Goal: Information Seeking & Learning: Learn about a topic

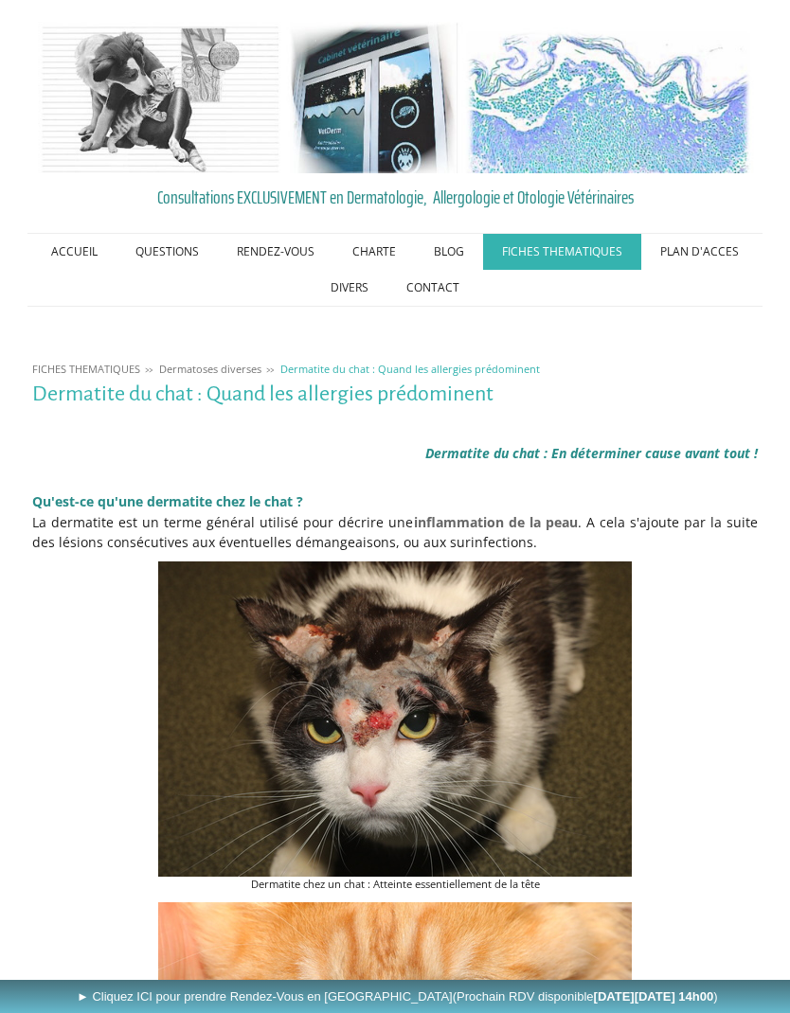
click at [706, 257] on link "PLAN D'ACCES" at bounding box center [699, 252] width 116 height 36
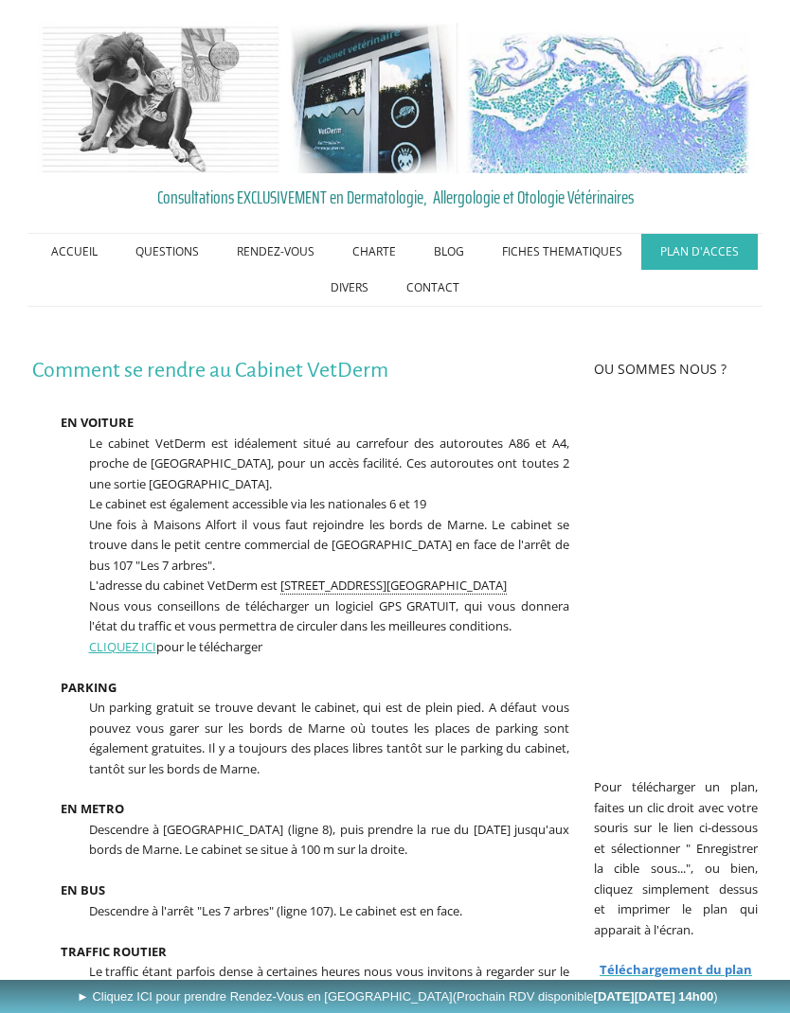
click at [0, 0] on link "Les traitements en dermatologie vétérinaire" at bounding box center [0, 0] width 0 height 0
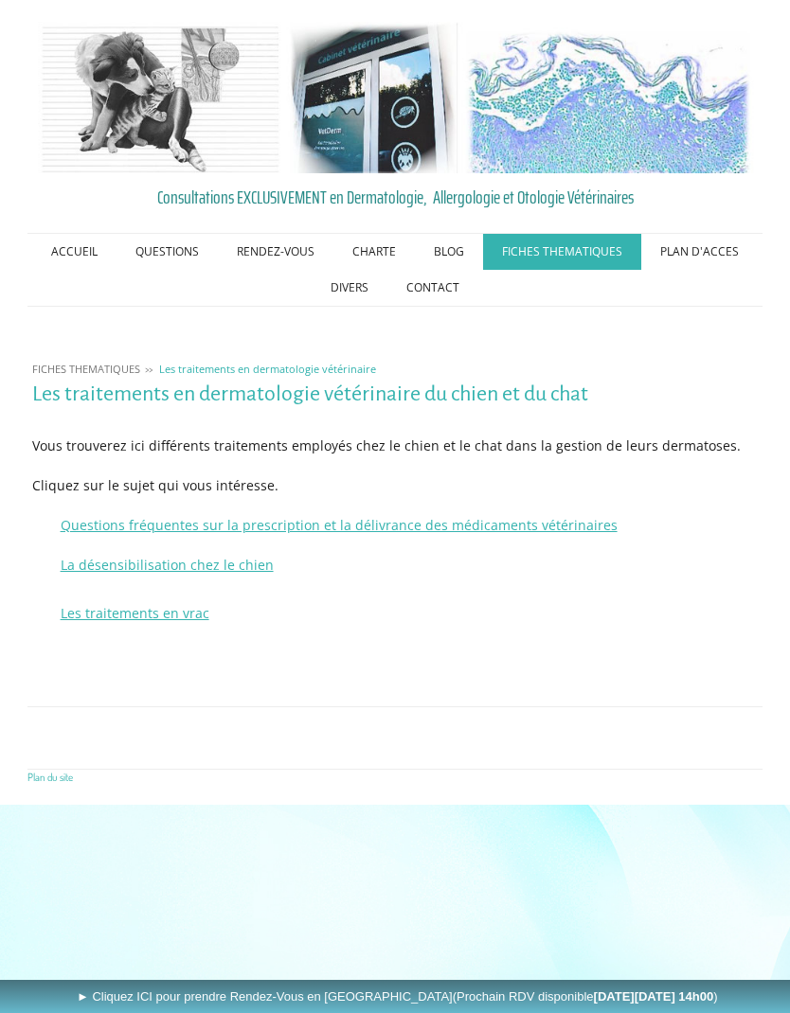
click at [590, 519] on link "Questions fréquentes sur la prescription et la délivrance des médicaments vétér…" at bounding box center [339, 525] width 557 height 18
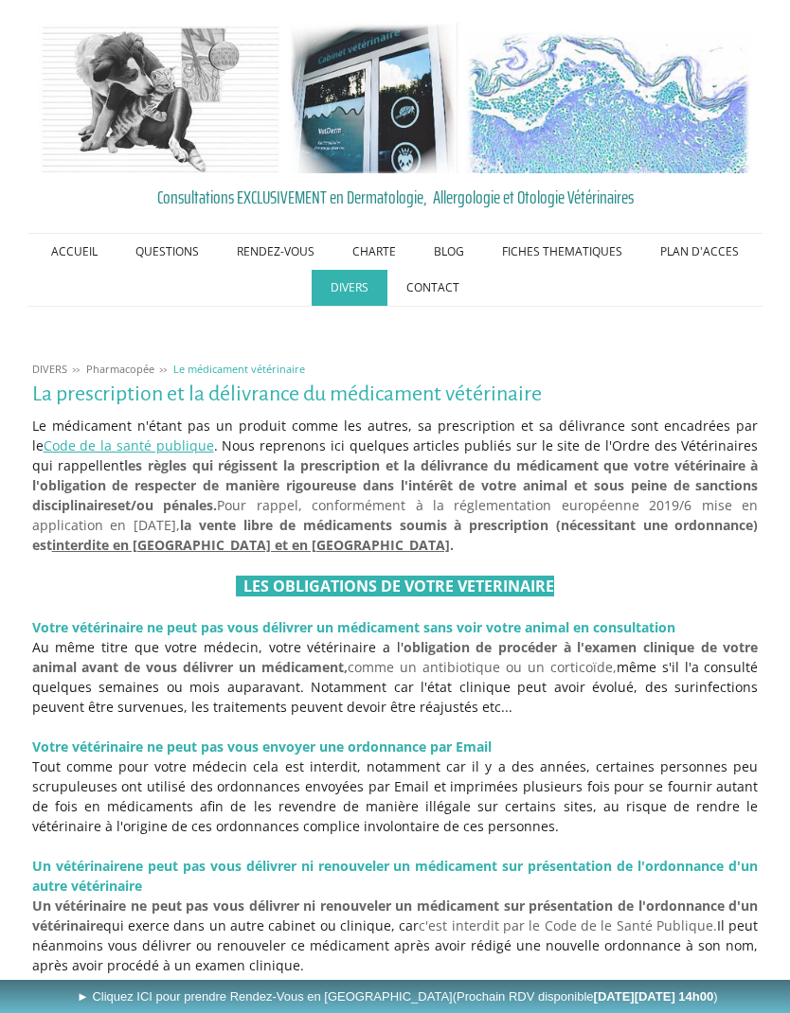
click at [0, 0] on link "Les dermatites allergiques" at bounding box center [0, 0] width 0 height 0
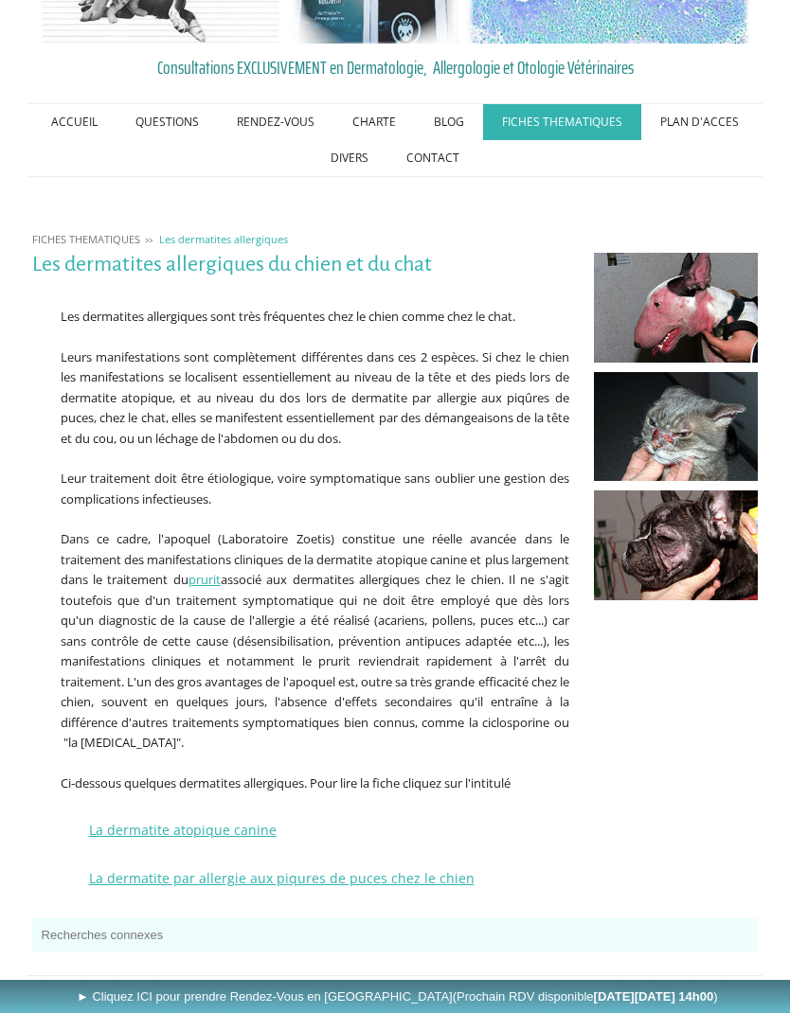
scroll to position [137, 0]
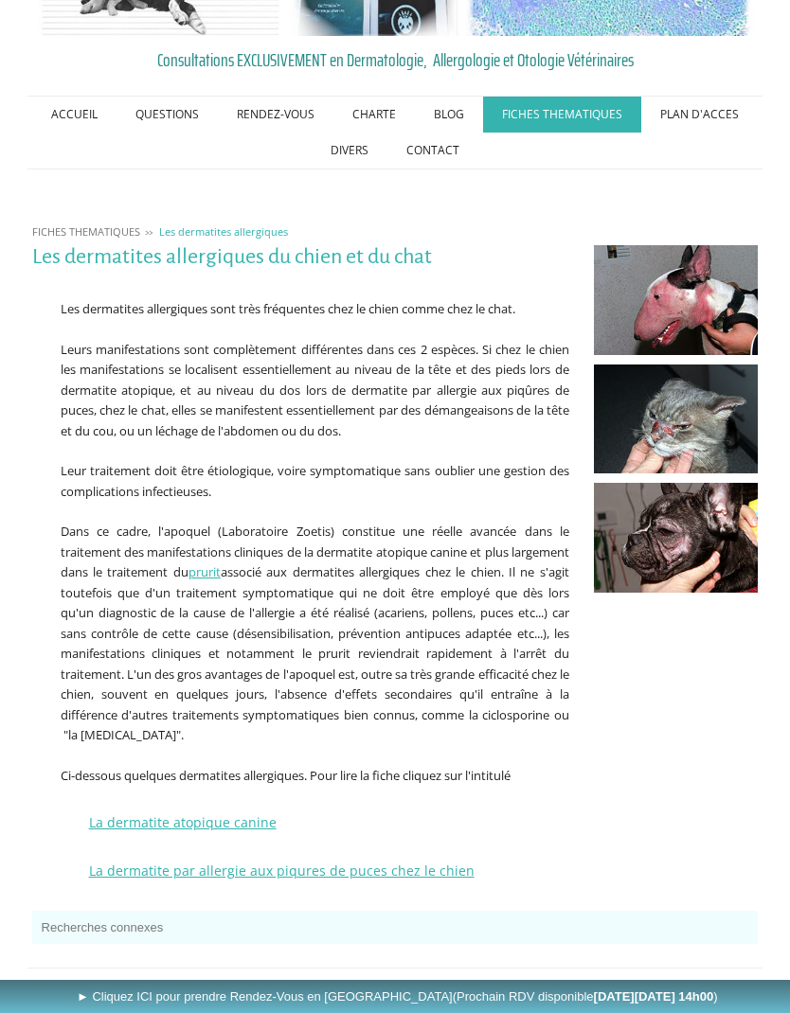
click at [0, 0] on link "La pyodermite superficielle et profonde à Staphylocoque chez le chien" at bounding box center [0, 0] width 0 height 0
click at [0, 0] on link "Les dermatoses fongiques" at bounding box center [0, 0] width 0 height 0
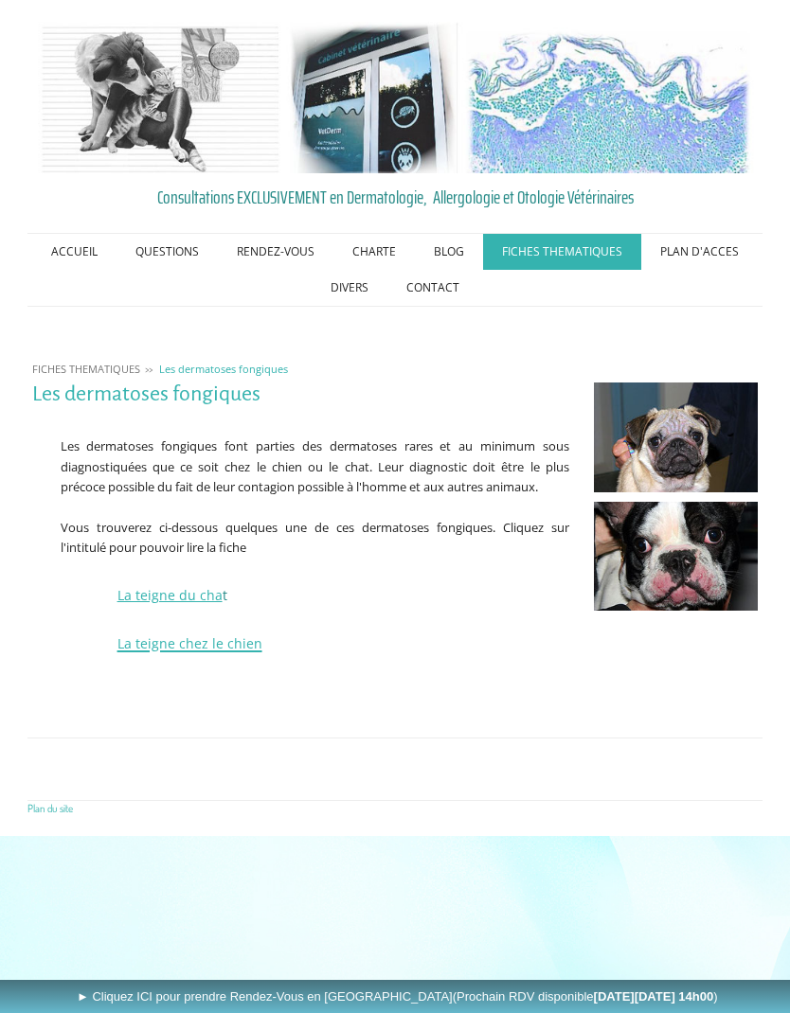
click at [183, 594] on link "La teigne du cha" at bounding box center [169, 595] width 105 height 18
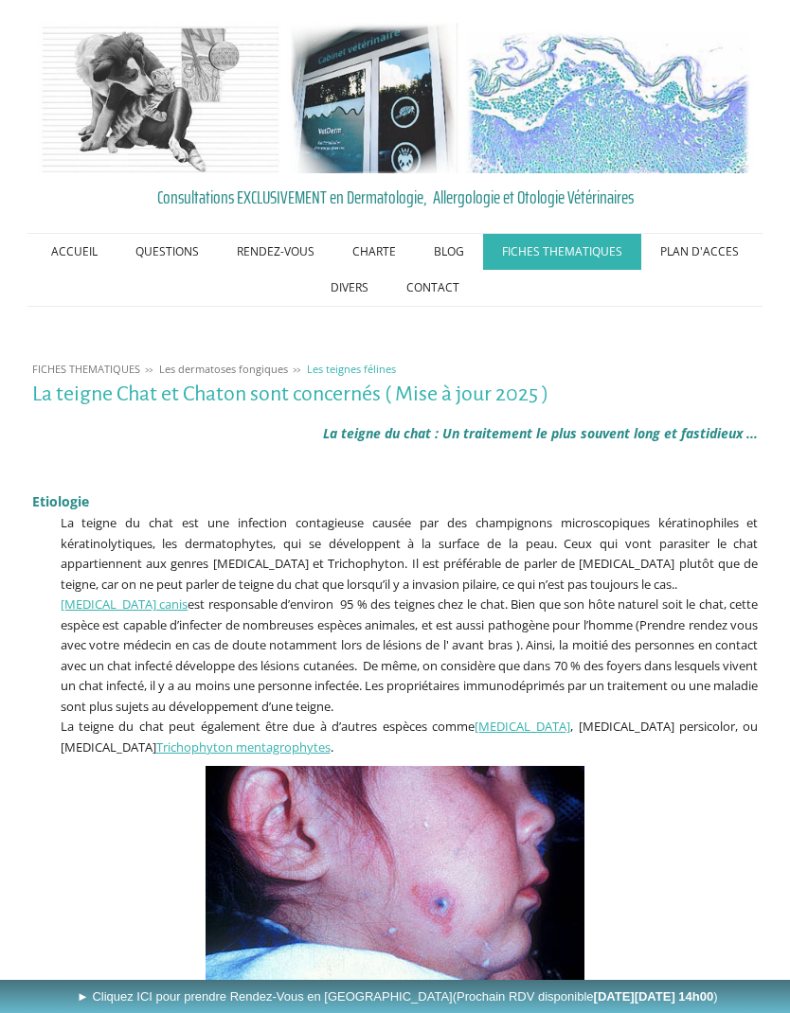
click at [0, 0] on link "Les dermatoses dues aux insectes ou acariens" at bounding box center [0, 0] width 0 height 0
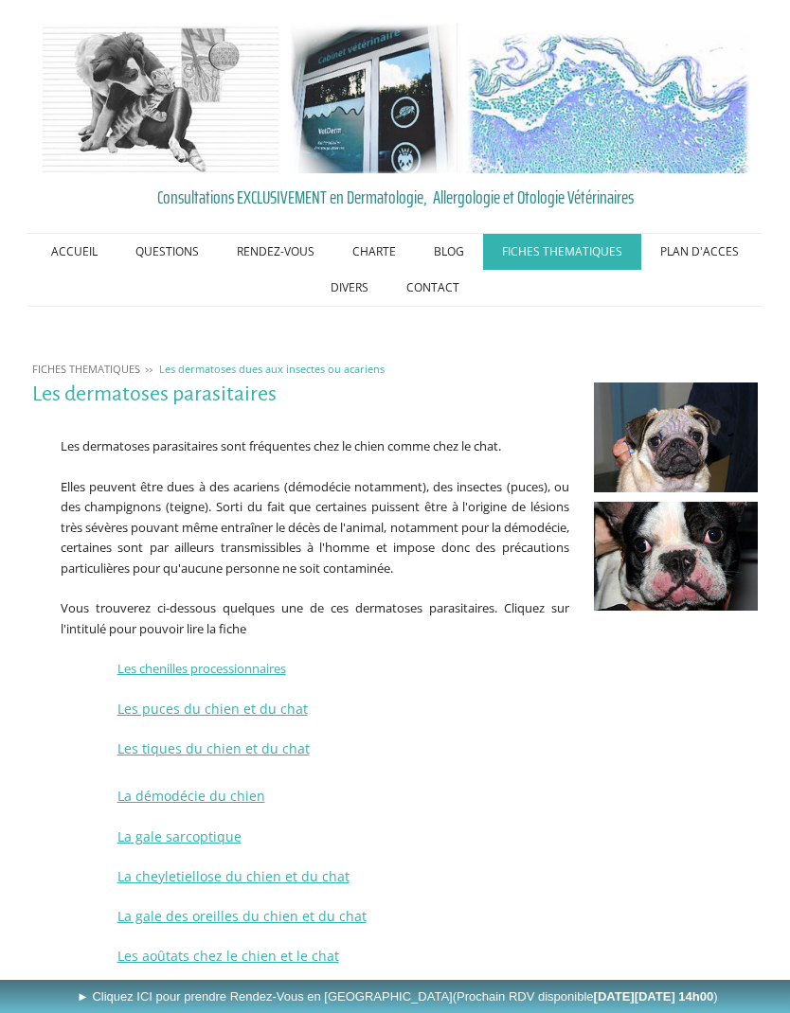
click at [201, 836] on span "La gale sarcoptique" at bounding box center [179, 837] width 124 height 18
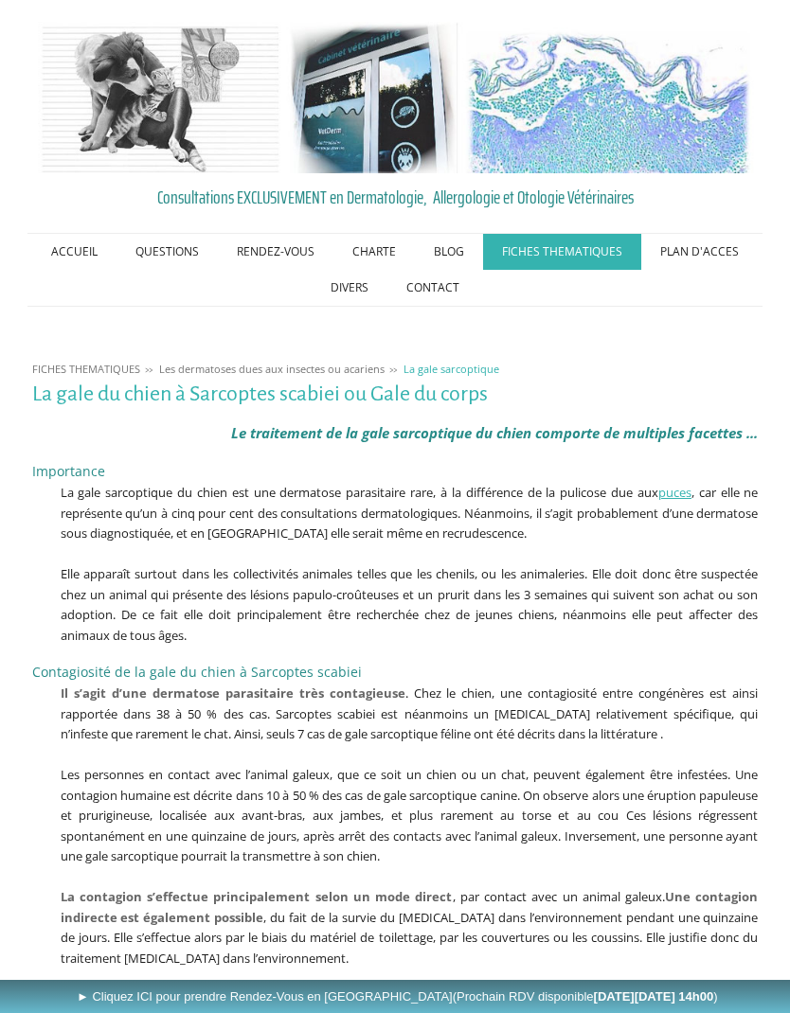
click at [0, 0] on link "Les dermatites allergiques" at bounding box center [0, 0] width 0 height 0
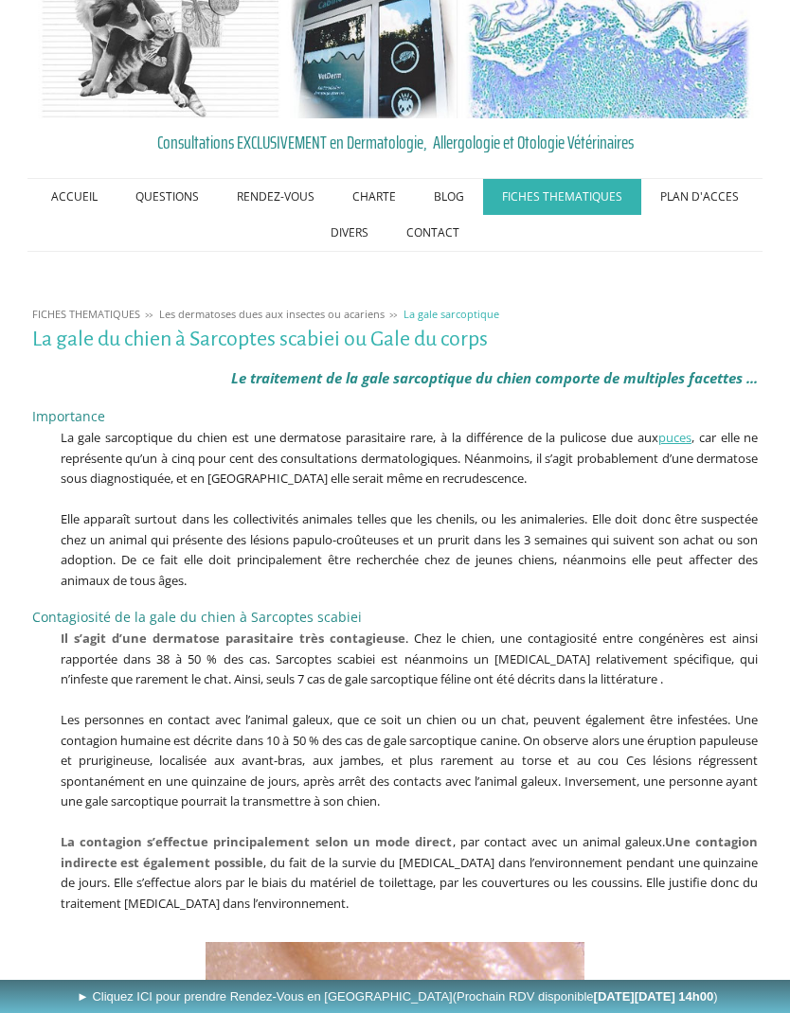
scroll to position [57, 0]
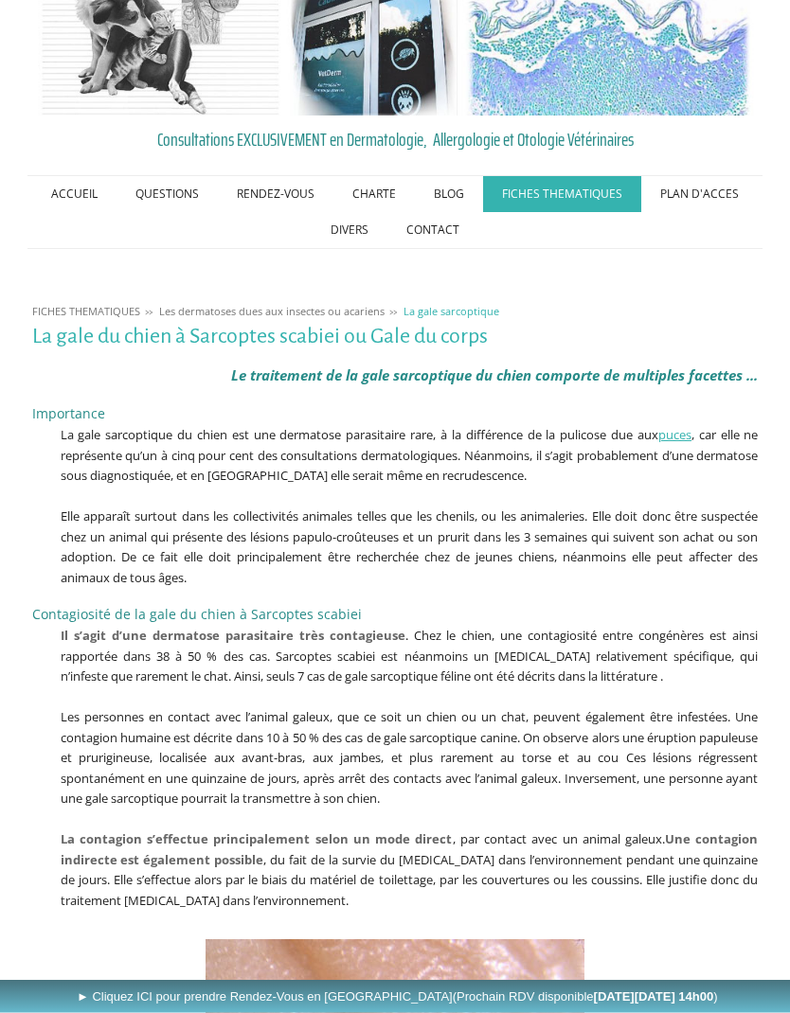
click at [0, 0] on link "La dermatose améliorée par le Zinc" at bounding box center [0, 0] width 0 height 0
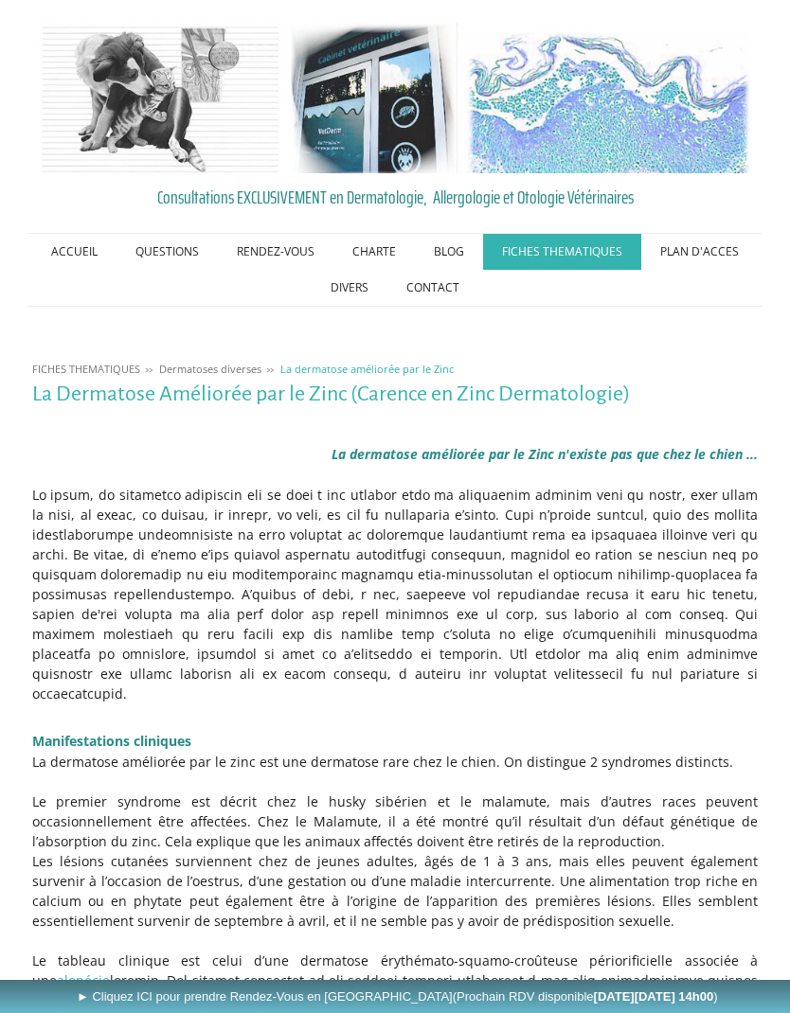
click at [543, 240] on link "FICHES THEMATIQUES" at bounding box center [562, 252] width 158 height 36
click at [0, 0] on link "Les dermatoses auto-immunes" at bounding box center [0, 0] width 0 height 0
click at [0, 0] on link "Les pyodermites du chien et du chat" at bounding box center [0, 0] width 0 height 0
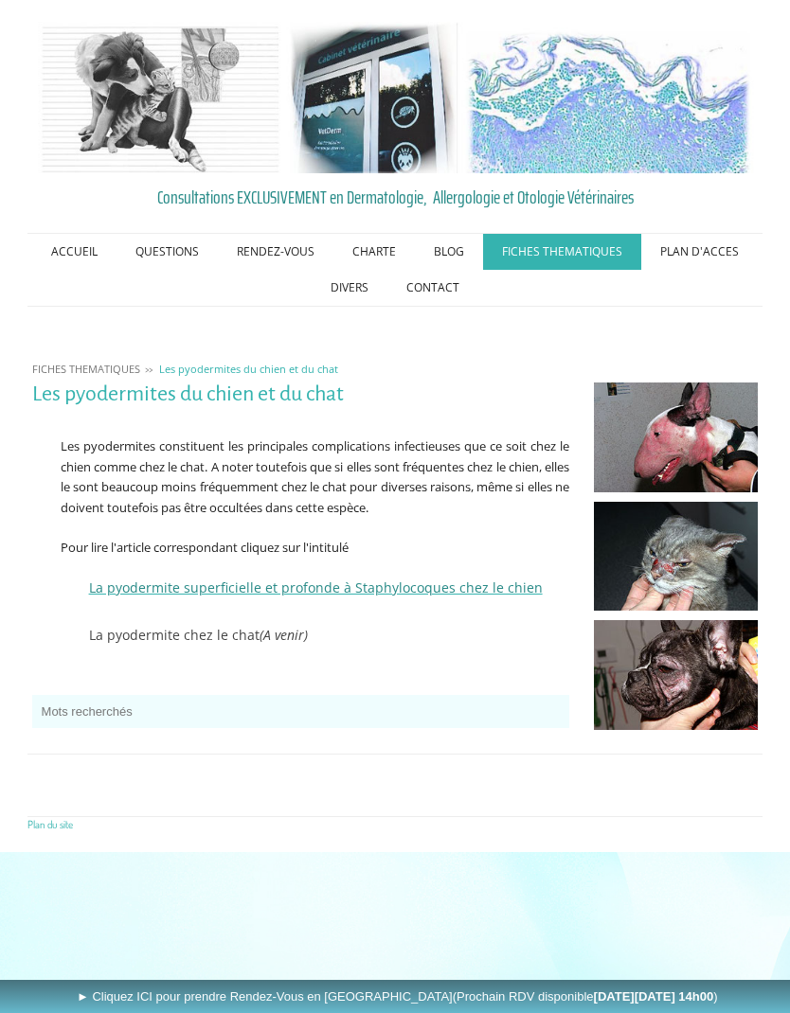
click at [0, 0] on link "Les dermatoses auto-immunes" at bounding box center [0, 0] width 0 height 0
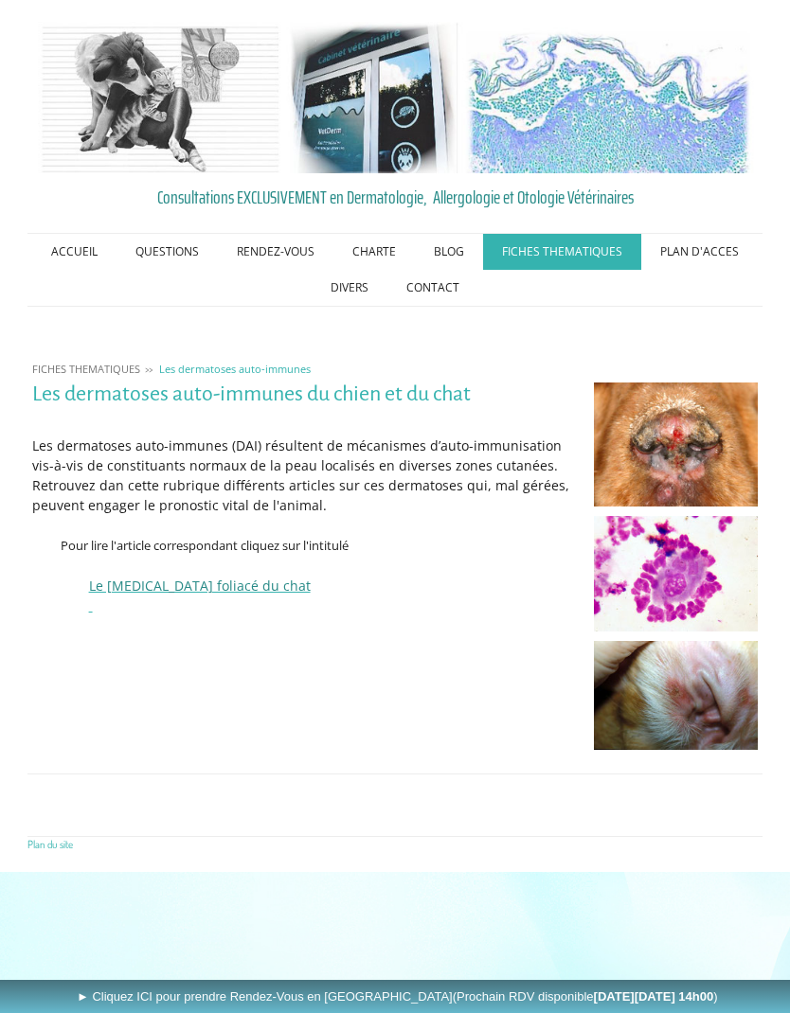
click at [249, 590] on span "Le [MEDICAL_DATA] foliacé du chat" at bounding box center [200, 586] width 222 height 18
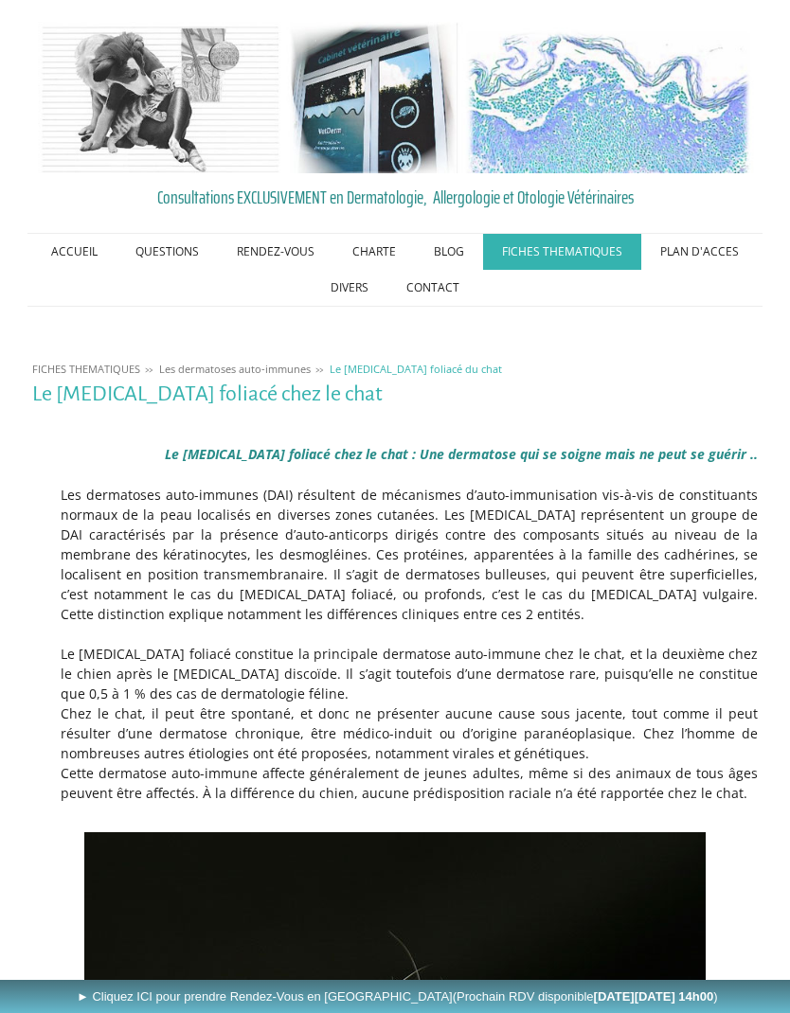
click at [0, 0] on link "La dermatite atopique canine" at bounding box center [0, 0] width 0 height 0
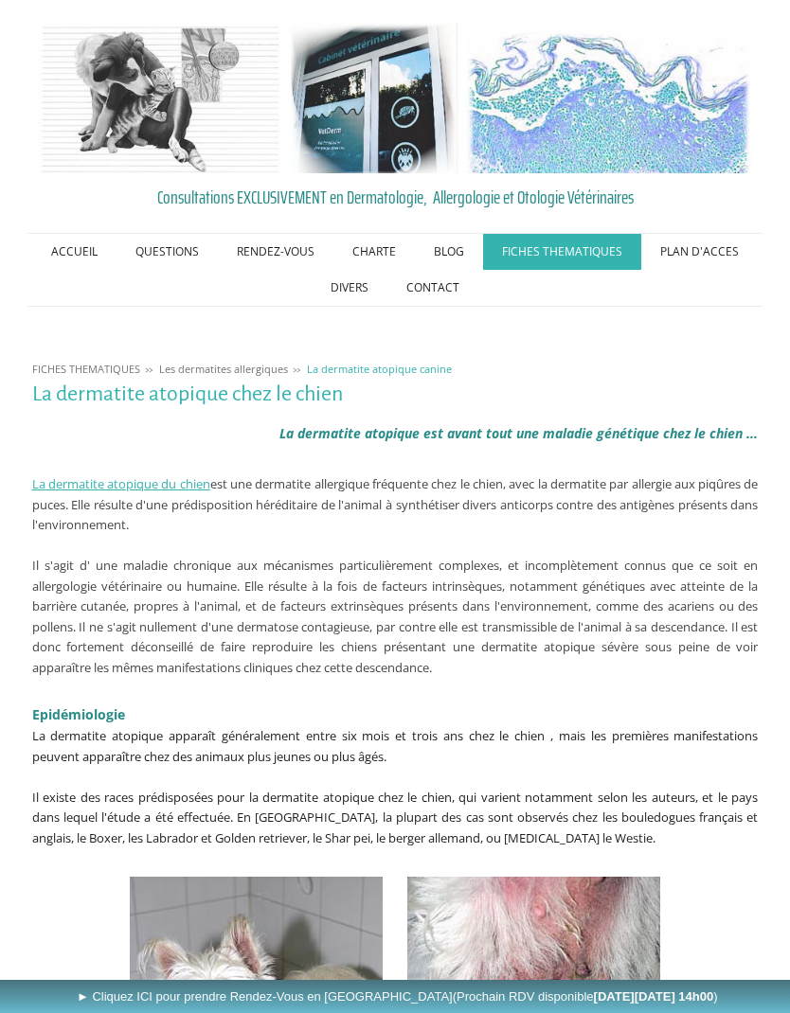
click at [195, 249] on link "QUESTIONS" at bounding box center [166, 252] width 101 height 36
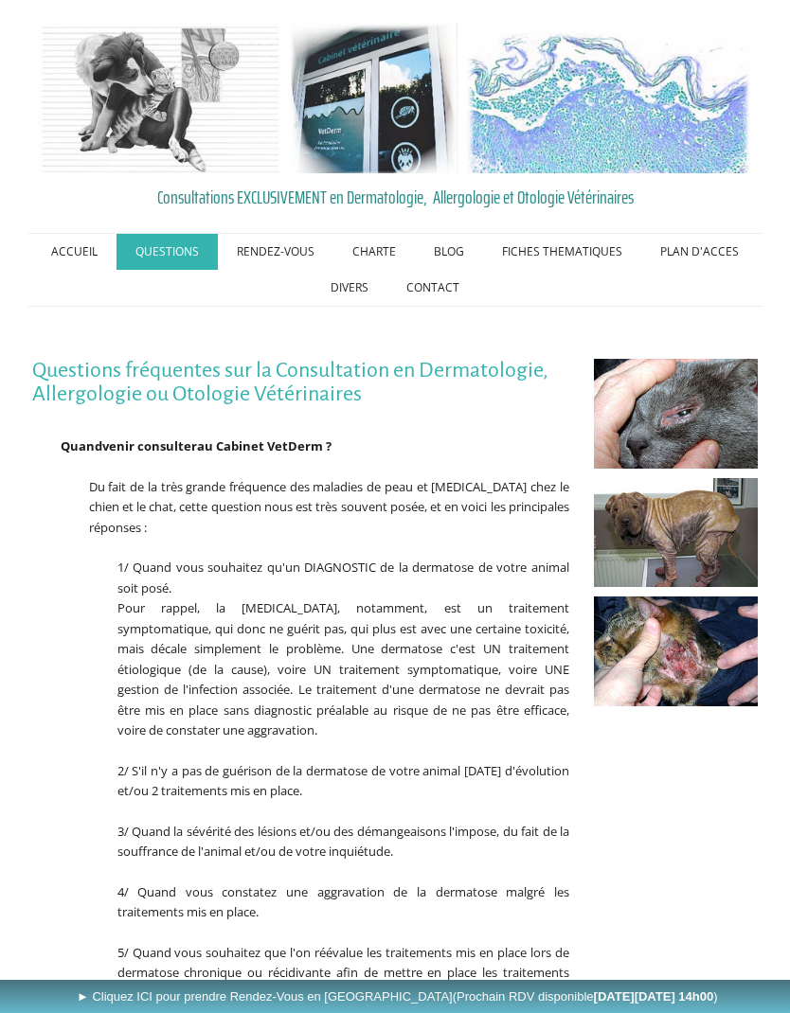
click at [0, 0] on link "Les Rendez-Vous au Cabinet VetDerm" at bounding box center [0, 0] width 0 height 0
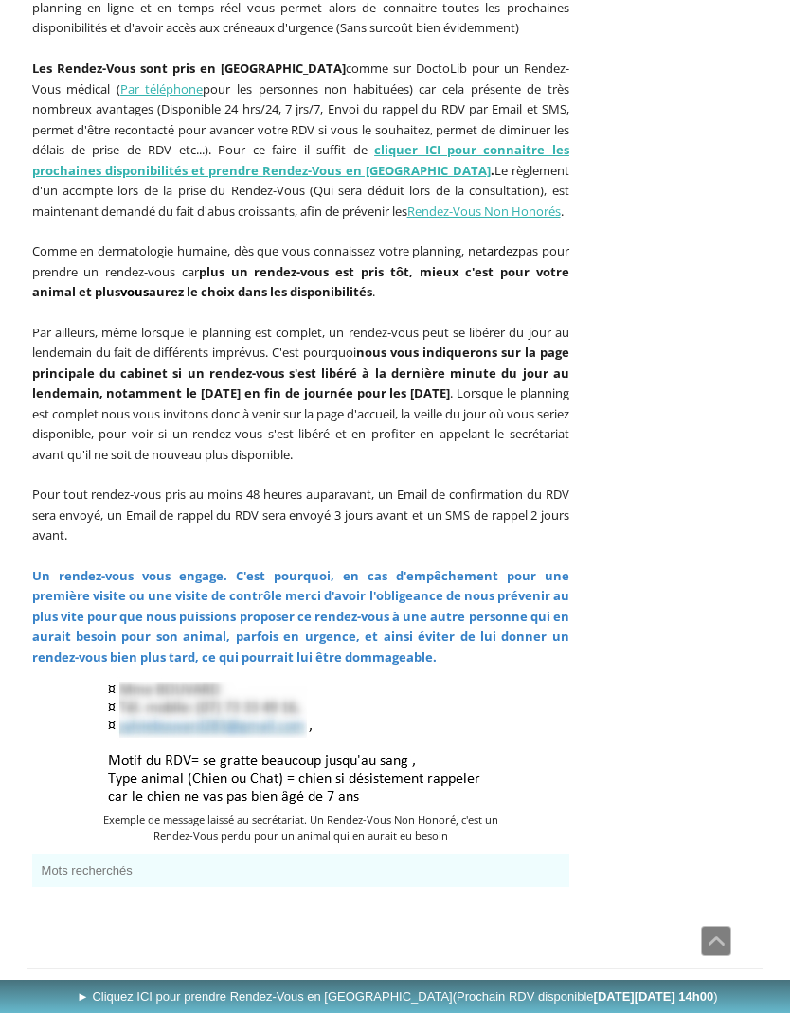
scroll to position [1045, 0]
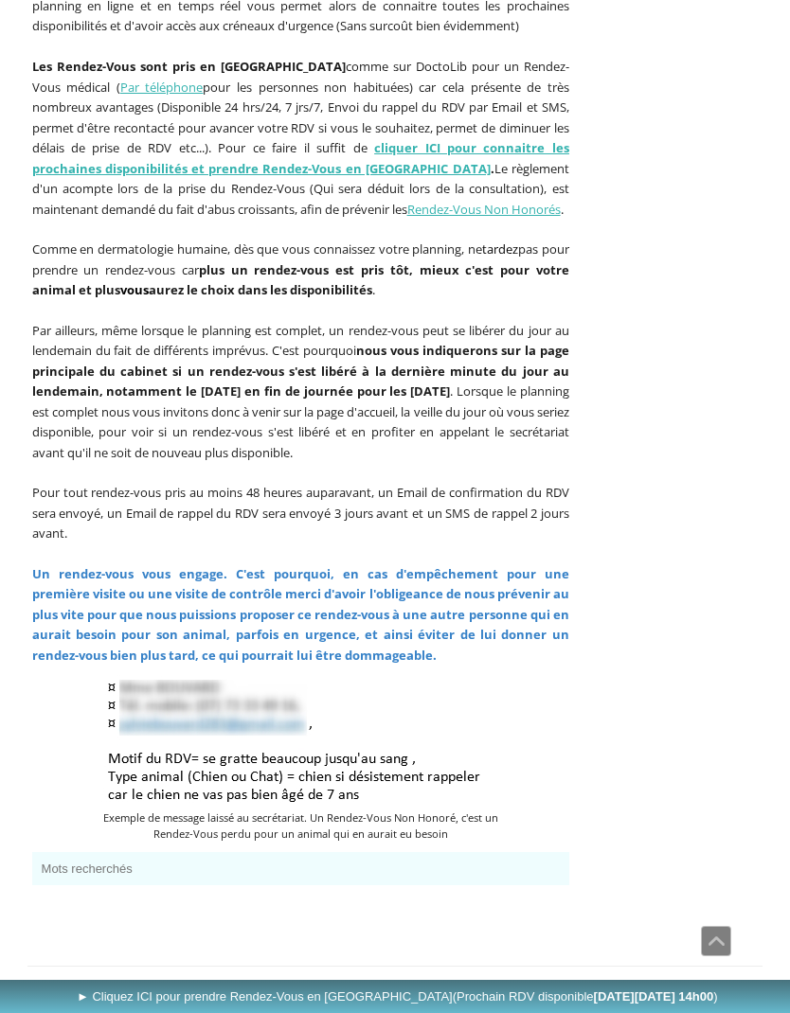
click at [663, 675] on div "Les Rendez-Vous au Cabinet VetDerm Cliquez ICI pour prendre Rendez-Vous en Lign…" at bounding box center [395, 139] width 736 height 1614
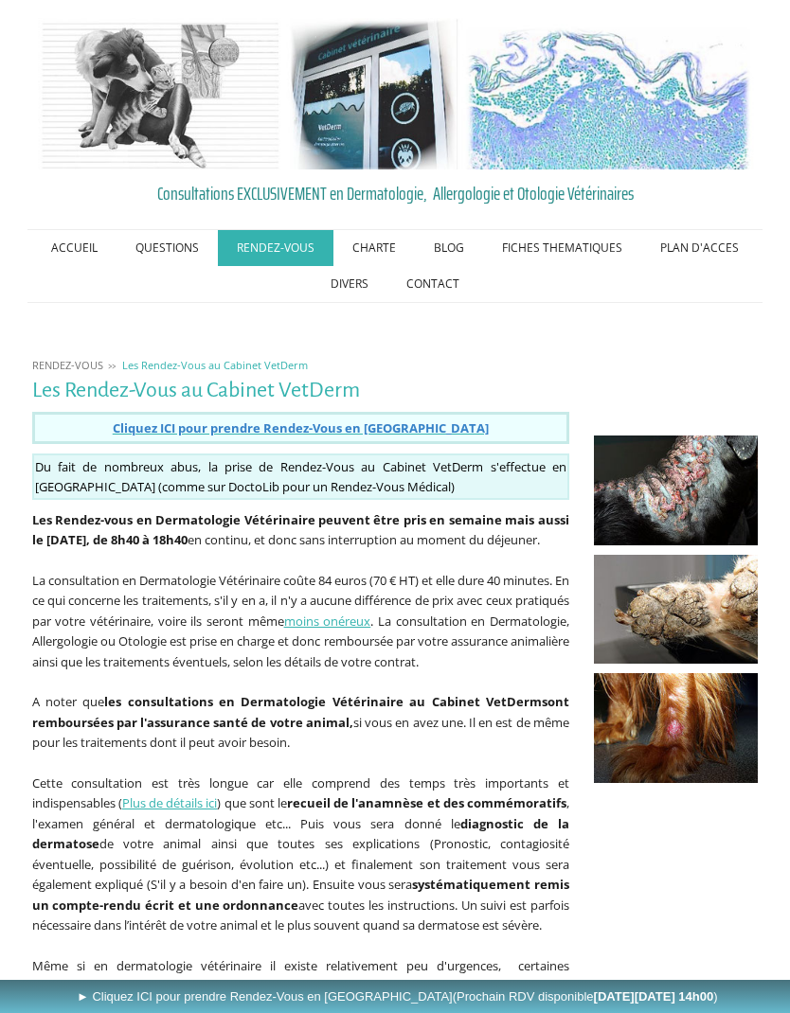
scroll to position [0, 0]
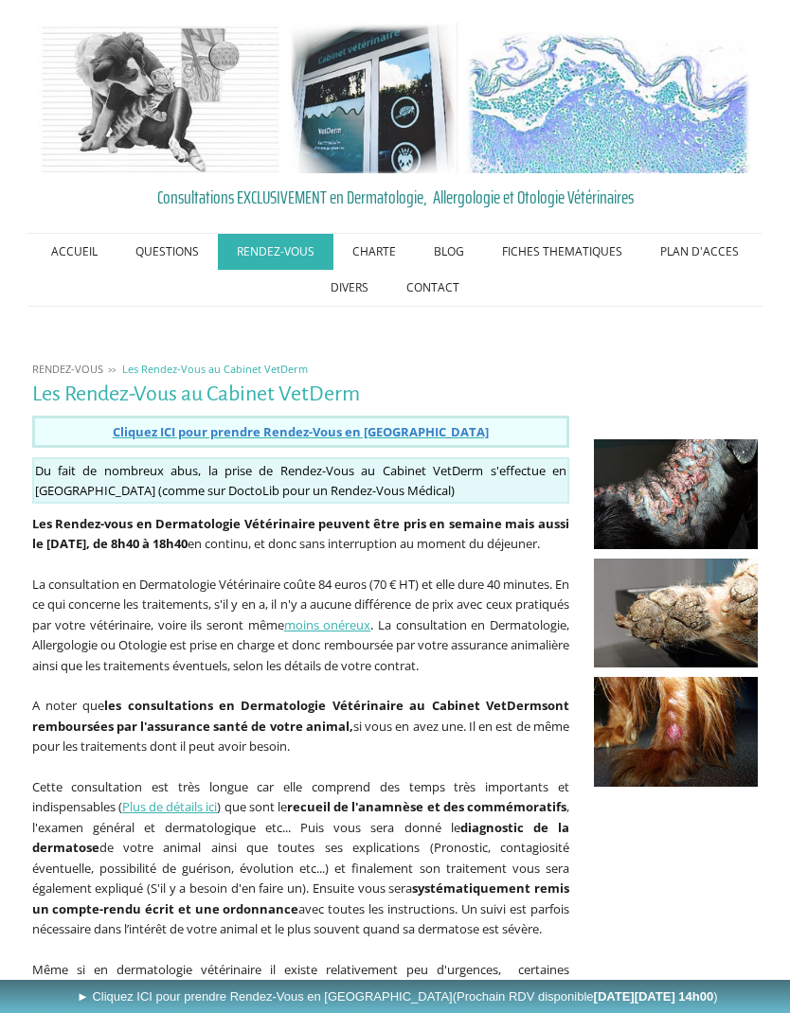
click at [86, 264] on link "ACCUEIL" at bounding box center [74, 252] width 84 height 36
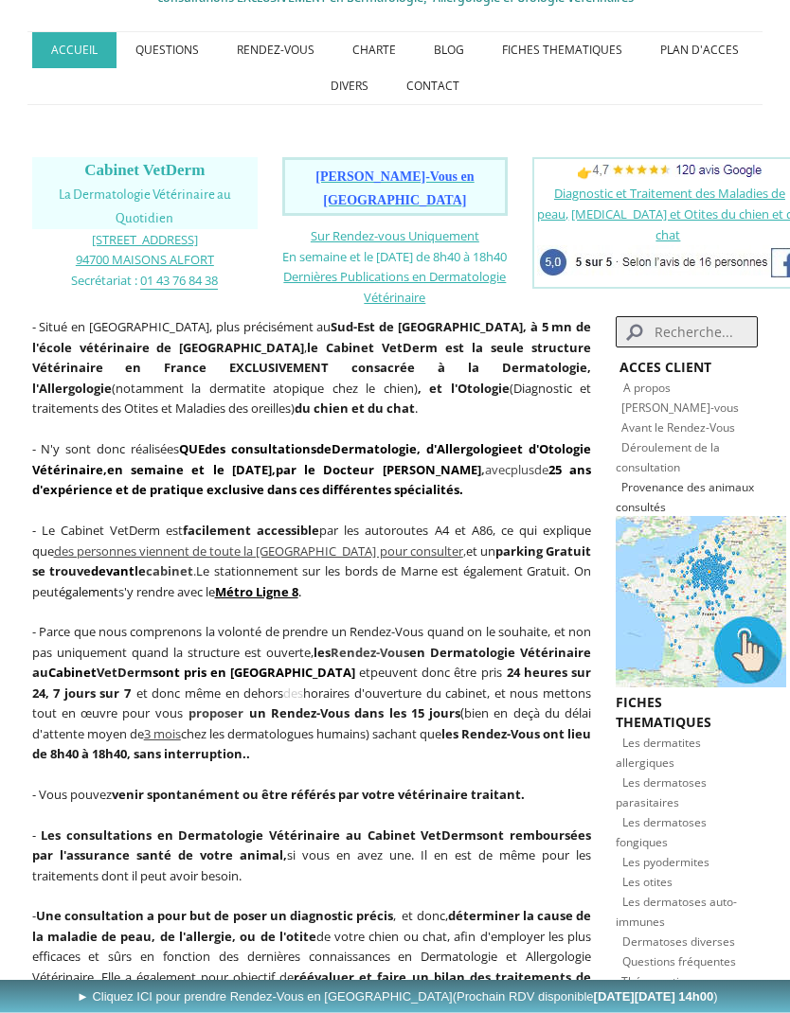
scroll to position [202, 0]
click at [420, 171] on span "Prendre Rendez-Vous en Ligne" at bounding box center [394, 188] width 158 height 38
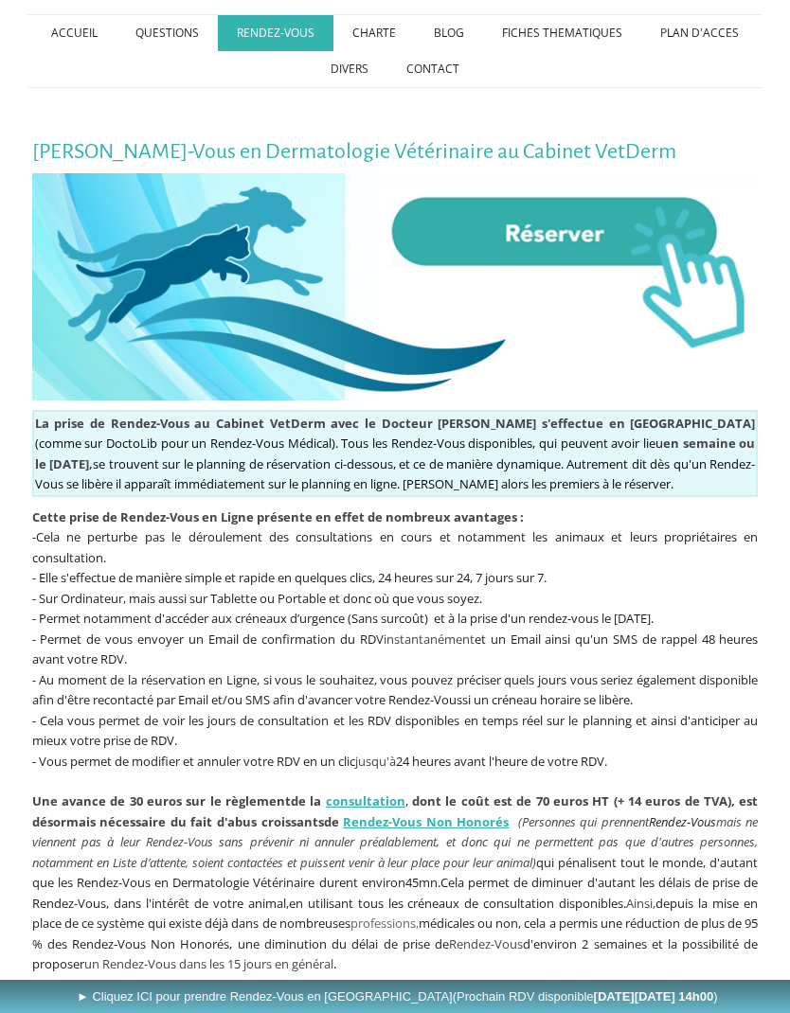
scroll to position [231, 0]
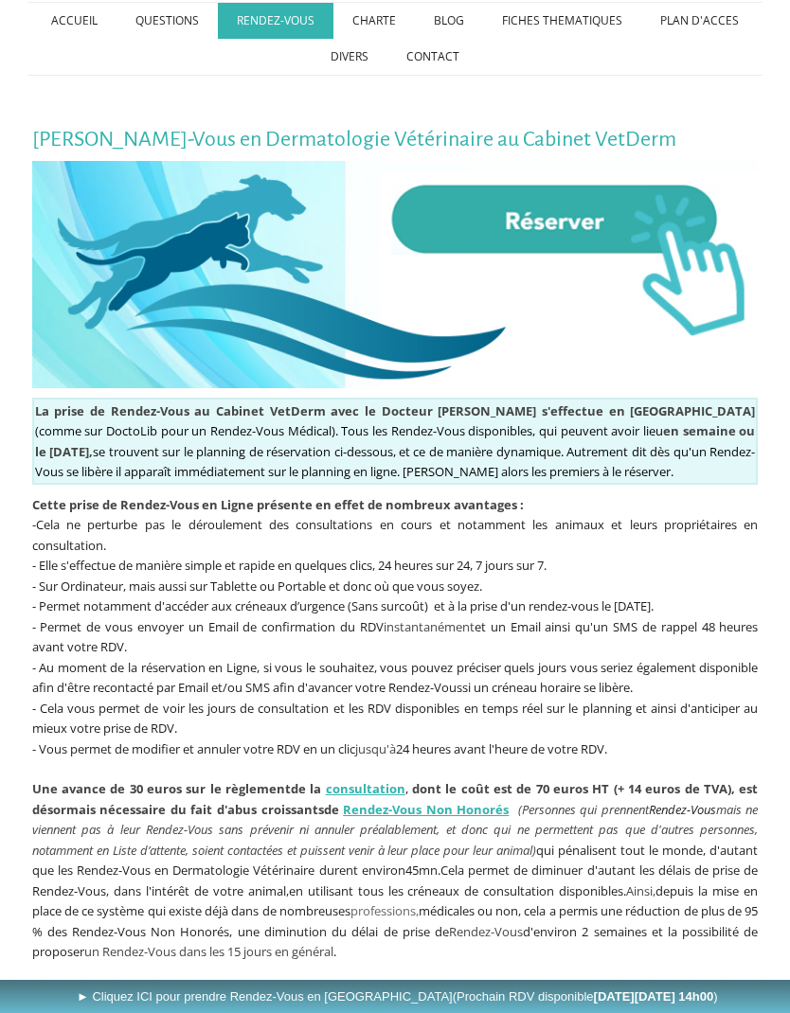
click at [578, 232] on img at bounding box center [395, 274] width 726 height 227
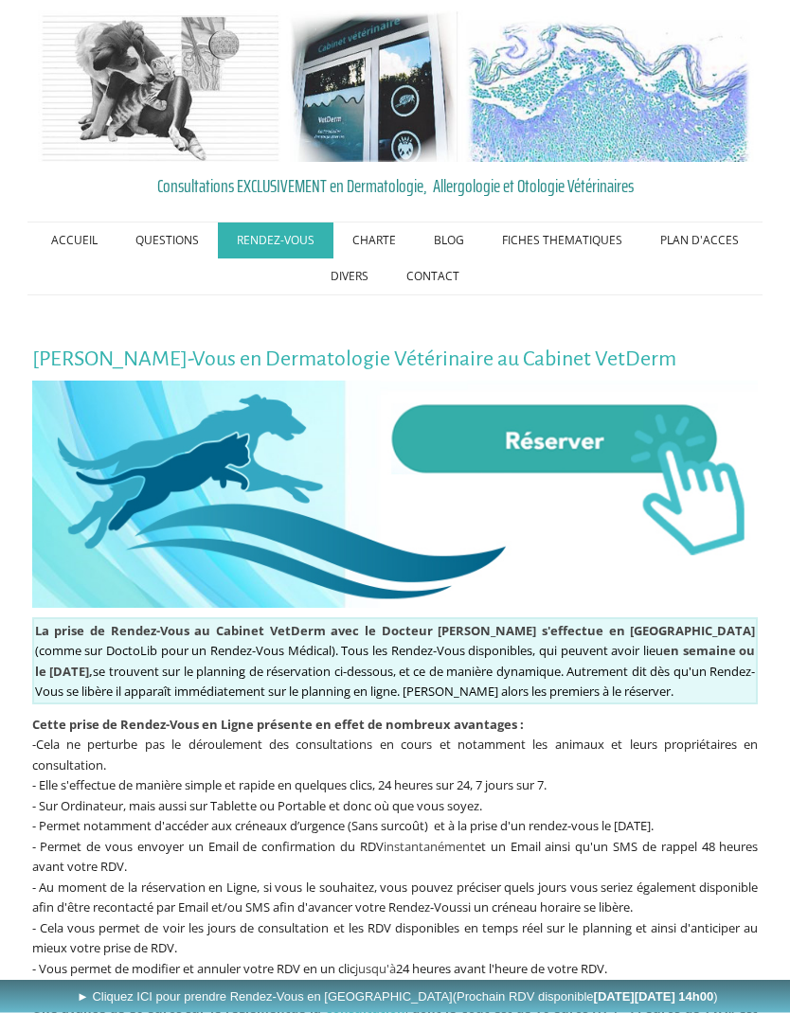
scroll to position [0, 0]
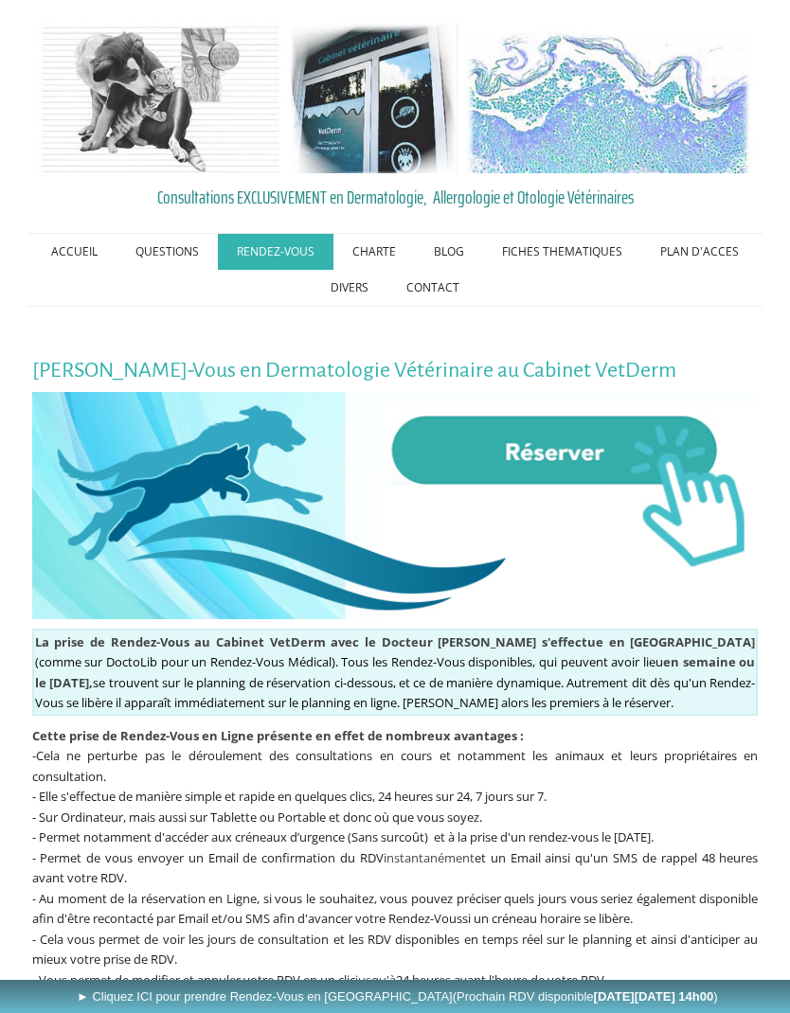
click at [164, 258] on link "QUESTIONS" at bounding box center [166, 252] width 101 height 36
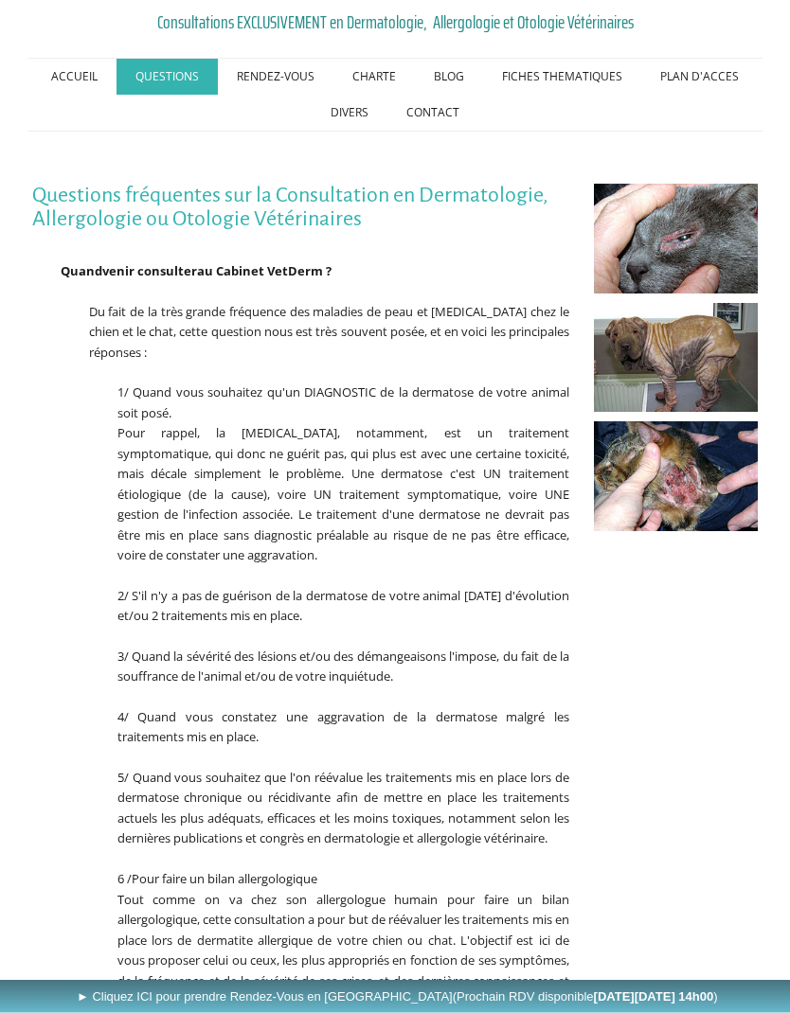
scroll to position [175, 0]
click at [0, 0] on link "La dermatose améliorée par le Zinc" at bounding box center [0, 0] width 0 height 0
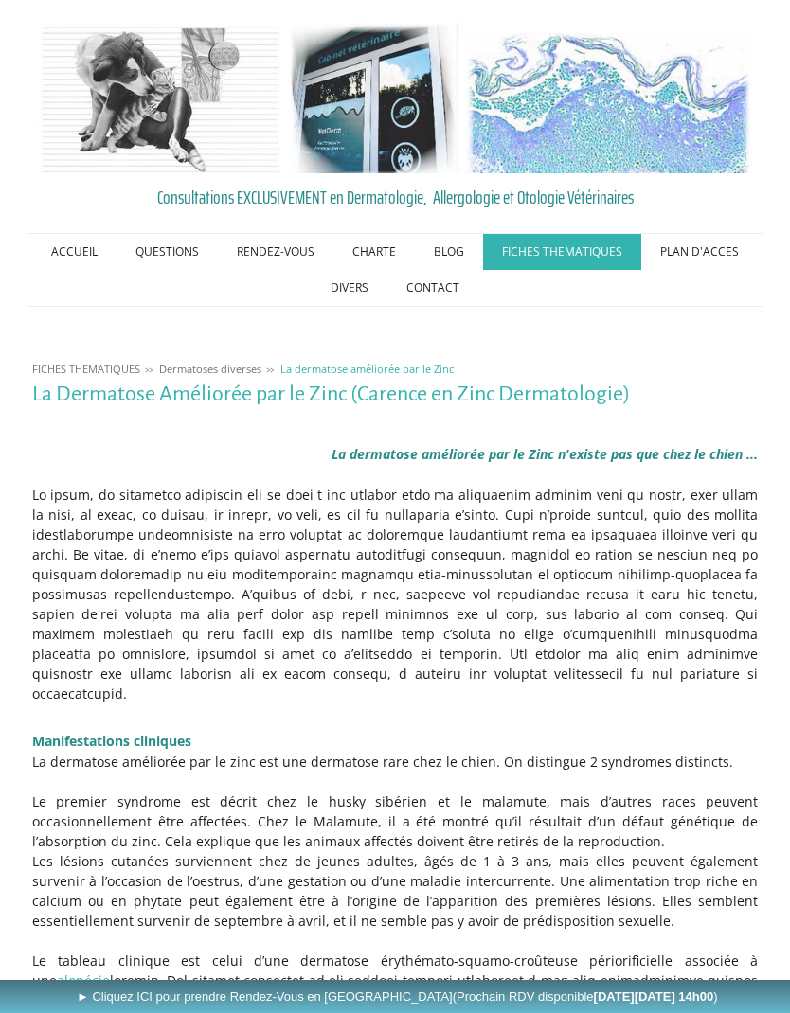
click at [0, 0] on link "Avant / Après" at bounding box center [0, 0] width 0 height 0
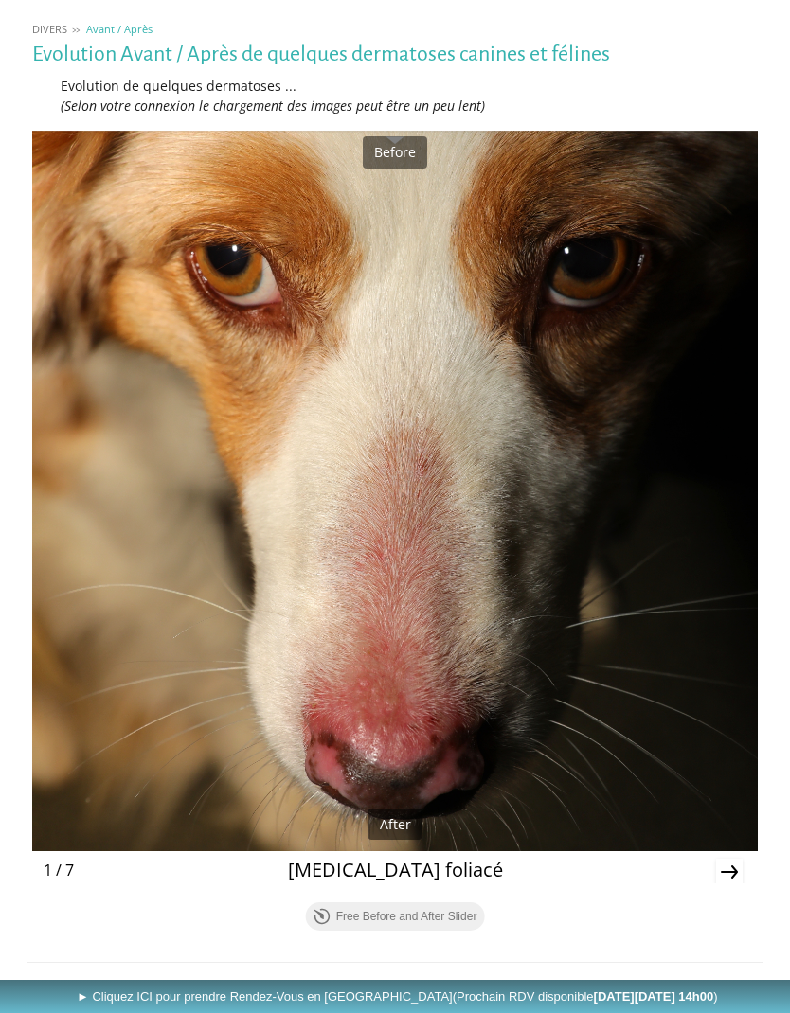
scroll to position [416, 0]
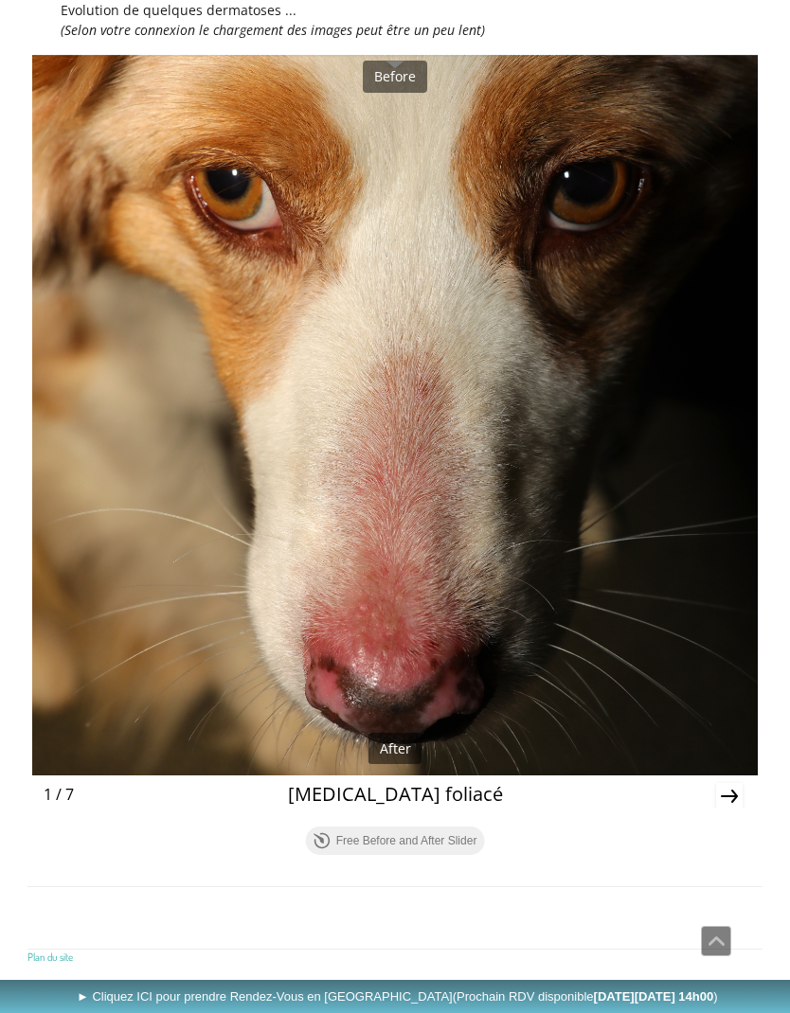
click at [733, 790] on icon "Next" at bounding box center [729, 796] width 17 height 13
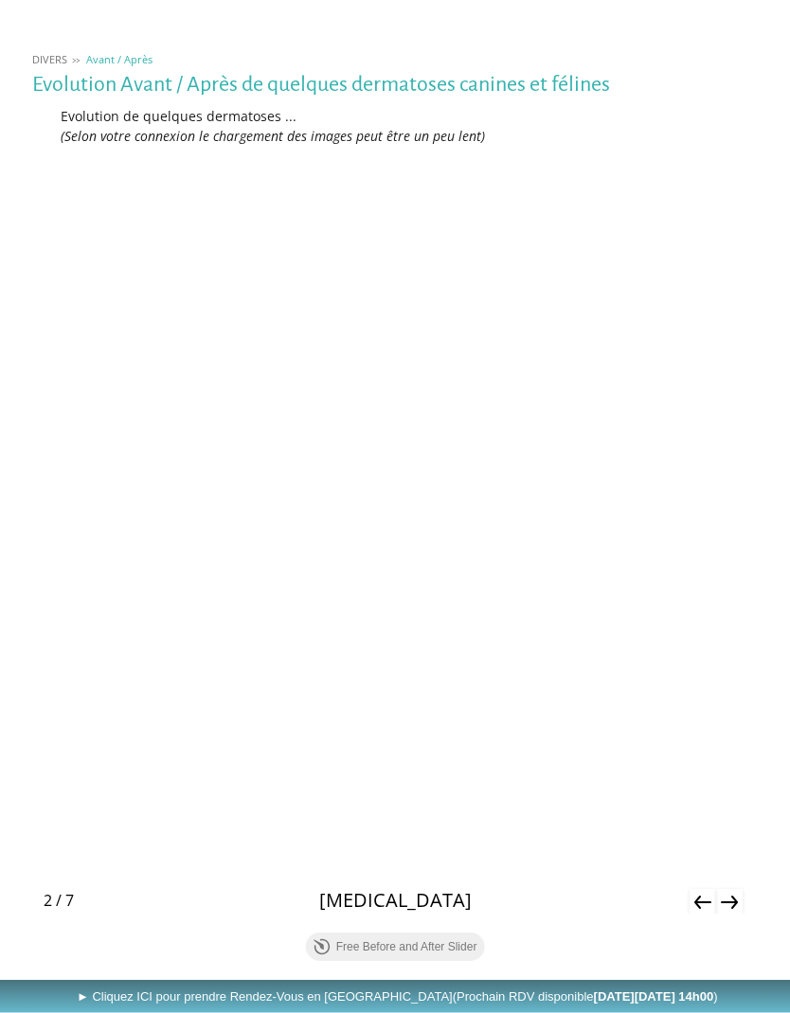
scroll to position [340, 0]
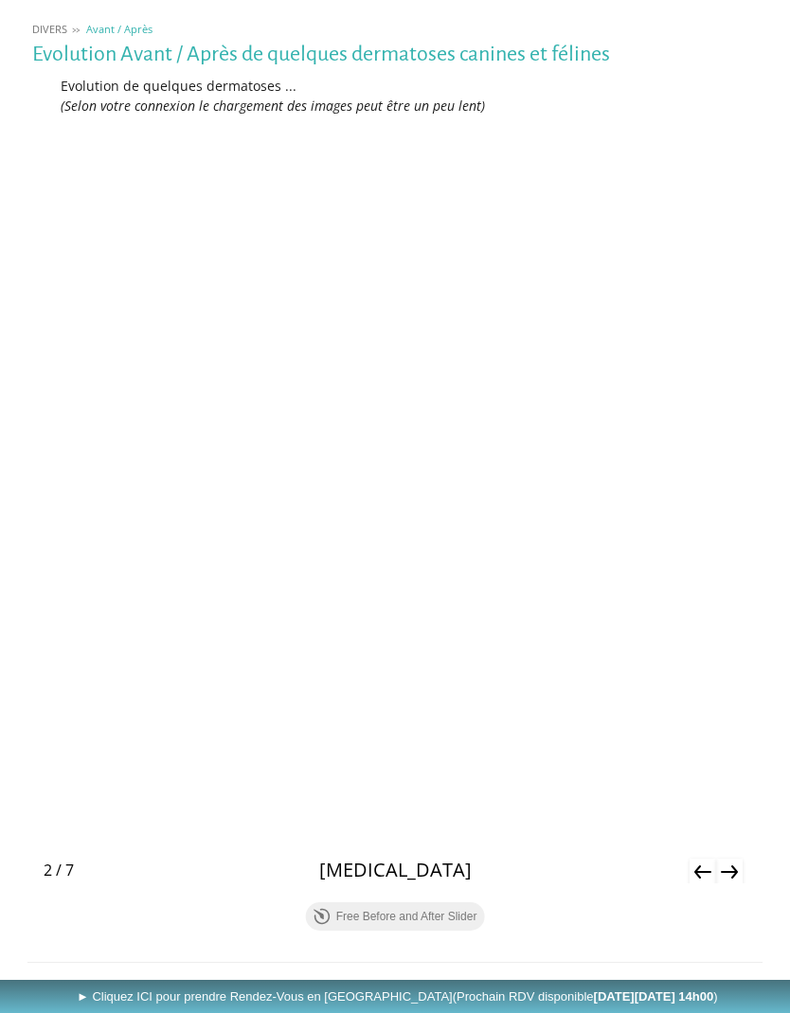
click at [741, 864] on icon "Next" at bounding box center [729, 872] width 27 height 27
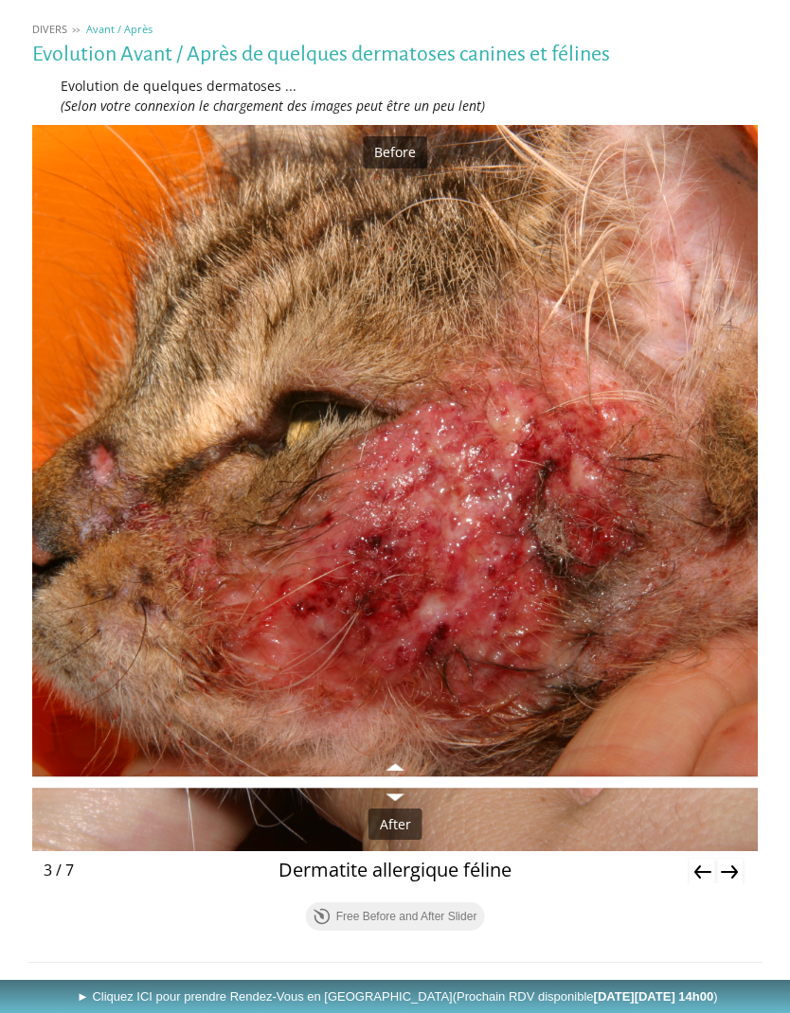
click at [744, 865] on div "Next" at bounding box center [729, 872] width 34 height 34
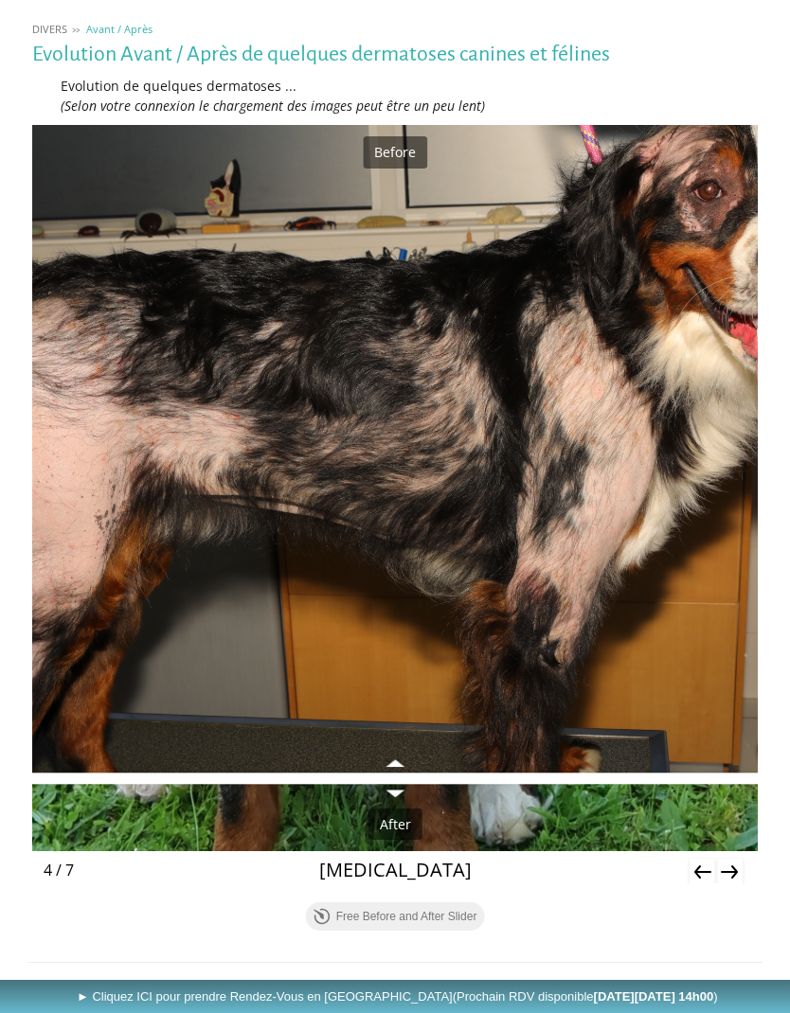
click at [743, 861] on div "Next" at bounding box center [729, 872] width 34 height 34
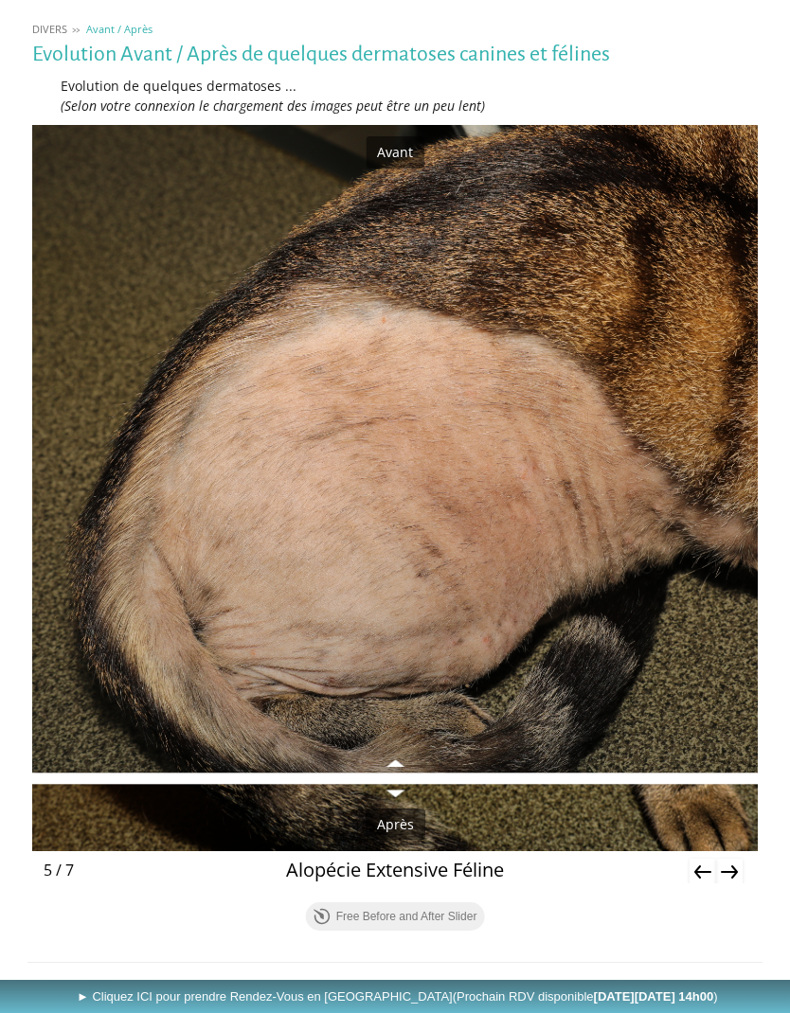
click at [740, 865] on icon "Next" at bounding box center [729, 872] width 27 height 27
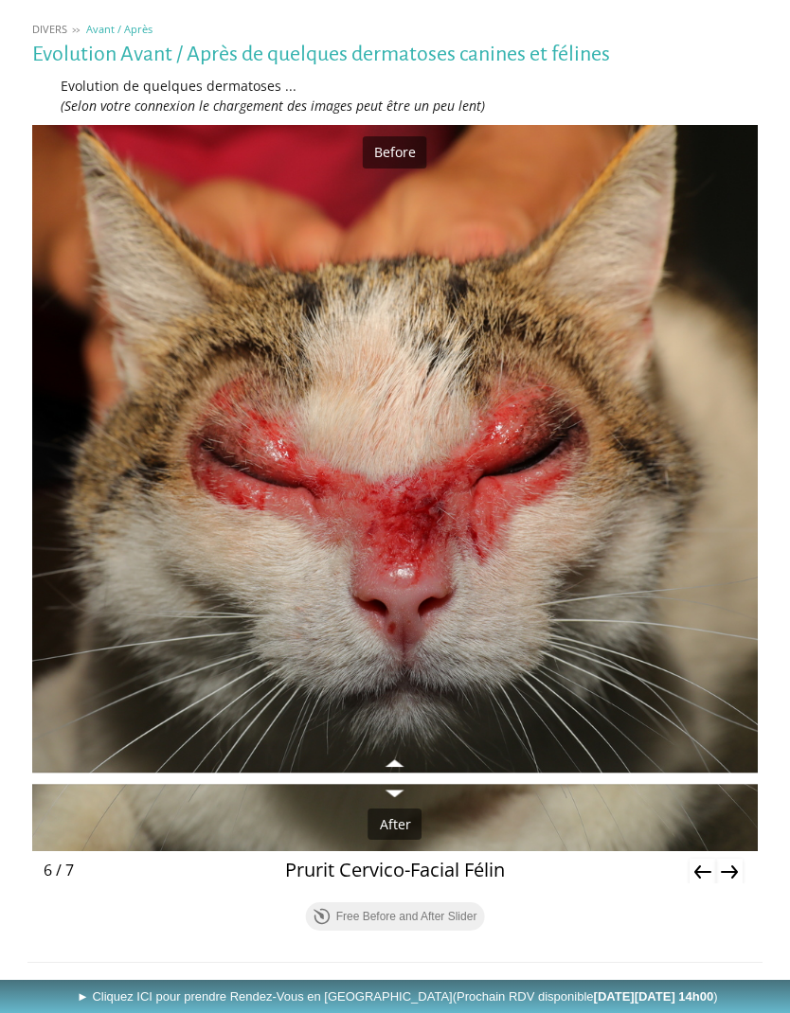
click at [739, 864] on icon "Next" at bounding box center [729, 872] width 27 height 27
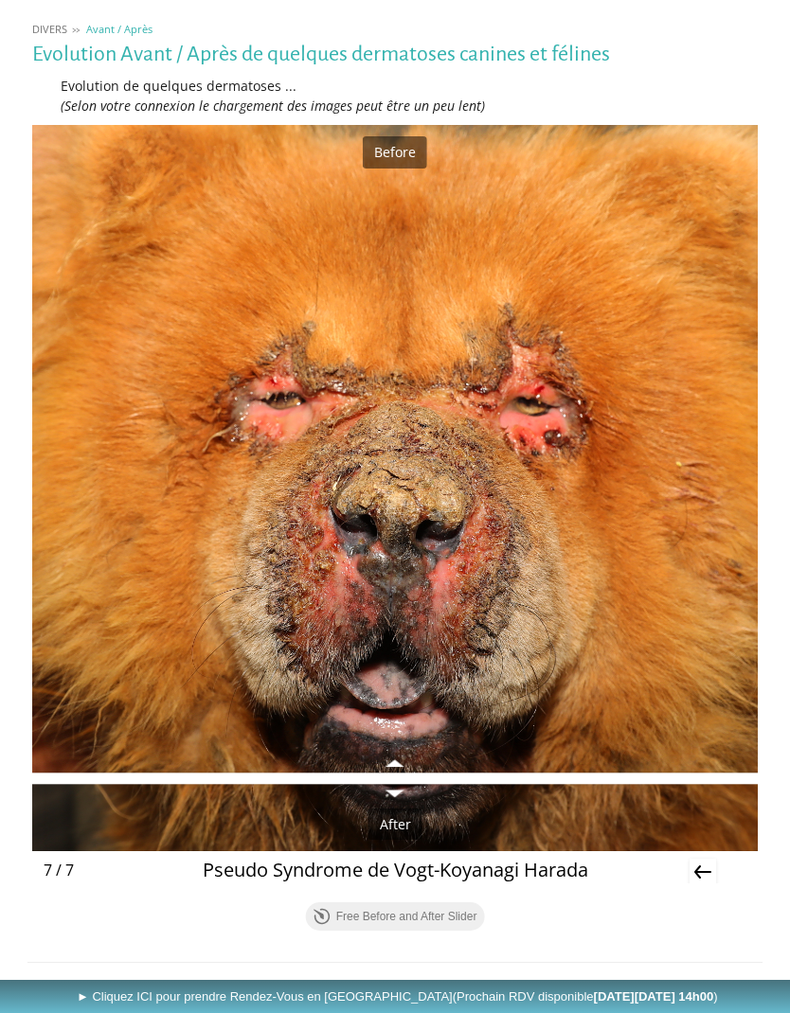
click at [757, 866] on div "Before After Pemphigus foliacé Before After Vitiligo Before After Dermatite all…" at bounding box center [395, 503] width 726 height 757
click at [686, 872] on div "Previous" at bounding box center [703, 872] width 34 height 34
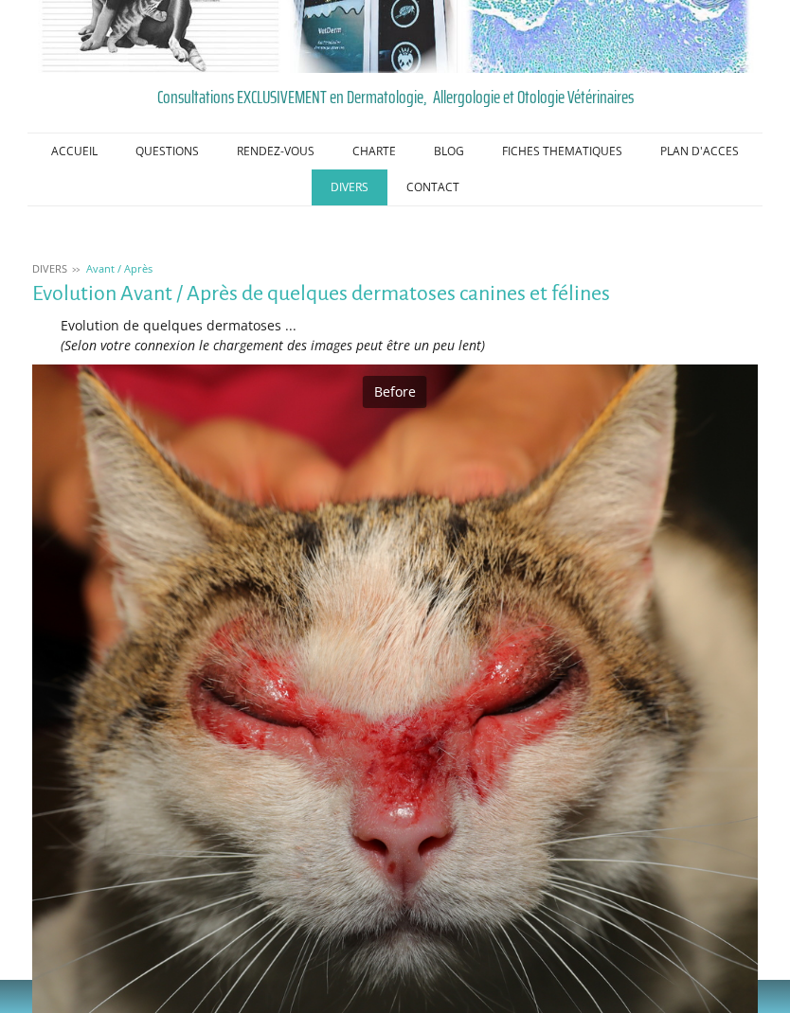
scroll to position [115, 0]
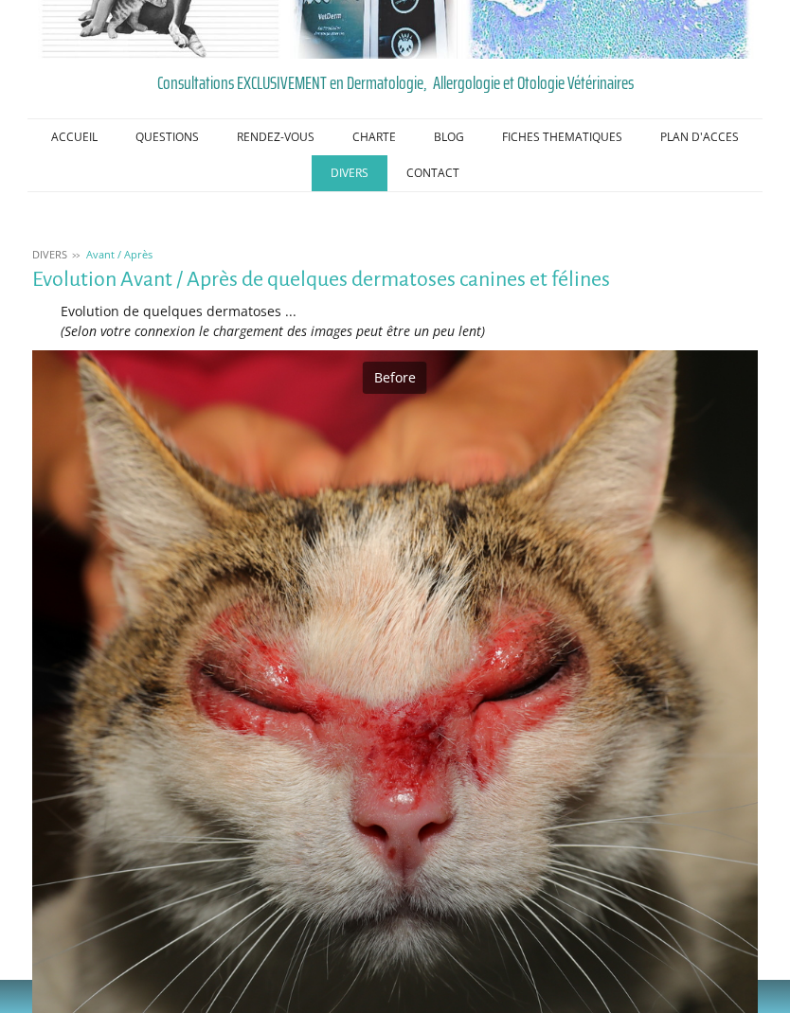
click at [0, 0] on link "Questions fréquemment posées" at bounding box center [0, 0] width 0 height 0
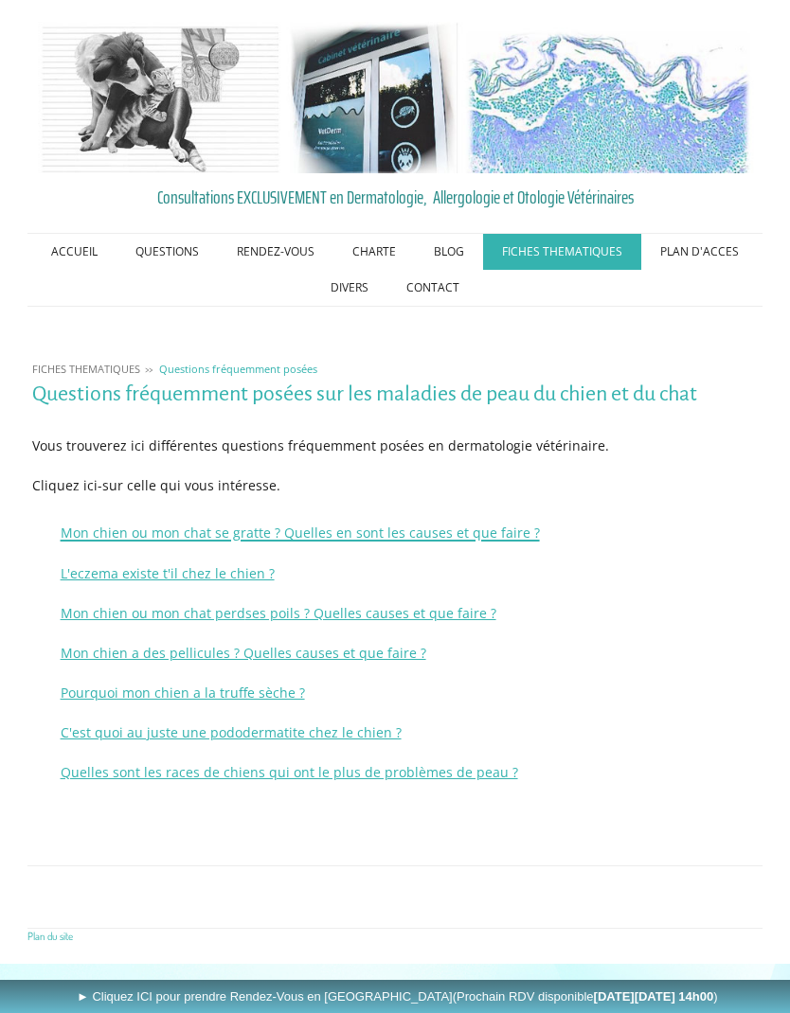
click at [494, 538] on span "Mon chien ou mon chat se gratte ? Quelles en sont les causes et que faire ?" at bounding box center [300, 533] width 479 height 18
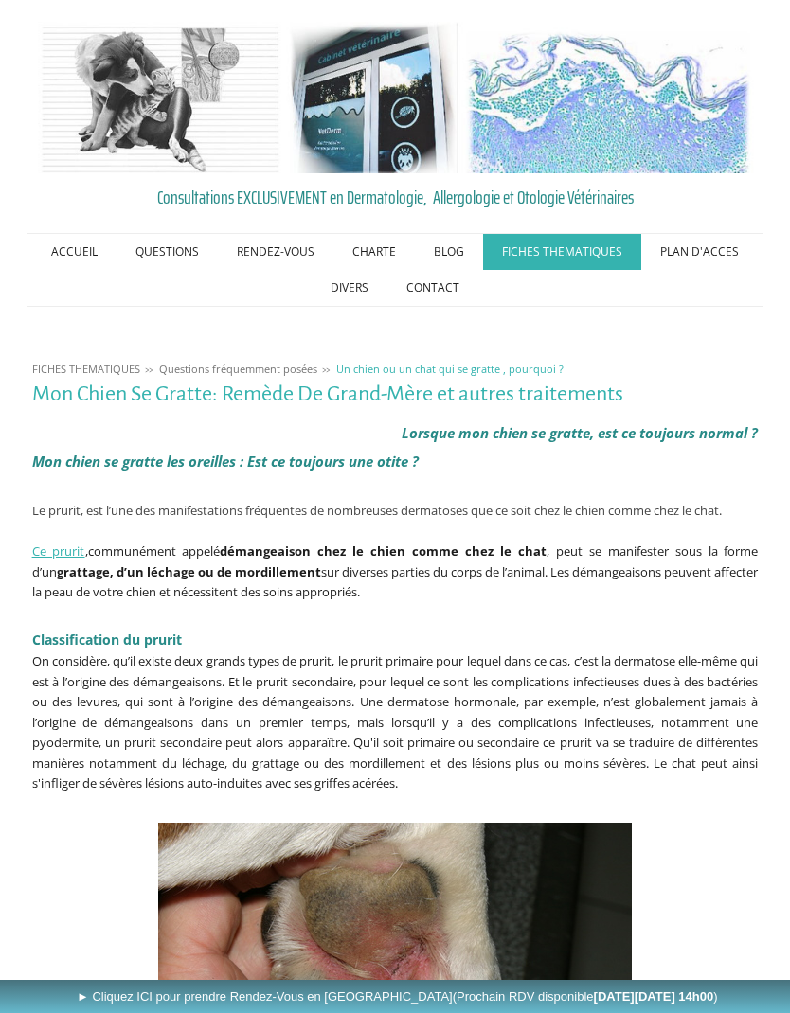
click at [455, 241] on link "BLOG" at bounding box center [449, 252] width 68 height 36
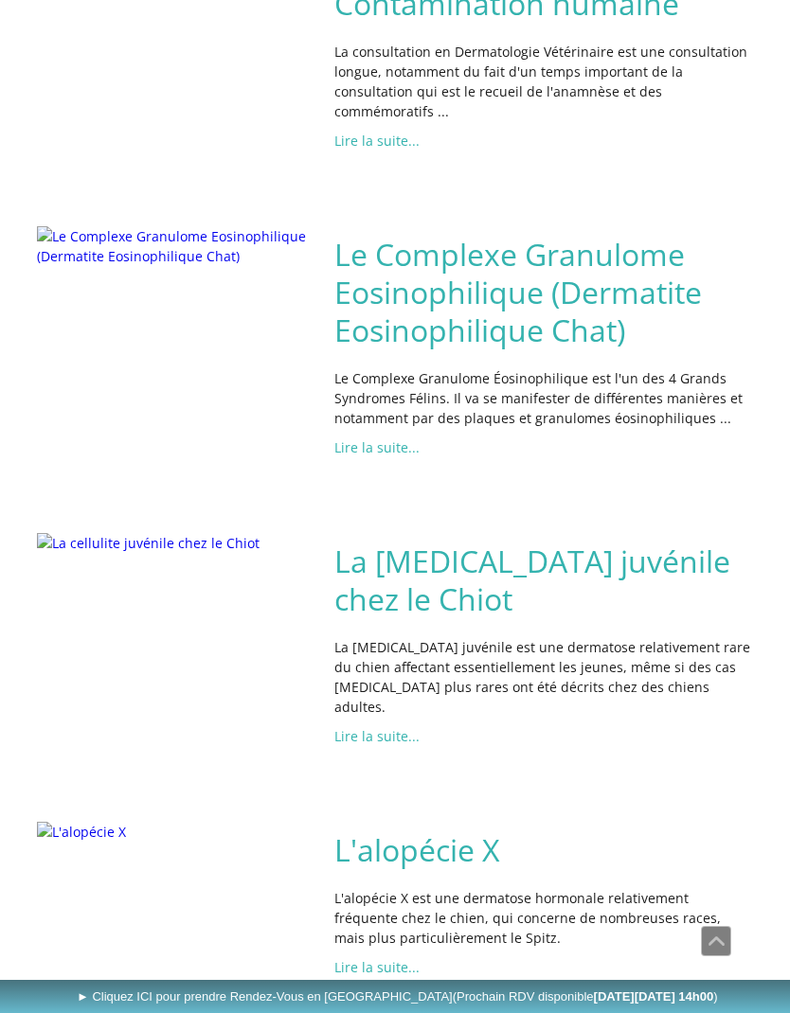
scroll to position [2162, 0]
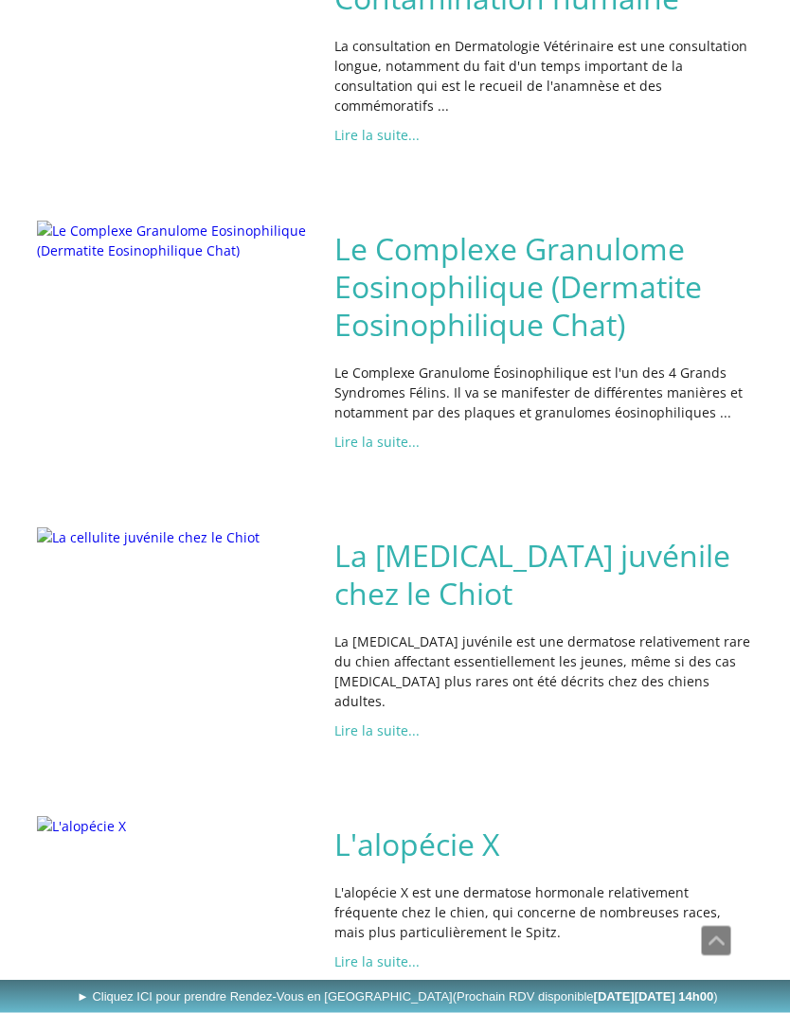
click at [489, 321] on h2 "Le Complexe Granulome Eosinophilique (Dermatite Eosinophilique Chat)" at bounding box center [543, 288] width 418 height 114
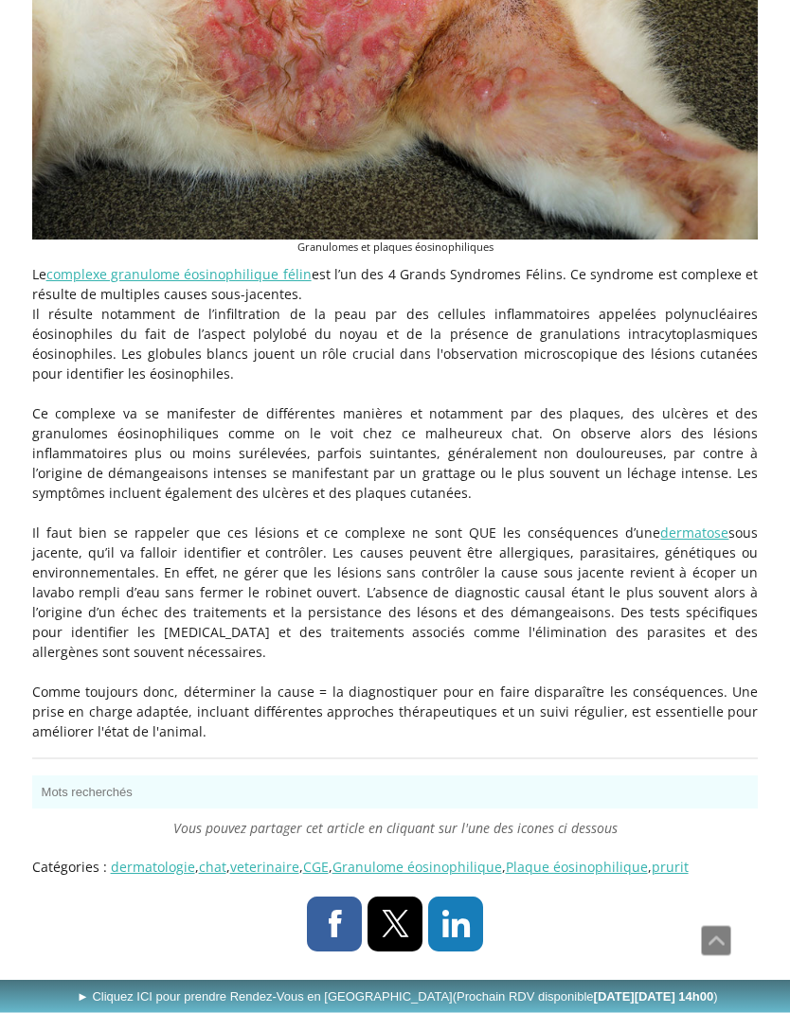
scroll to position [703, 0]
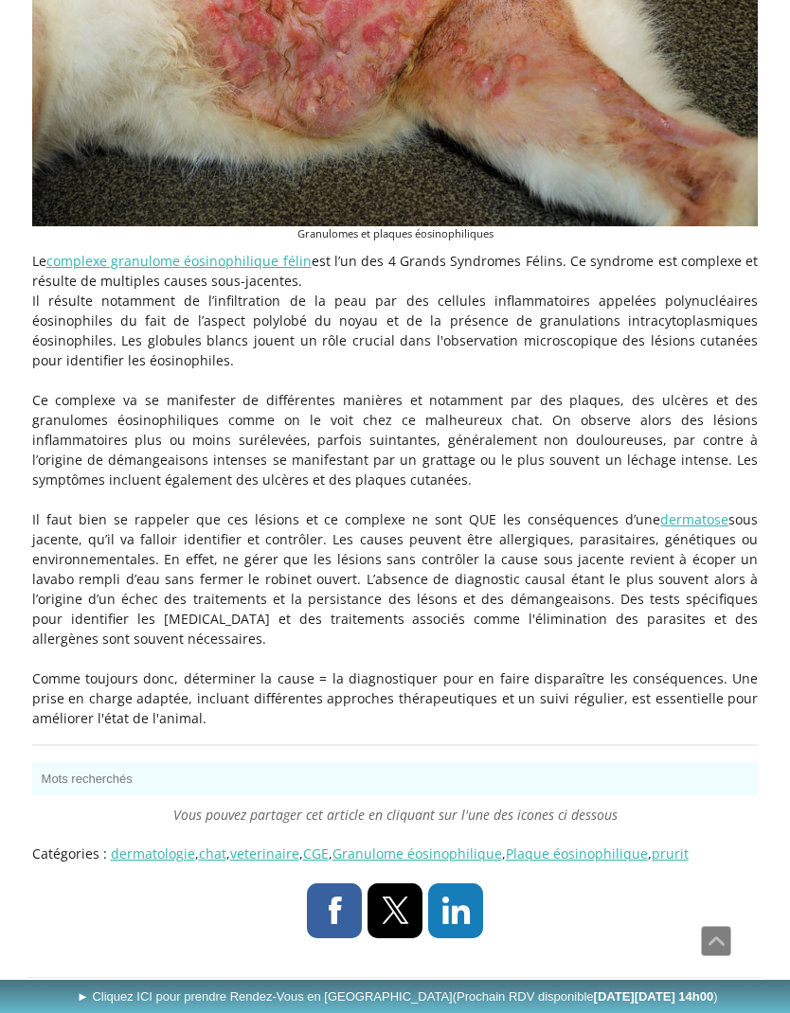
click at [478, 845] on link "Granulome éosinophilique" at bounding box center [416, 854] width 169 height 18
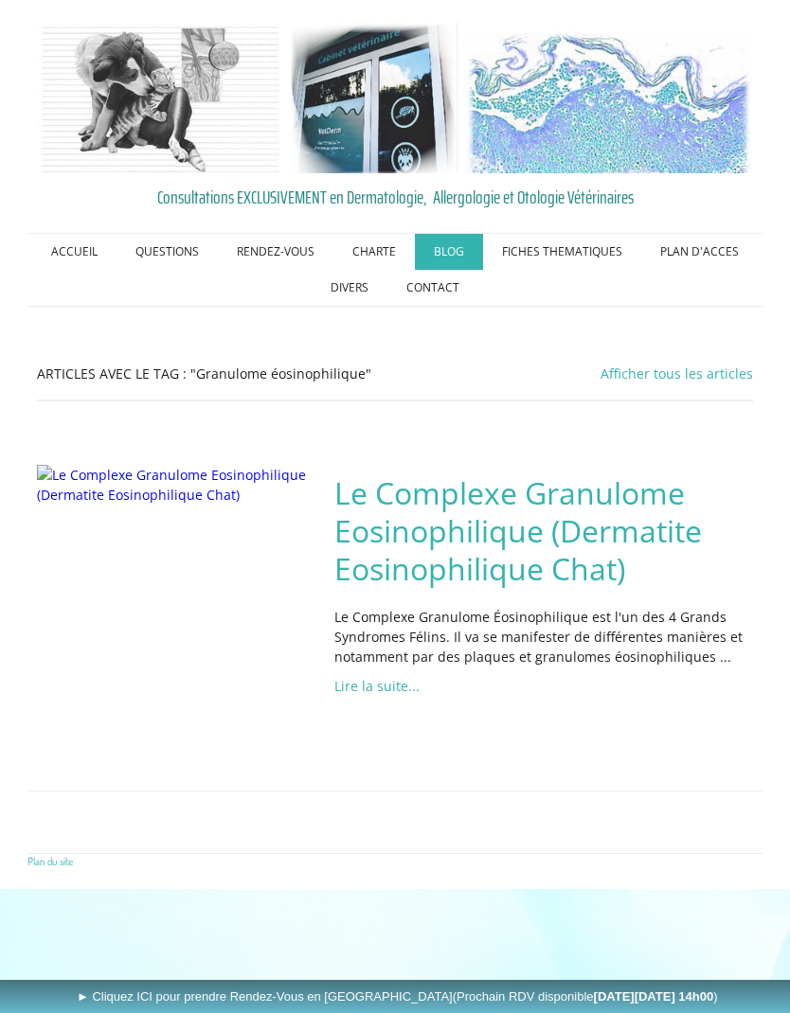
click at [385, 678] on link "Lire la suite..." at bounding box center [376, 686] width 85 height 18
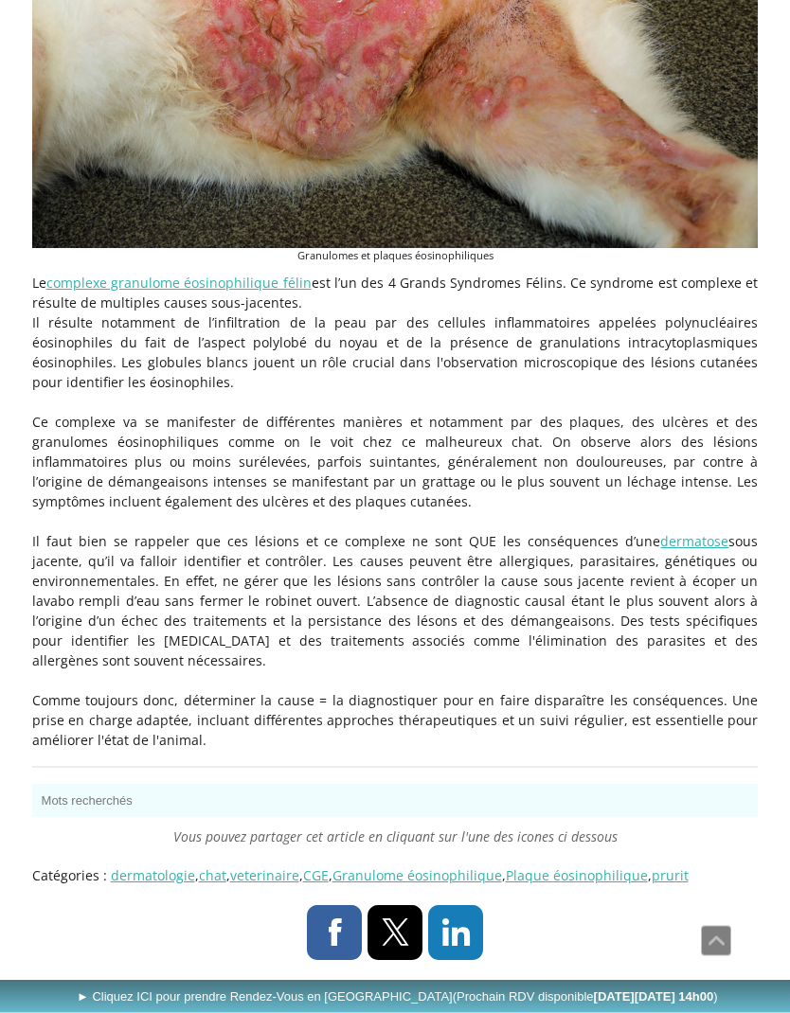
scroll to position [703, 0]
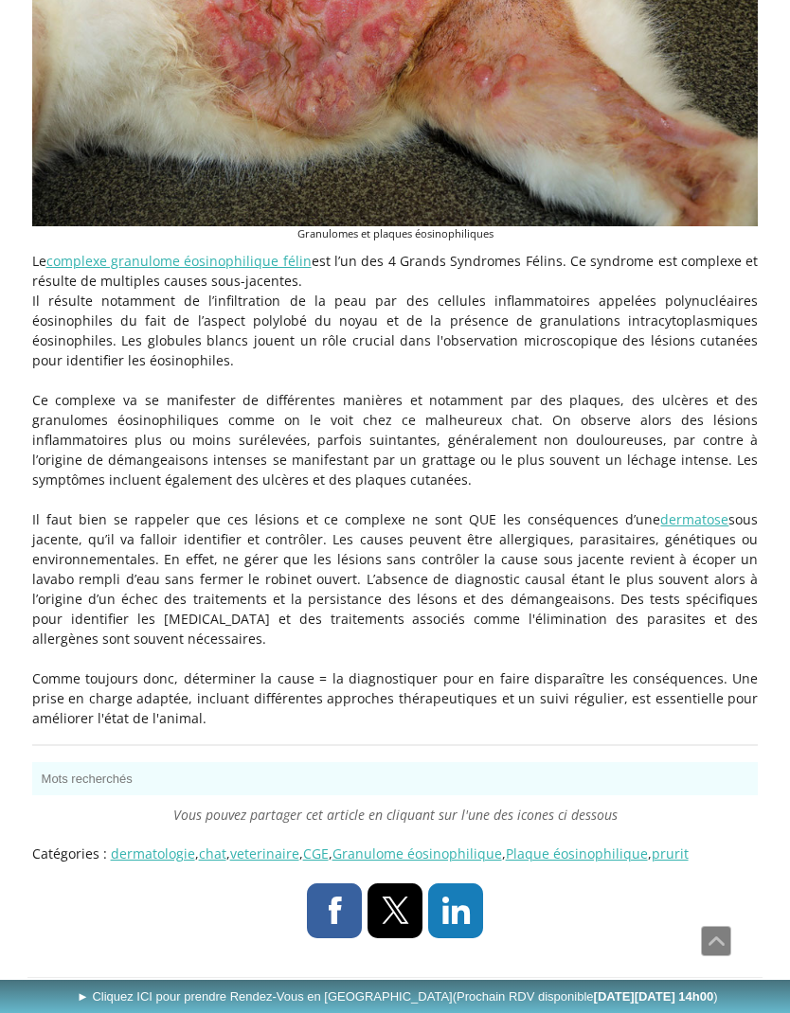
click at [598, 845] on link "Plaque éosinophilique" at bounding box center [577, 854] width 142 height 18
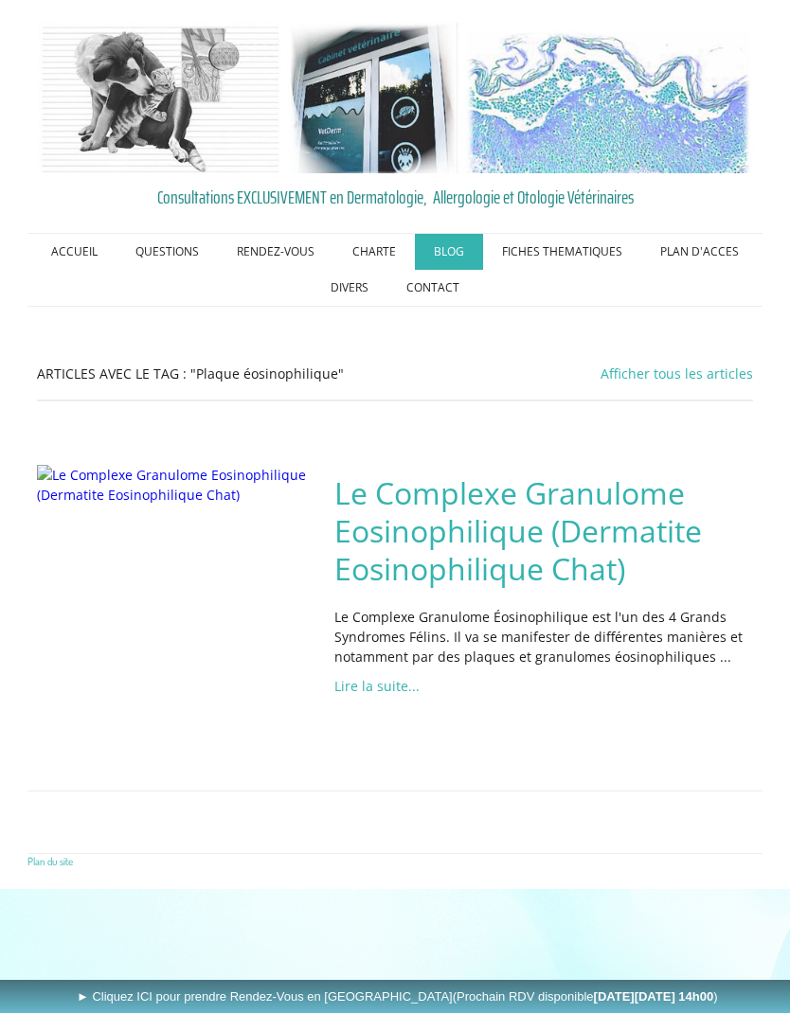
click at [396, 680] on link "Lire la suite..." at bounding box center [376, 686] width 85 height 18
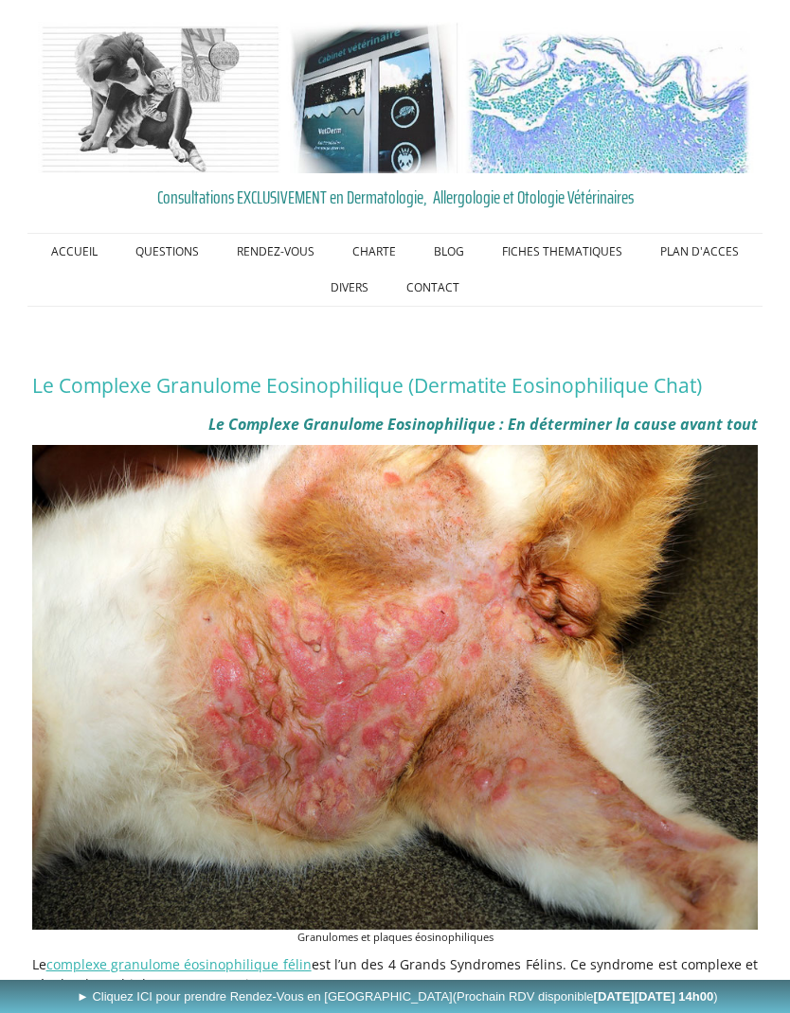
click at [702, 244] on link "PLAN D'ACCES" at bounding box center [699, 252] width 116 height 36
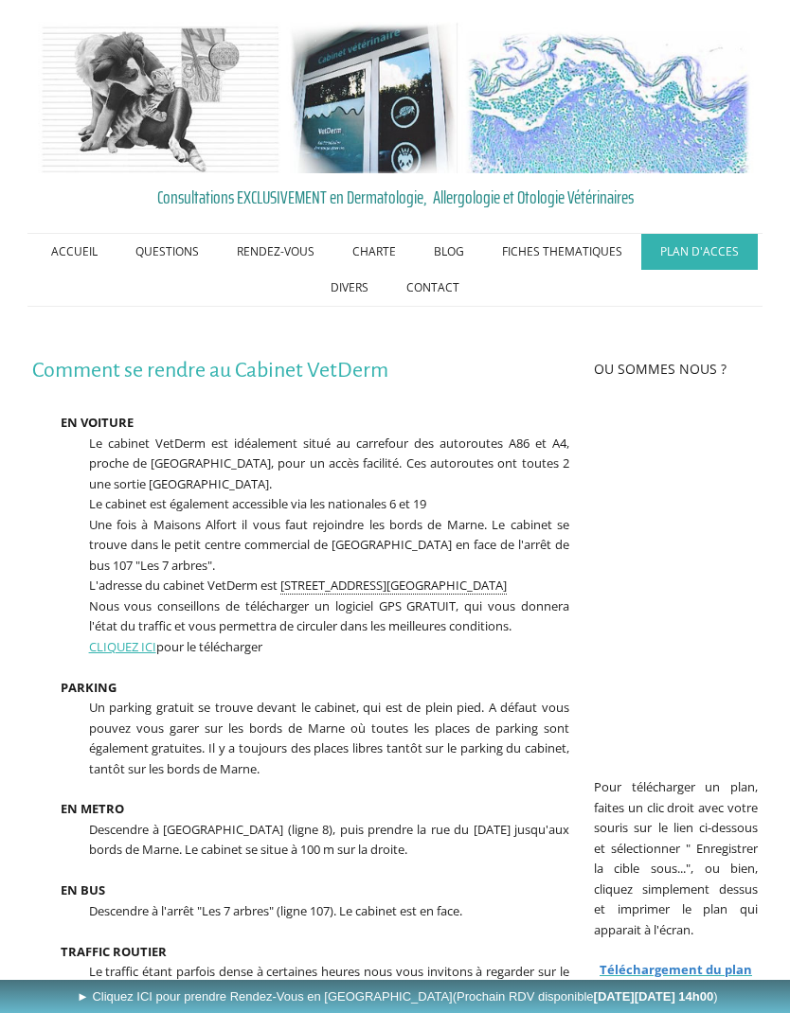
click at [80, 254] on link "ACCUEIL" at bounding box center [74, 252] width 84 height 36
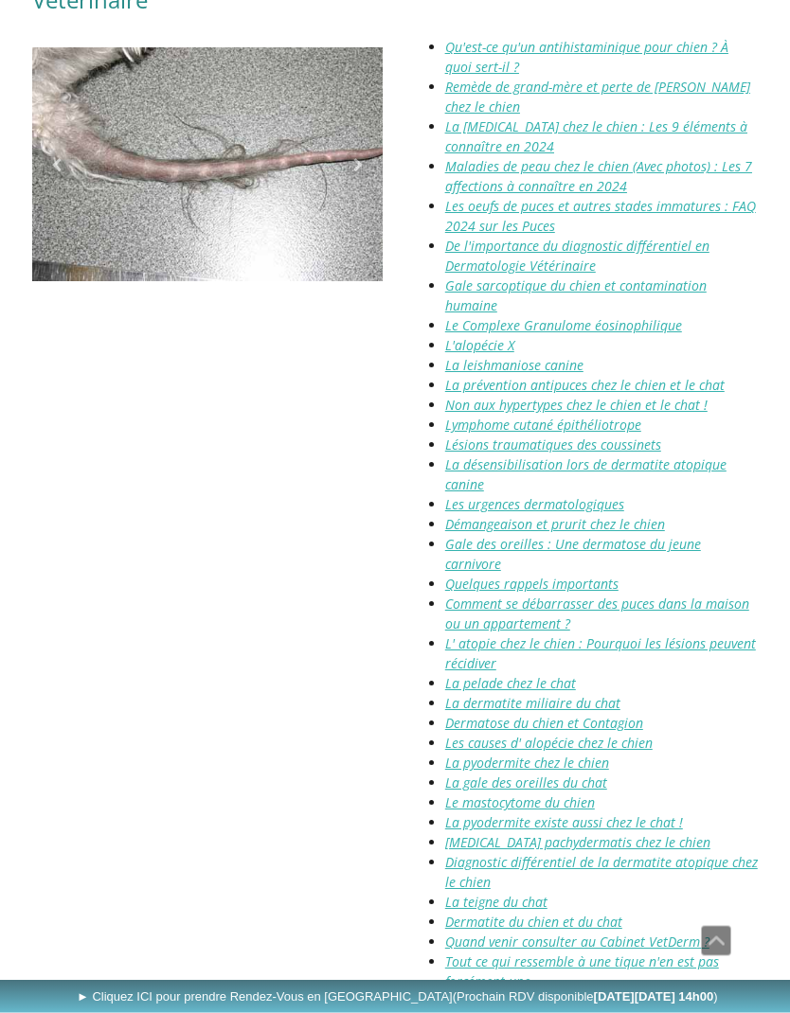
scroll to position [2560, 0]
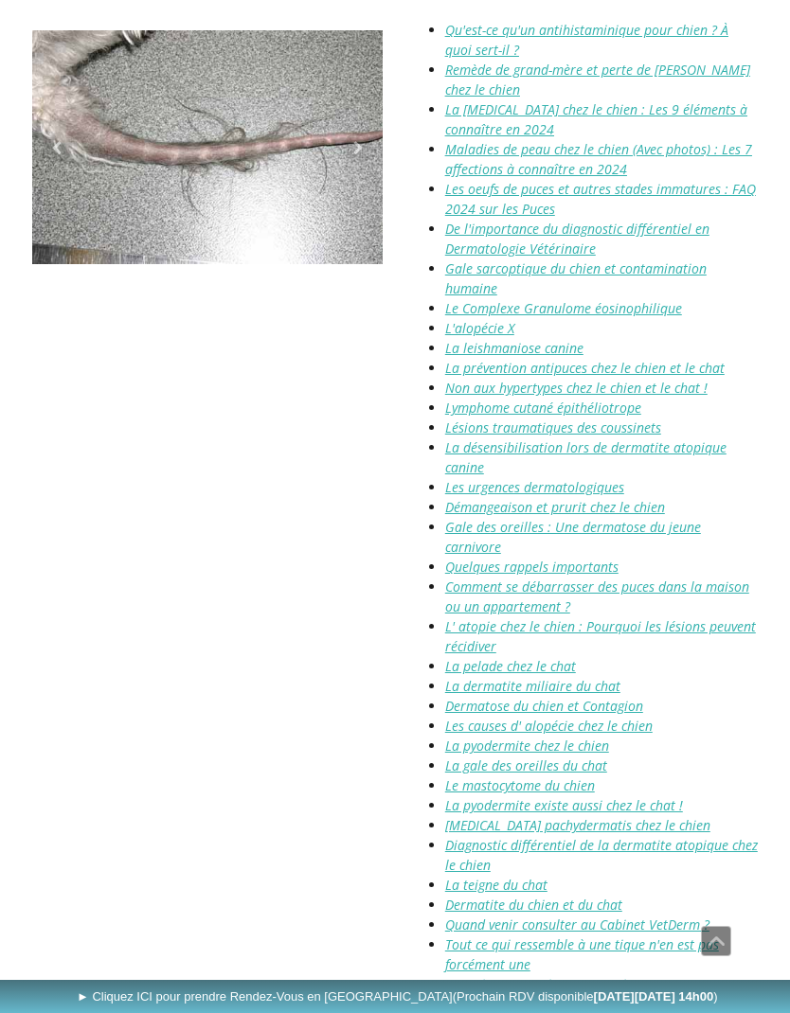
click at [528, 478] on em "Les urgences dermatologiques" at bounding box center [534, 487] width 179 height 18
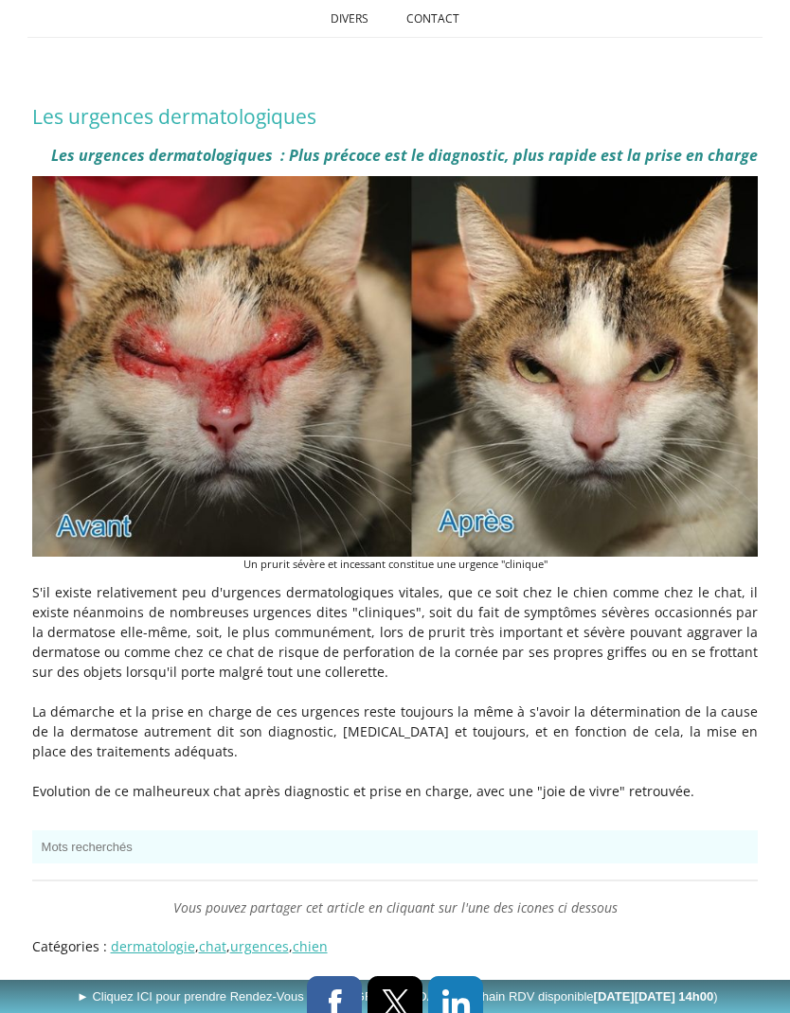
scroll to position [345, 0]
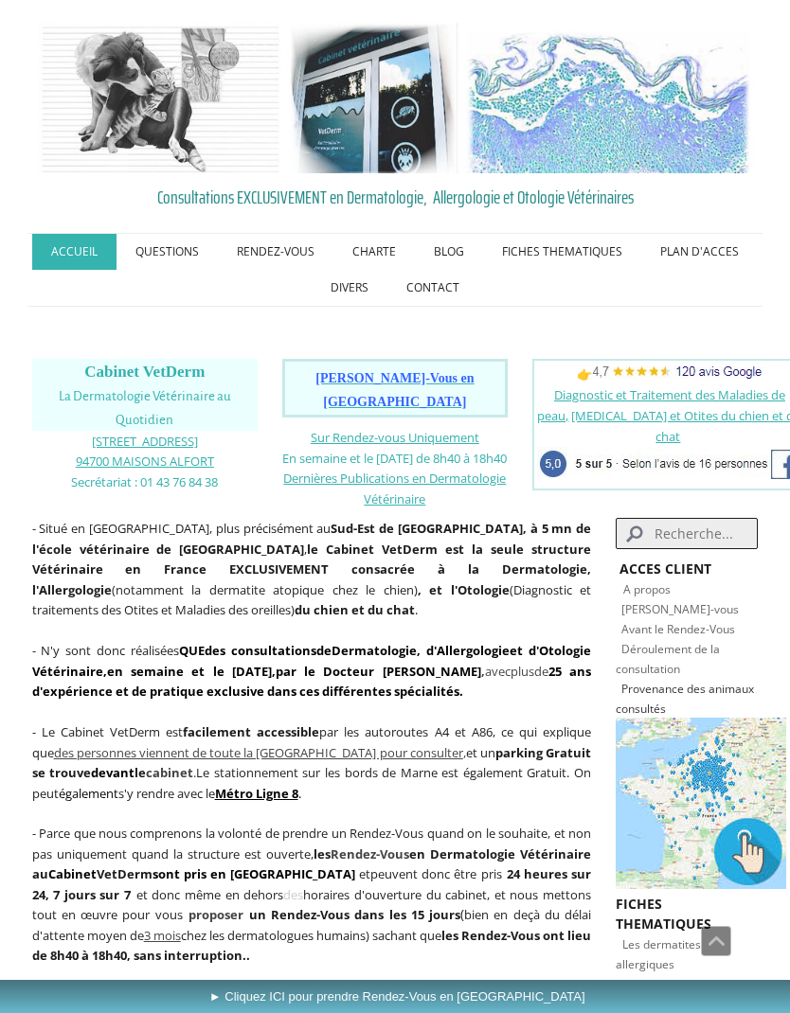
scroll to position [2636, 0]
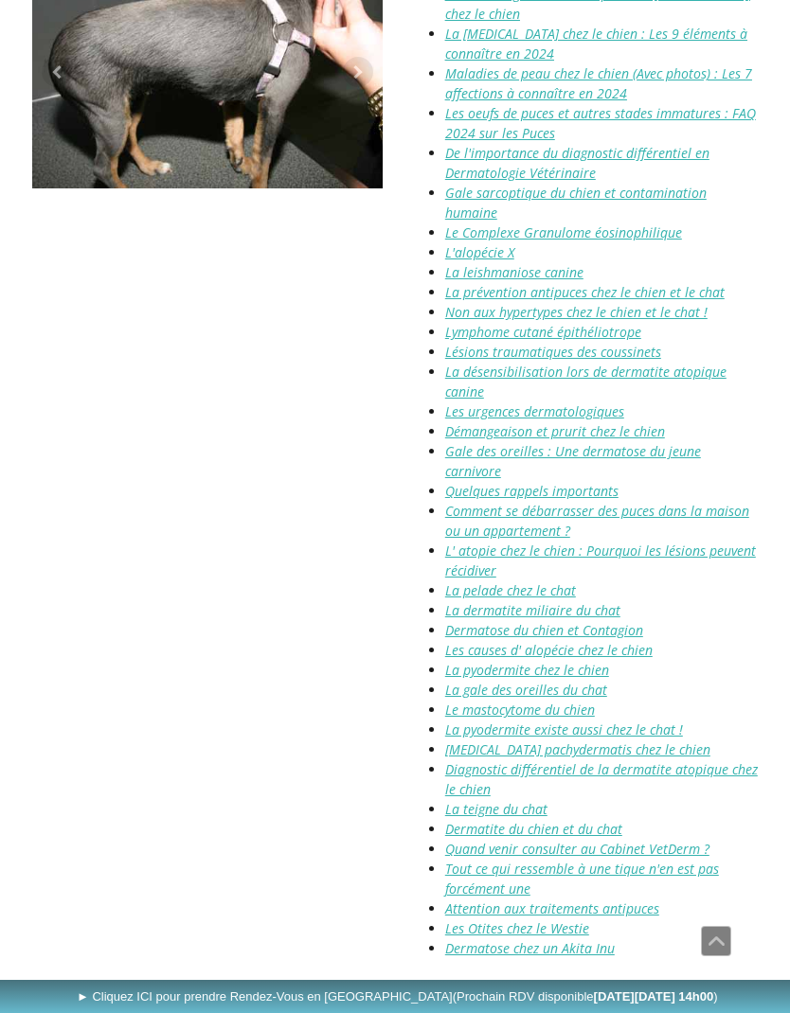
click at [647, 721] on link "La pyodermite existe aussi chez le chat !" at bounding box center [564, 730] width 238 height 18
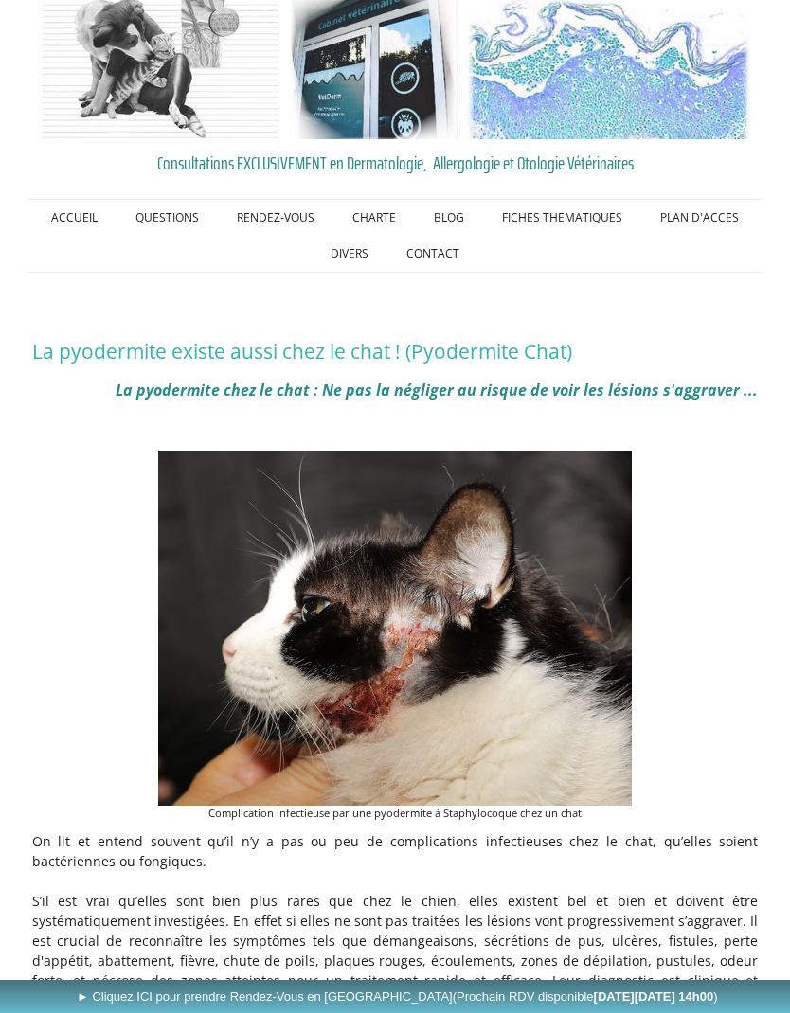
scroll to position [33, 0]
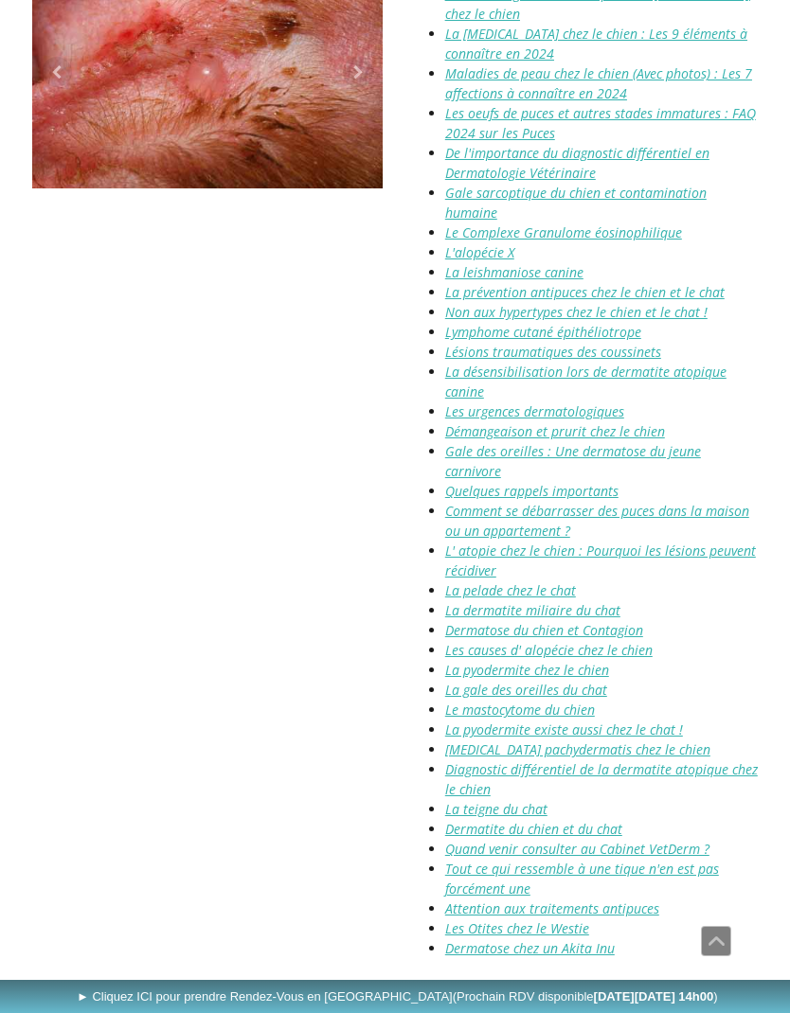
scroll to position [2612, 0]
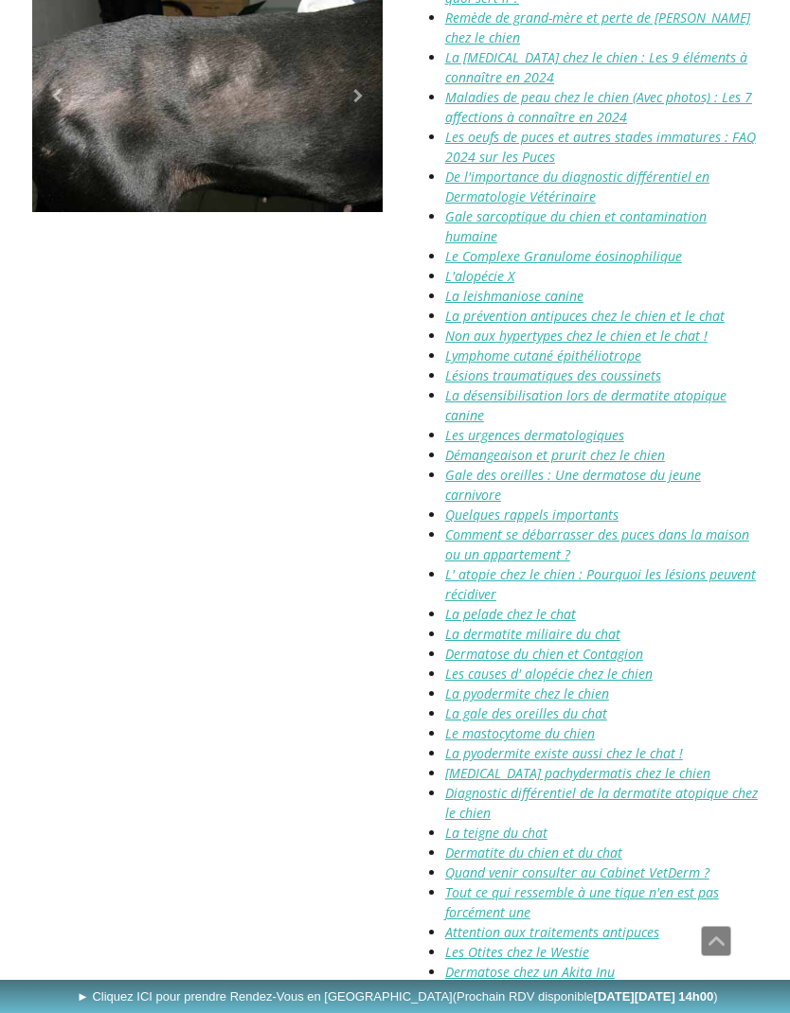
click at [687, 864] on link "Quand venir consulter au Cabinet VetDerm ?" at bounding box center [577, 873] width 264 height 18
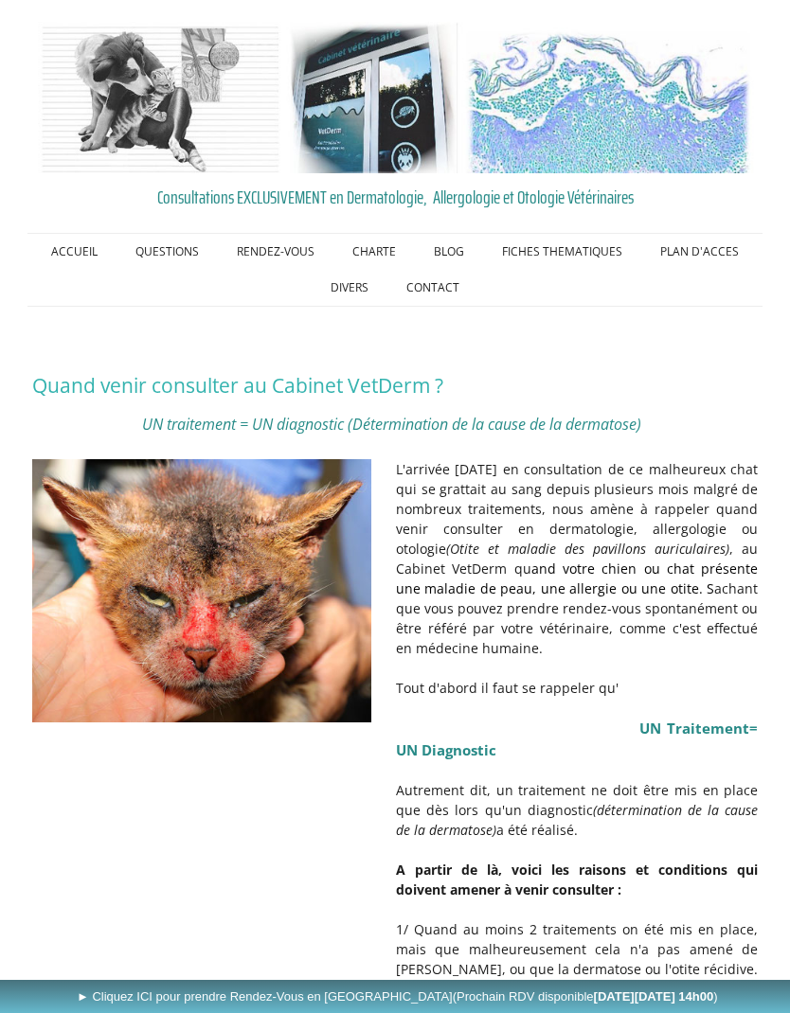
click at [387, 250] on link "CHARTE" at bounding box center [373, 252] width 81 height 36
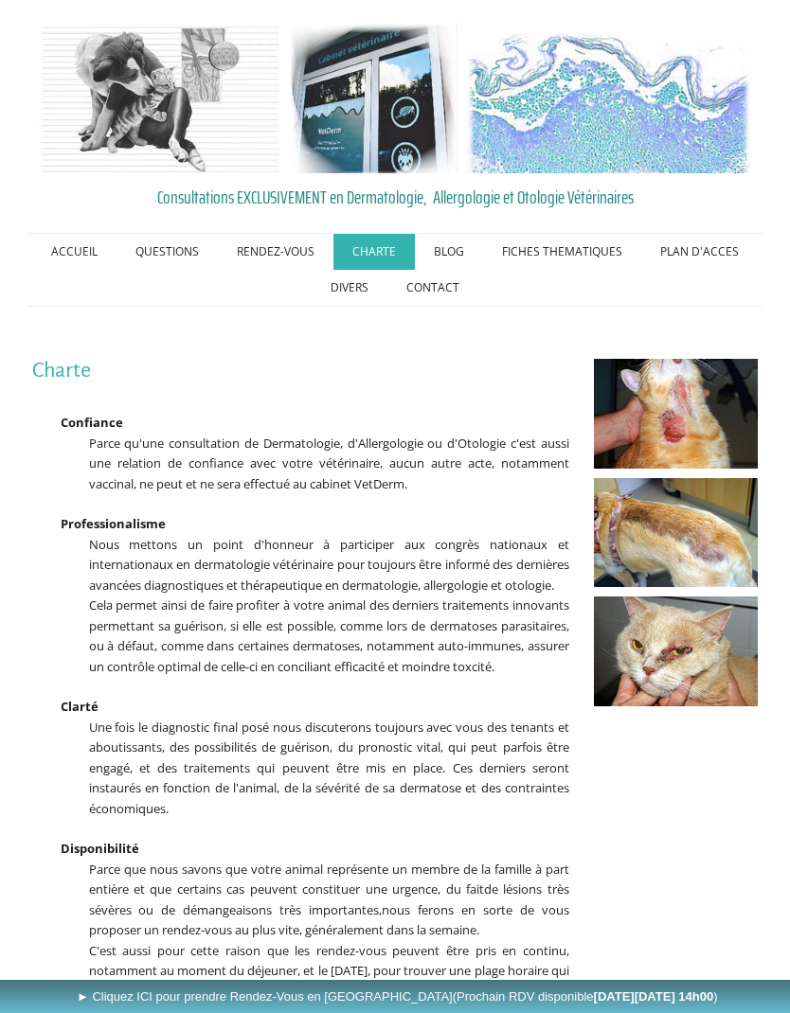
click at [0, 0] on link "Le médicament vétérinaire" at bounding box center [0, 0] width 0 height 0
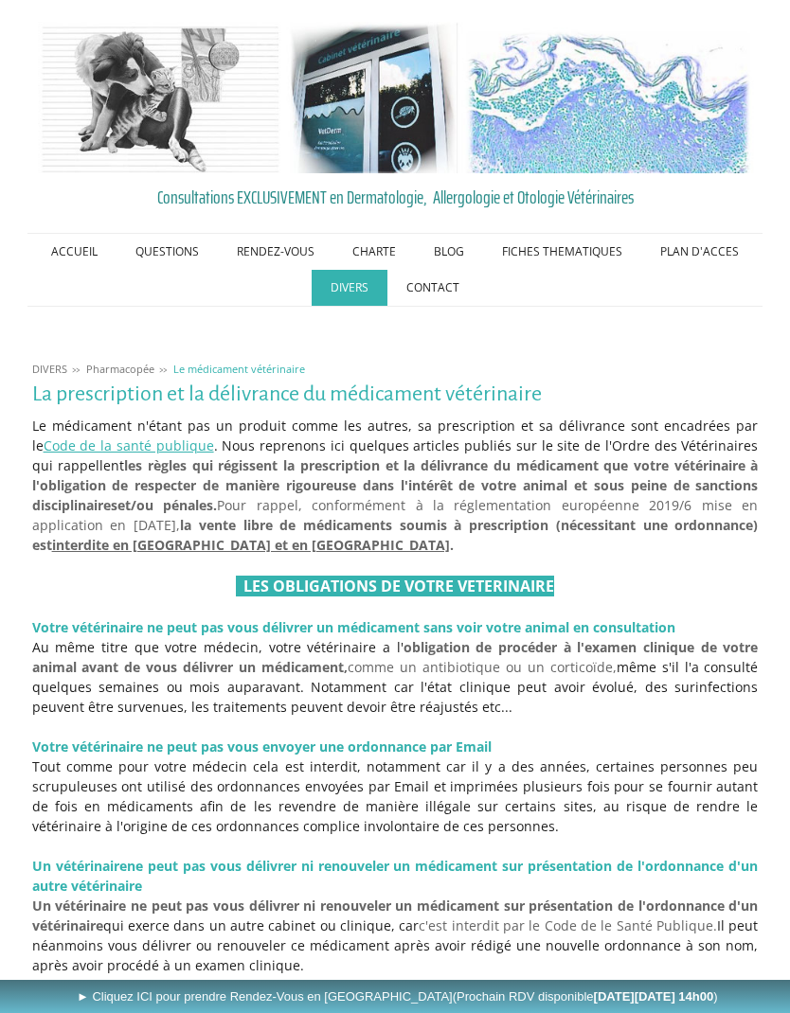
click at [0, 0] on link "Apoquel" at bounding box center [0, 0] width 0 height 0
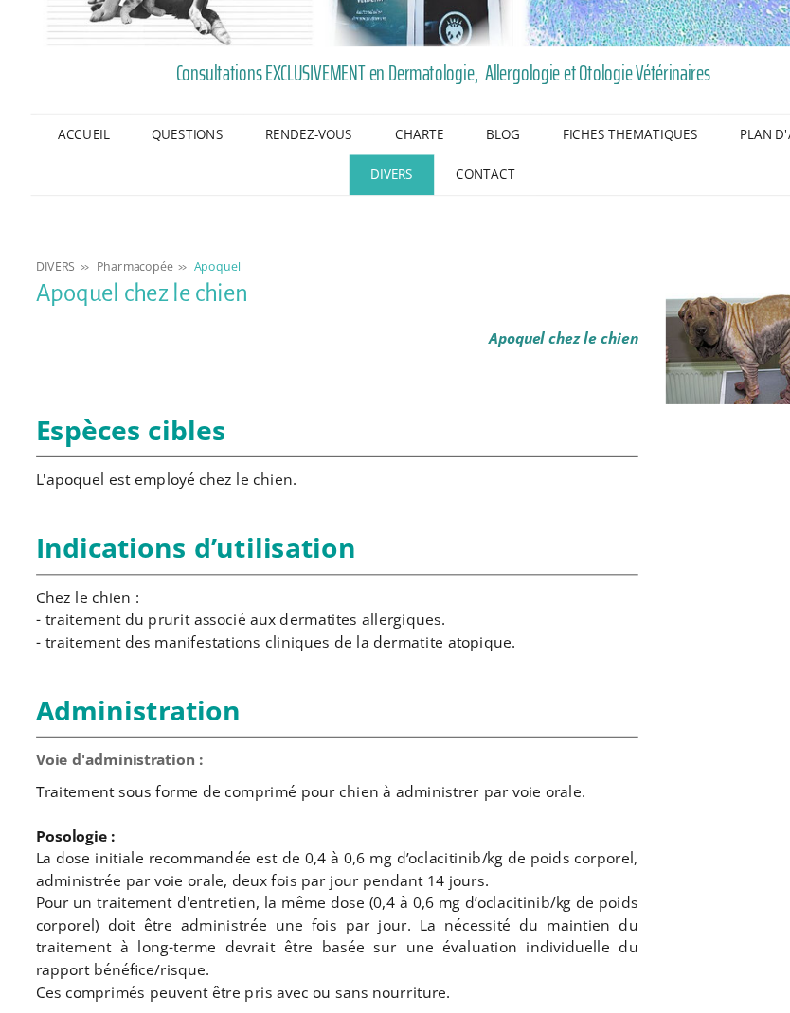
scroll to position [131, 0]
click at [0, 0] on link "Cyclavance" at bounding box center [0, 0] width 0 height 0
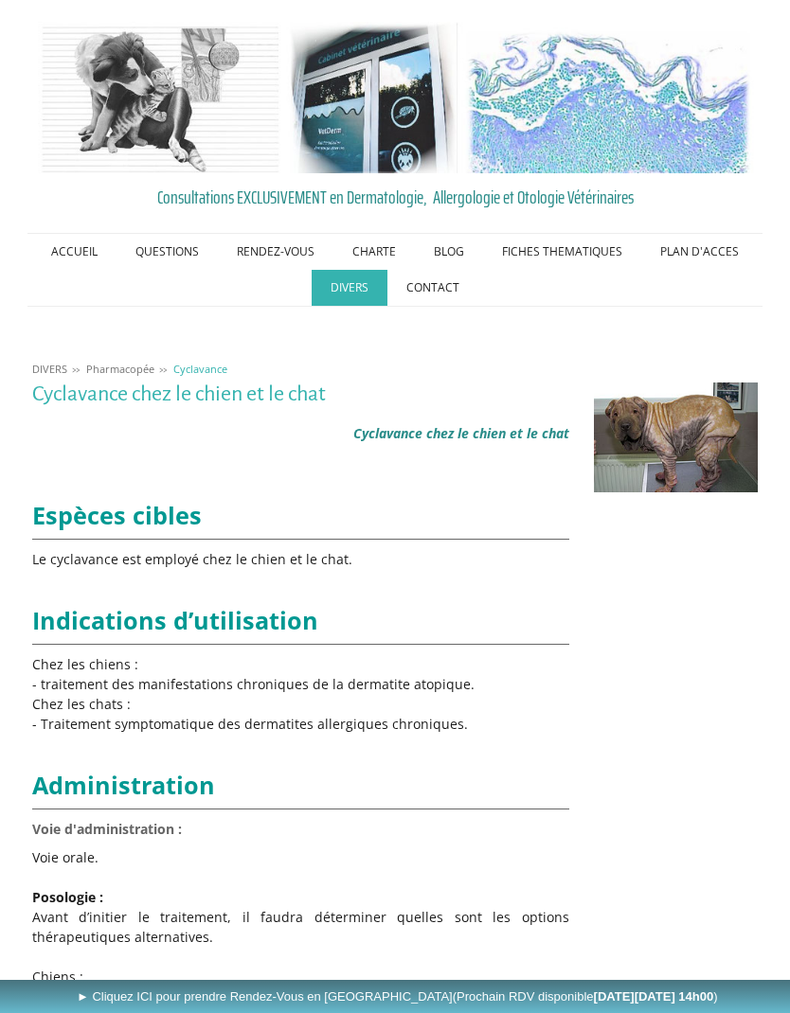
click at [0, 0] on link "Cytopoint" at bounding box center [0, 0] width 0 height 0
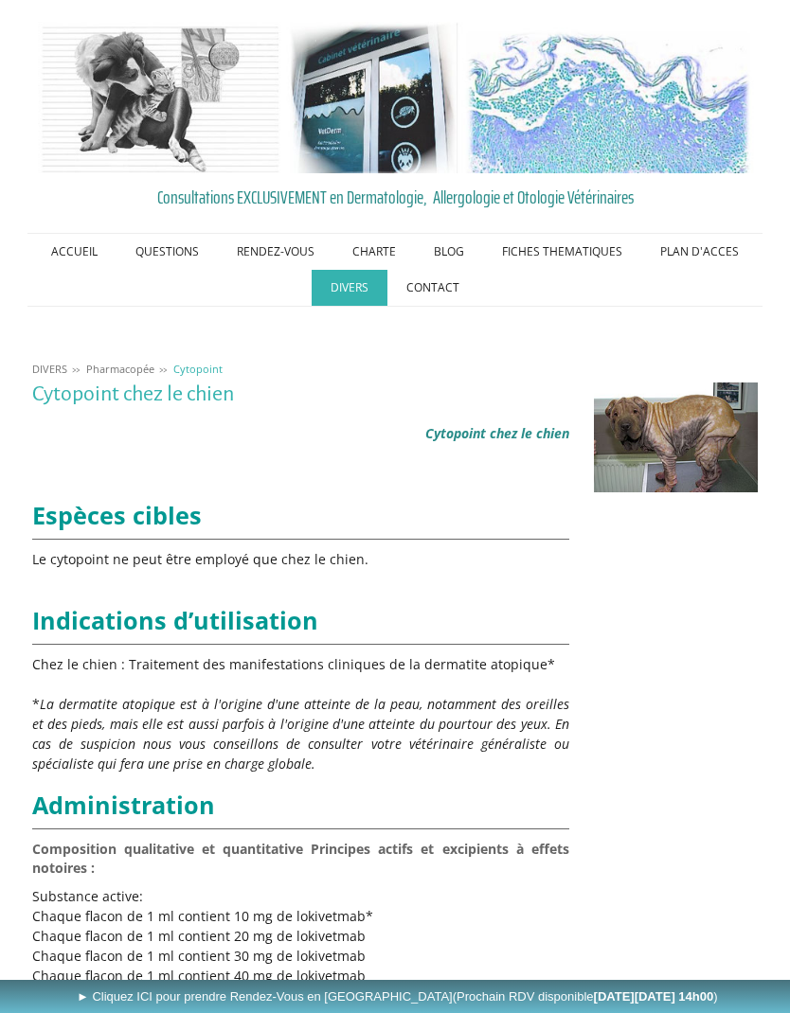
click at [0, 0] on link "Modulis" at bounding box center [0, 0] width 0 height 0
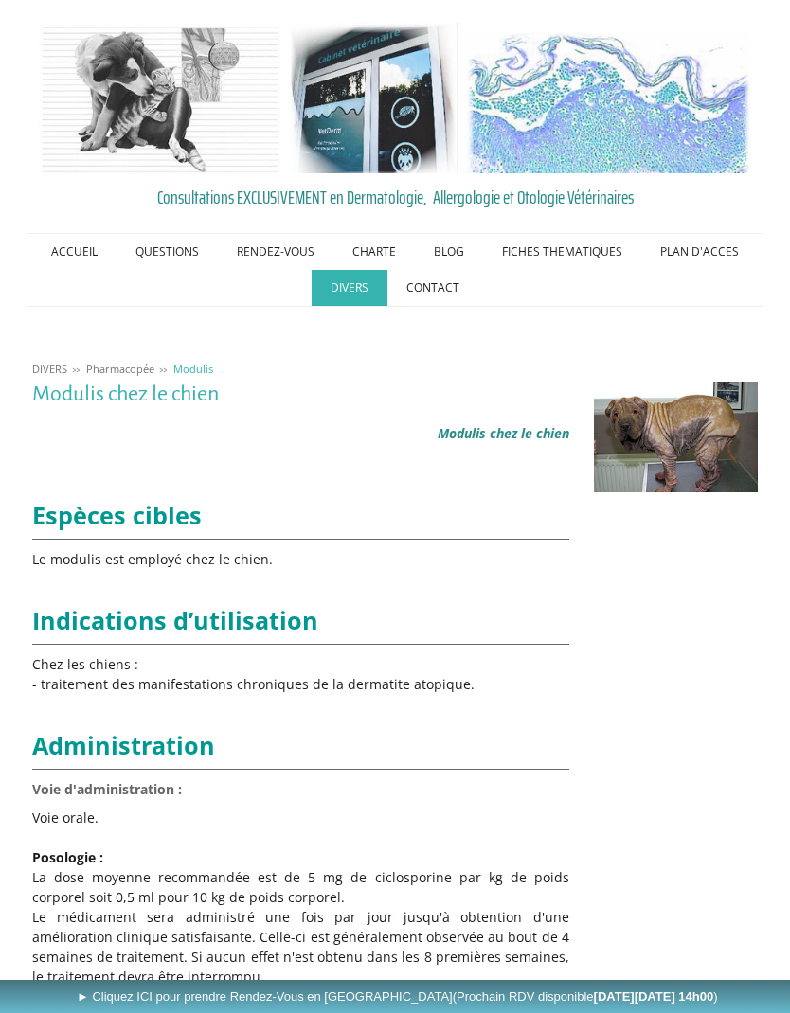
click at [0, 0] on link "Zylkene" at bounding box center [0, 0] width 0 height 0
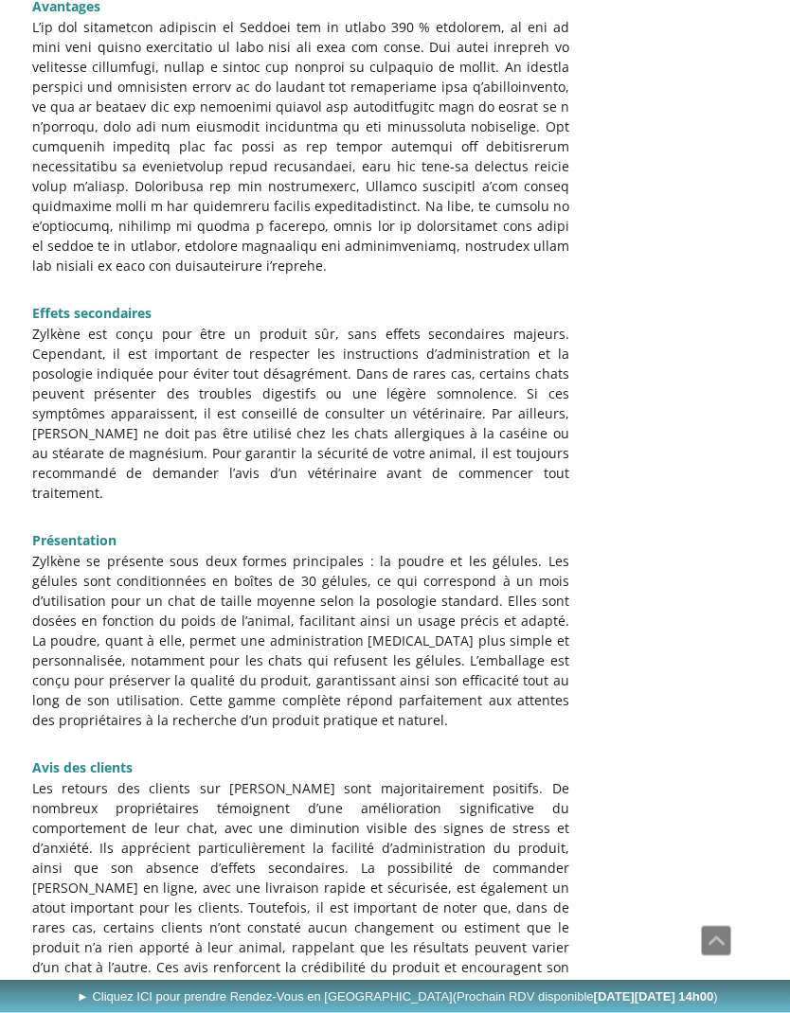
scroll to position [2451, 0]
click at [437, 323] on p "Zylkène est conçu pour être un produit sûr, sans effets secondaires majeurs. Ce…" at bounding box center [300, 412] width 537 height 179
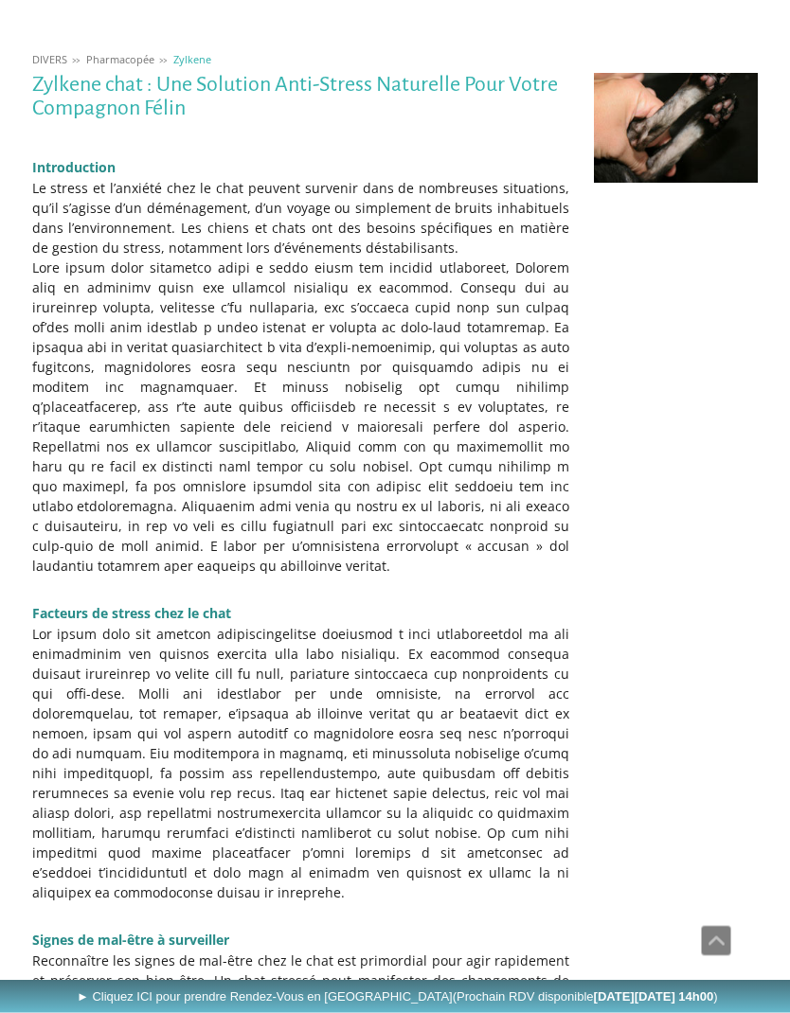
scroll to position [0, 0]
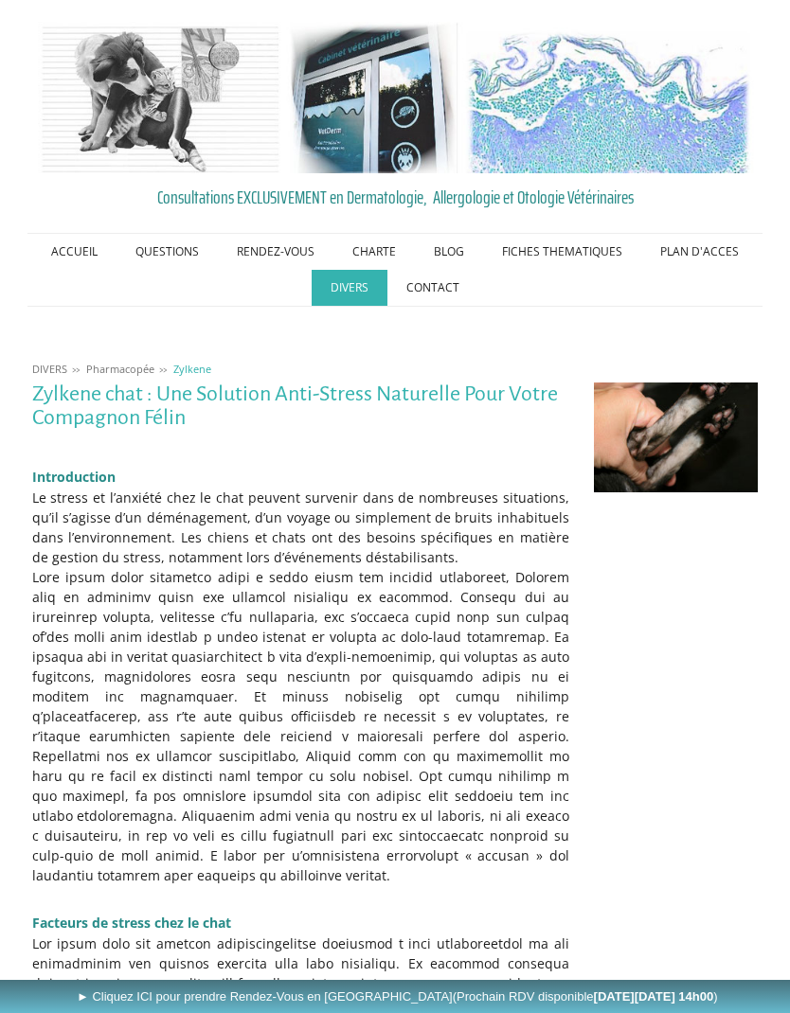
click at [204, 249] on link "QUESTIONS" at bounding box center [166, 252] width 101 height 36
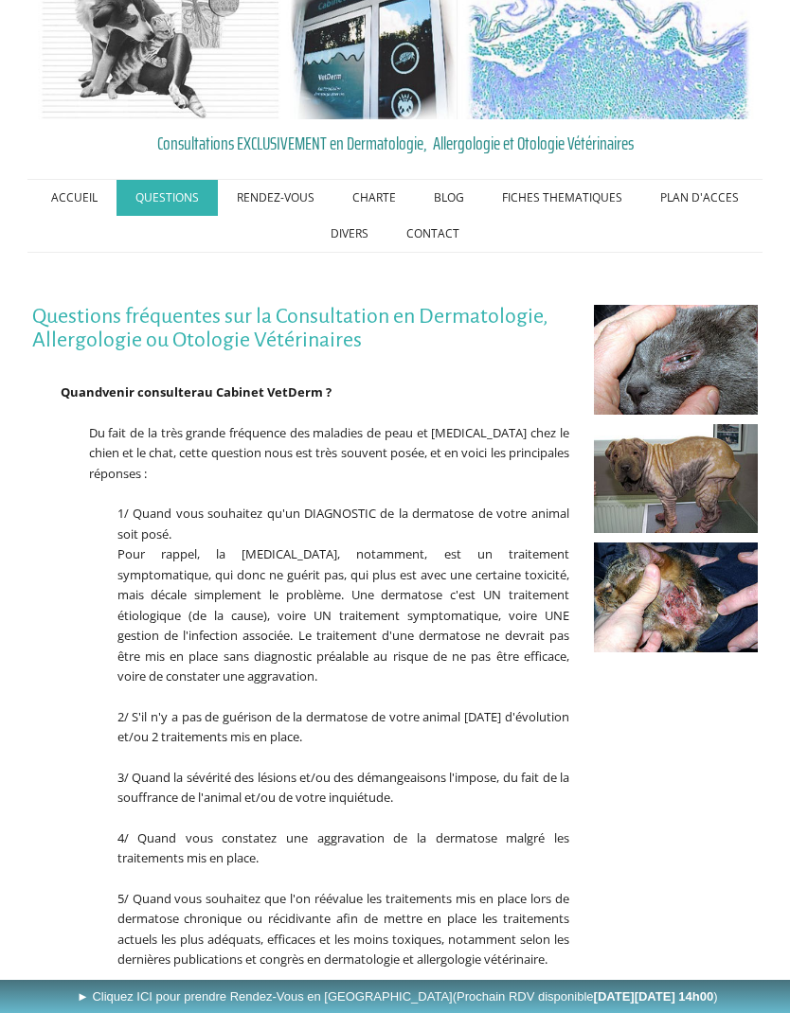
scroll to position [52, 0]
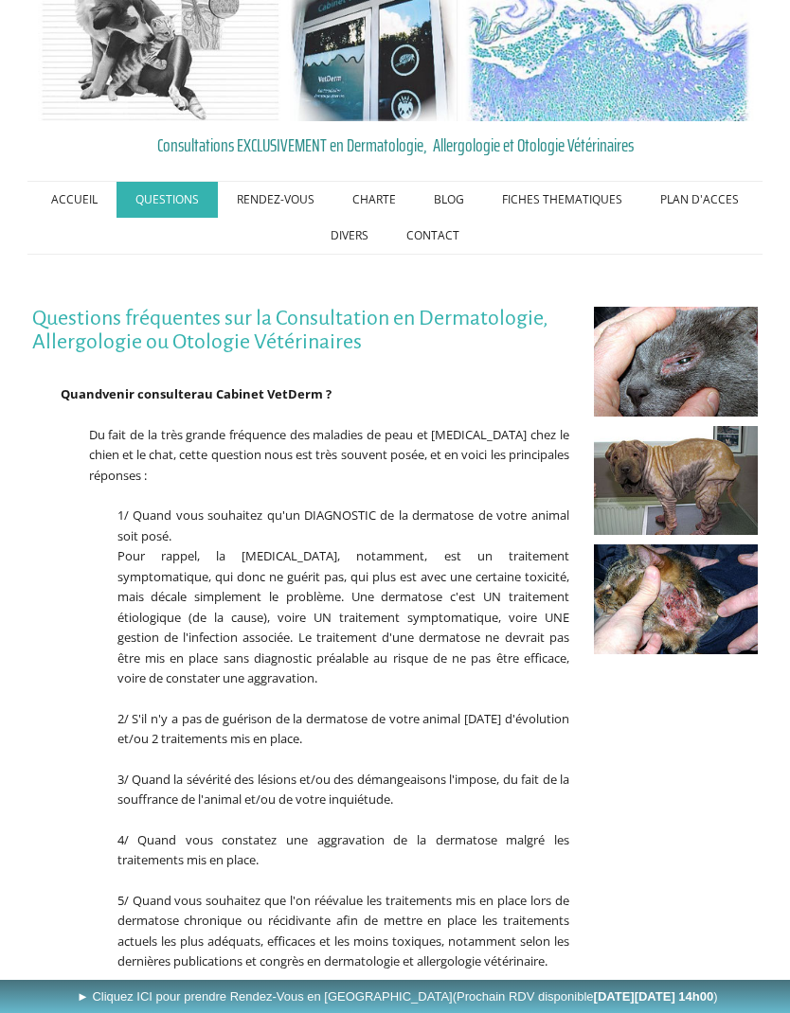
click at [394, 196] on link "CHARTE" at bounding box center [373, 200] width 81 height 36
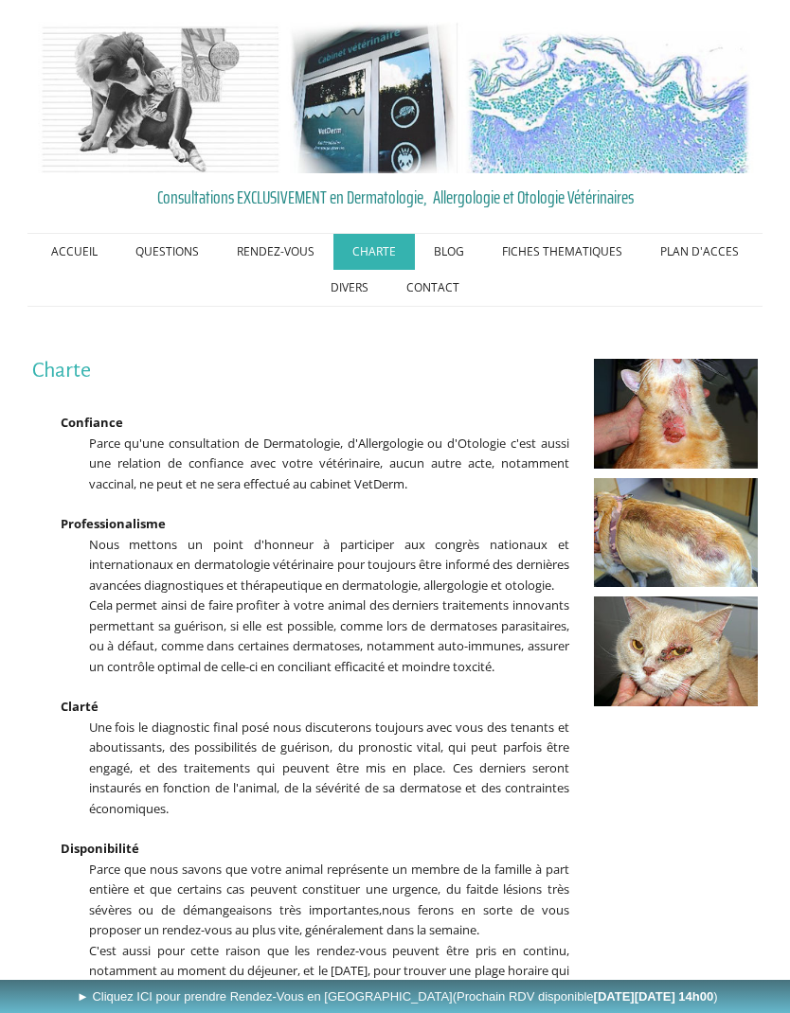
click at [99, 254] on link "ACCUEIL" at bounding box center [74, 252] width 84 height 36
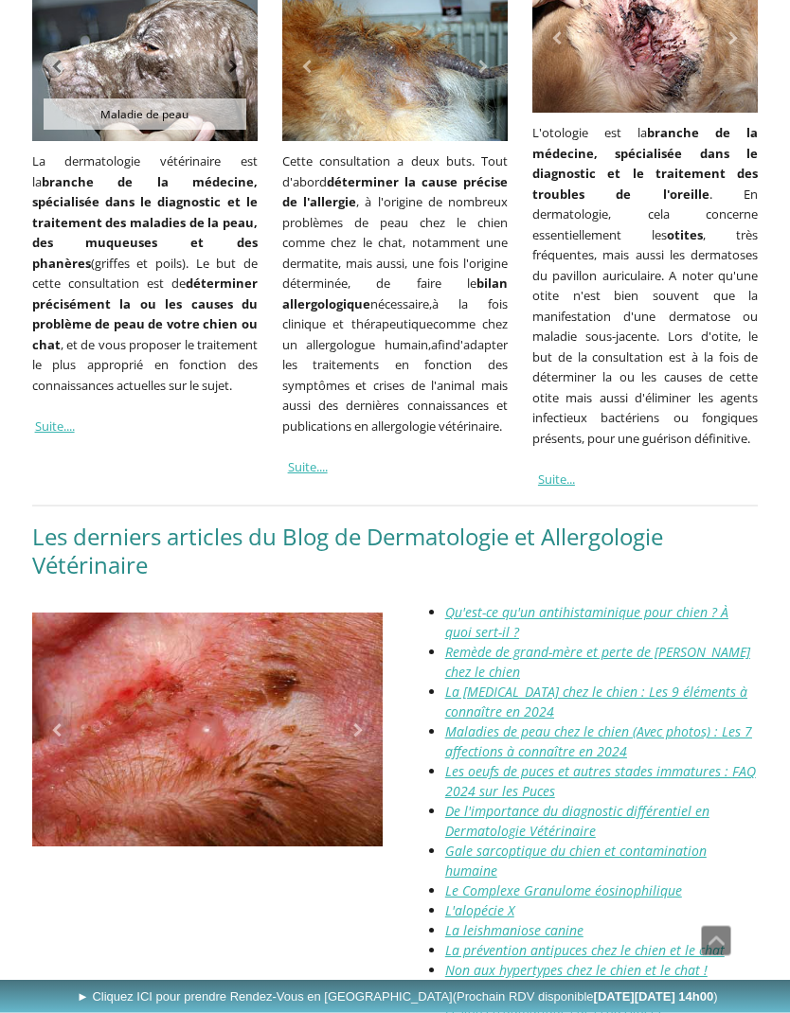
scroll to position [1979, 0]
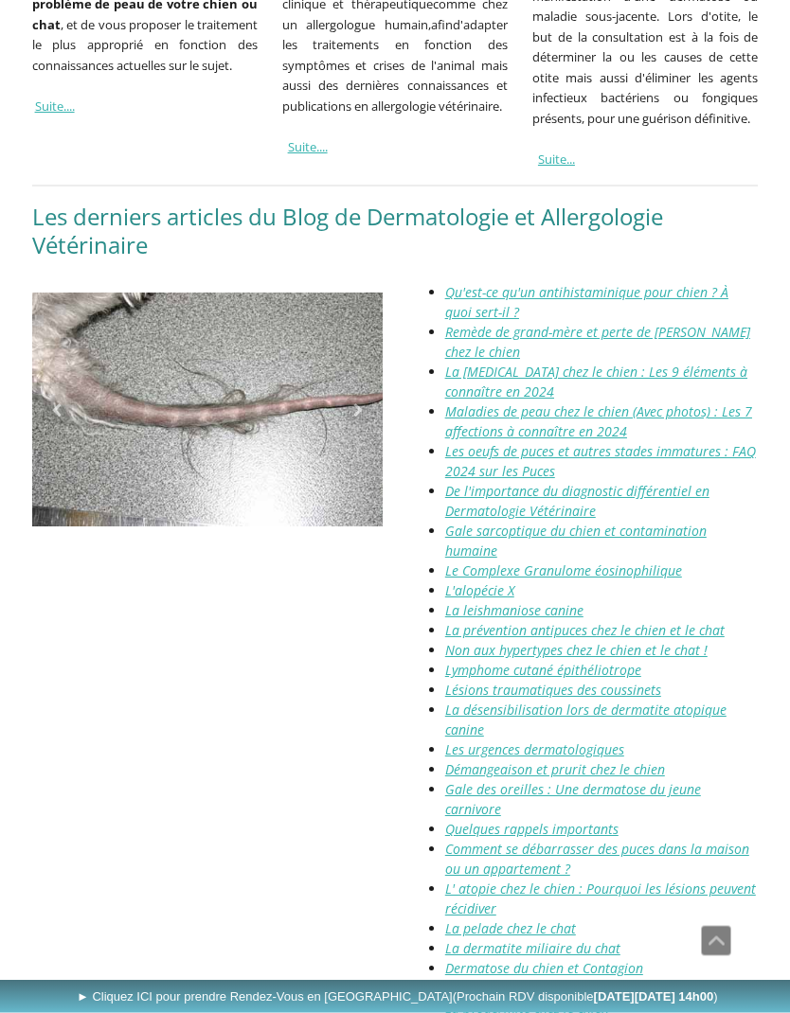
scroll to position [2299, 0]
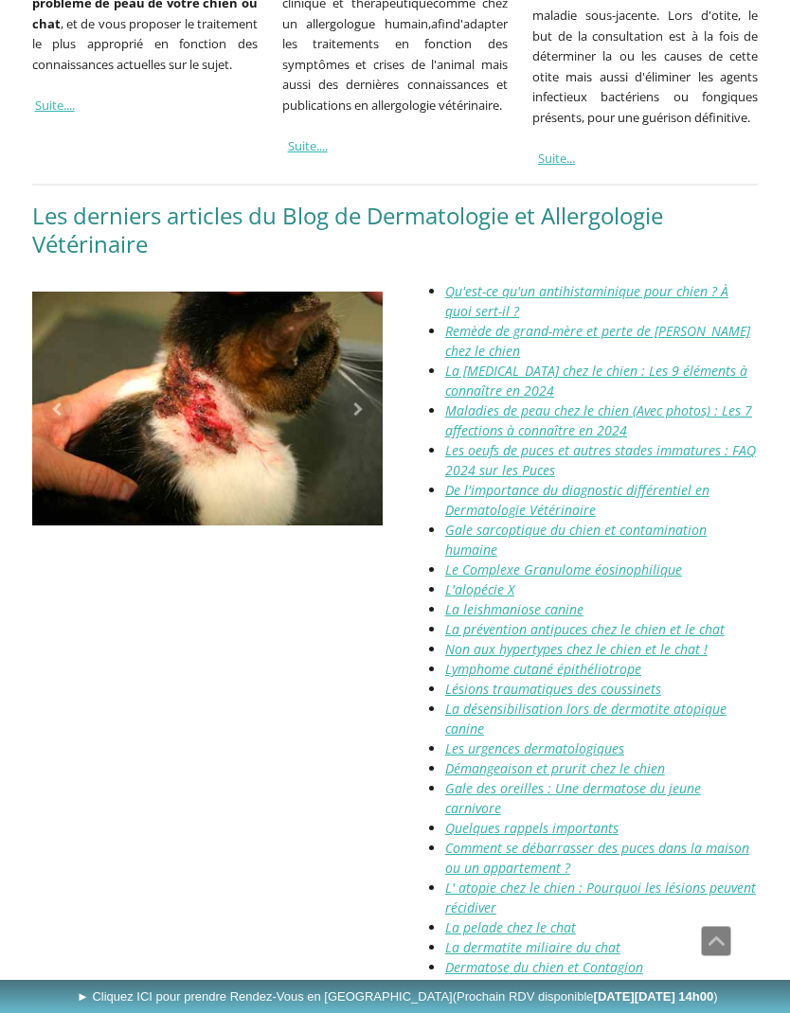
click at [701, 779] on link "Gale des oreilles : Une dermatose du jeune carnivore" at bounding box center [573, 798] width 256 height 38
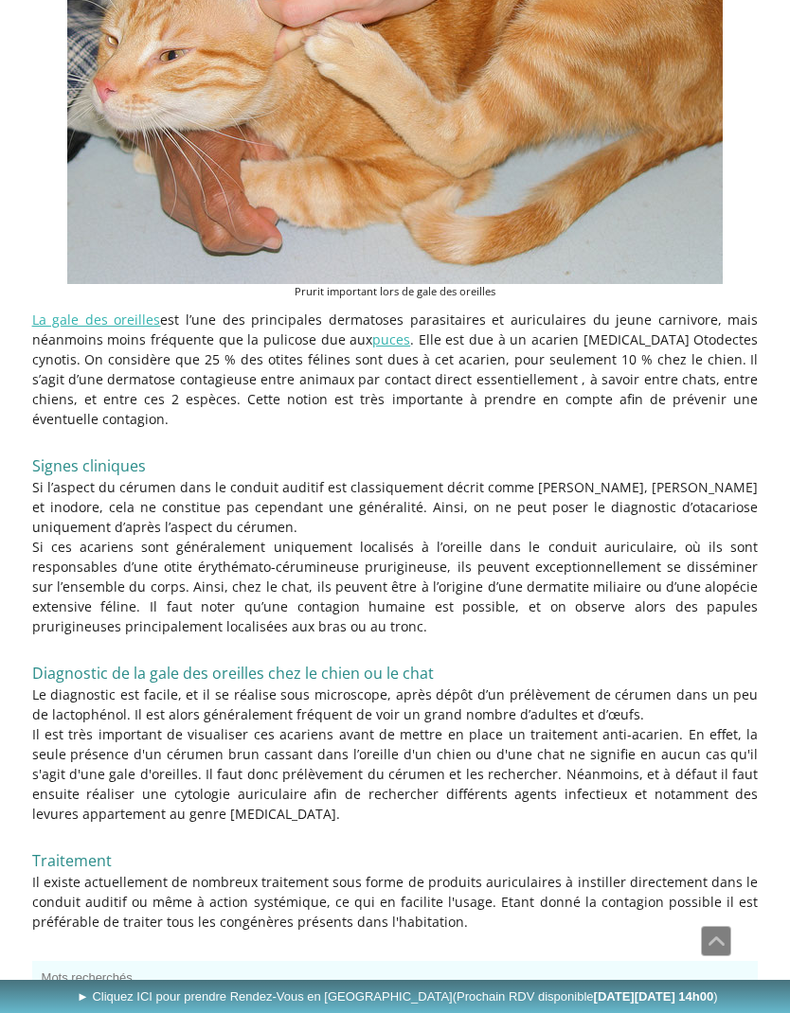
scroll to position [728, 0]
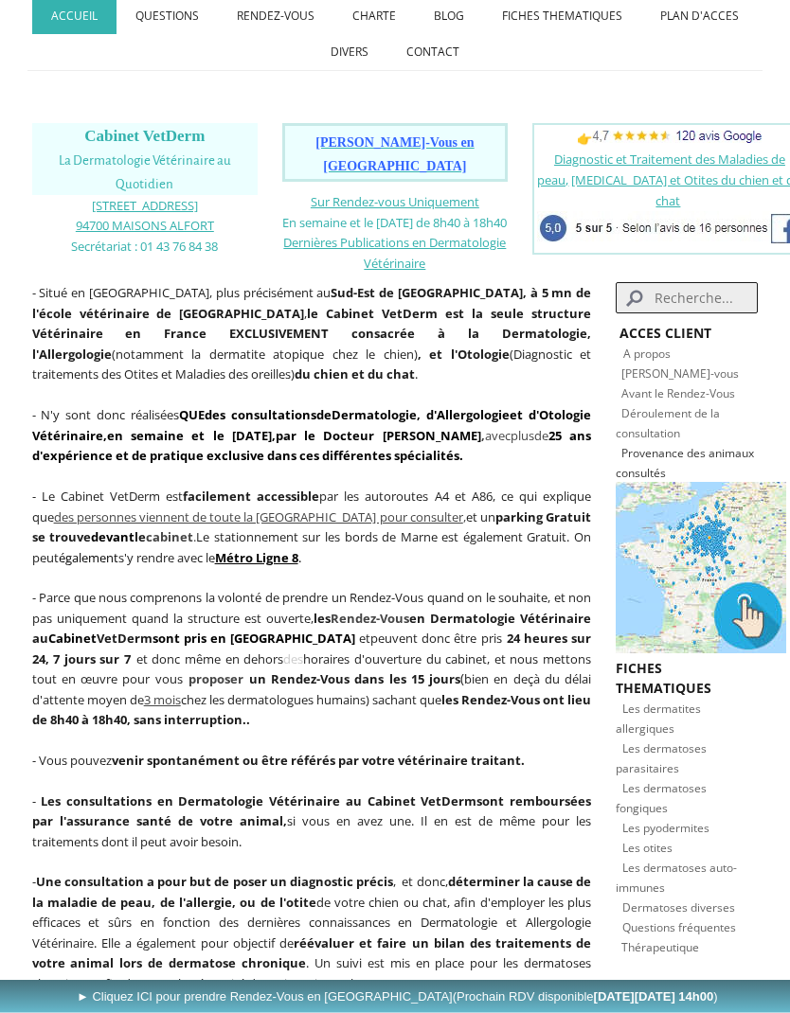
scroll to position [236, 0]
click at [411, 193] on span "Sur Rendez-vous Uniquement" at bounding box center [395, 201] width 169 height 17
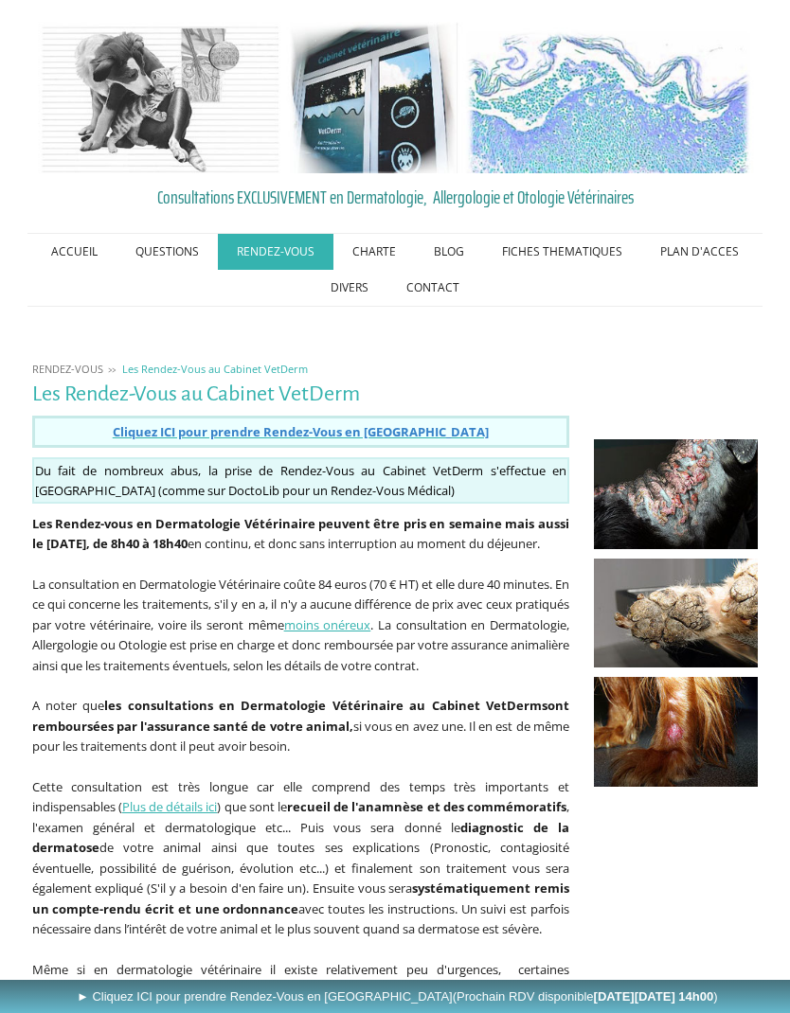
click at [714, 258] on link "PLAN D'ACCES" at bounding box center [699, 252] width 116 height 36
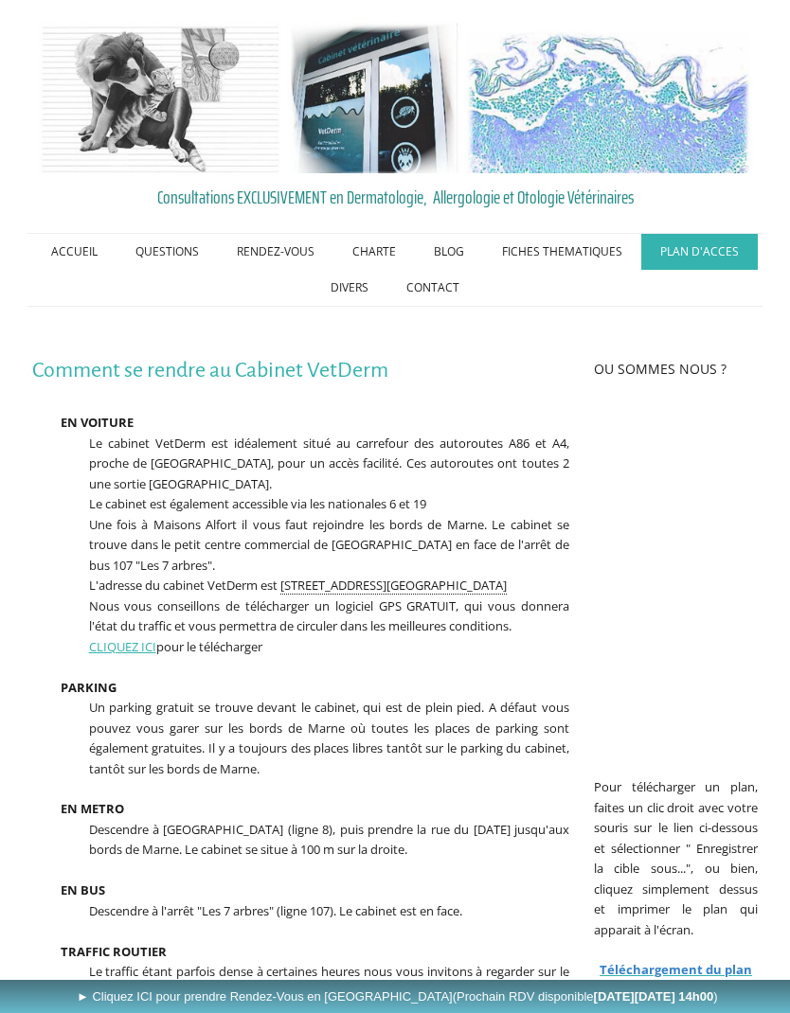
click at [594, 1004] on b "[DATE][DATE] 14h00" at bounding box center [654, 996] width 120 height 14
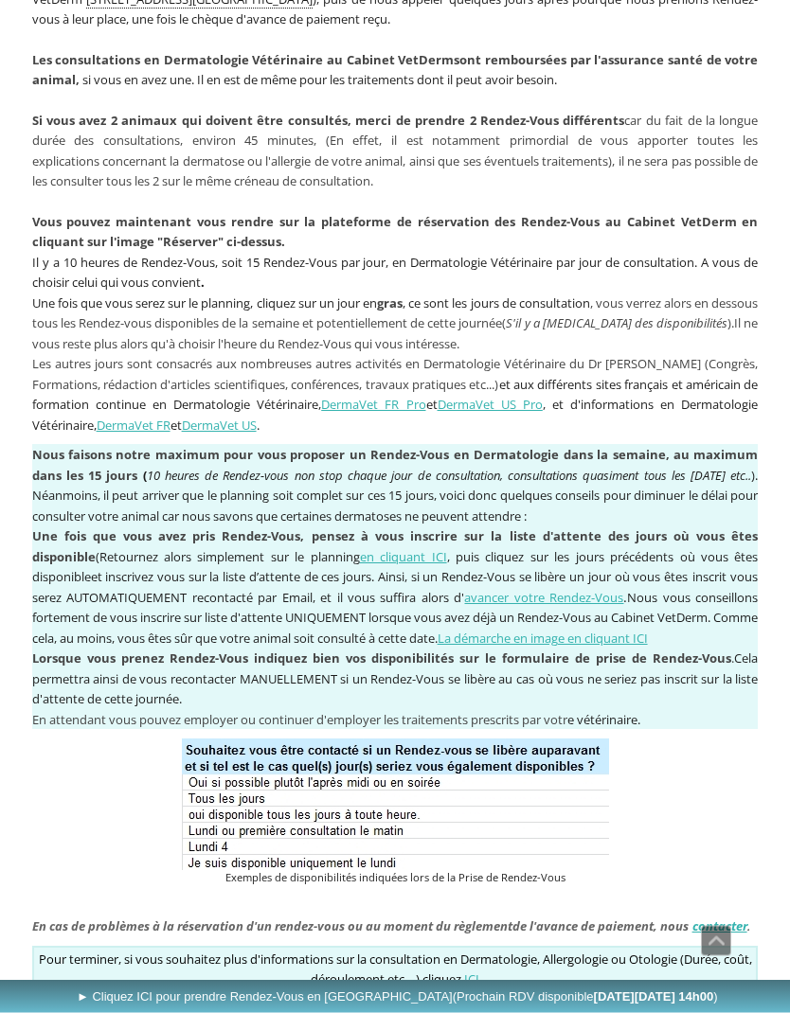
scroll to position [1489, 0]
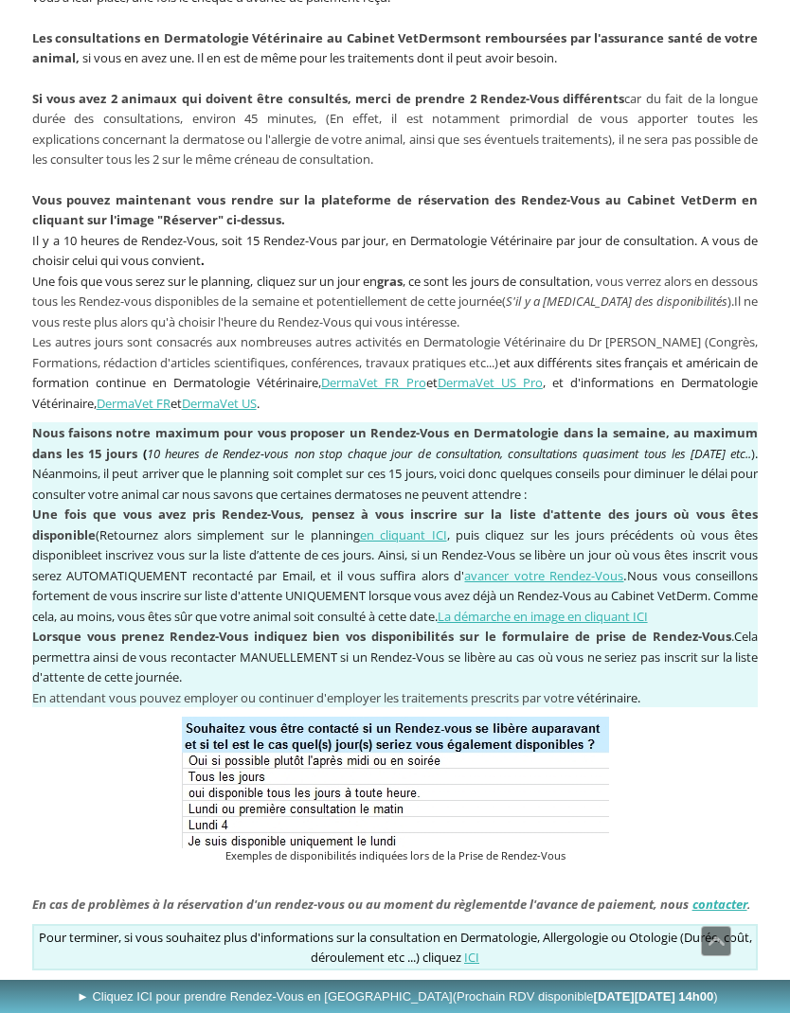
click at [479, 949] on link "ICI" at bounding box center [471, 957] width 15 height 17
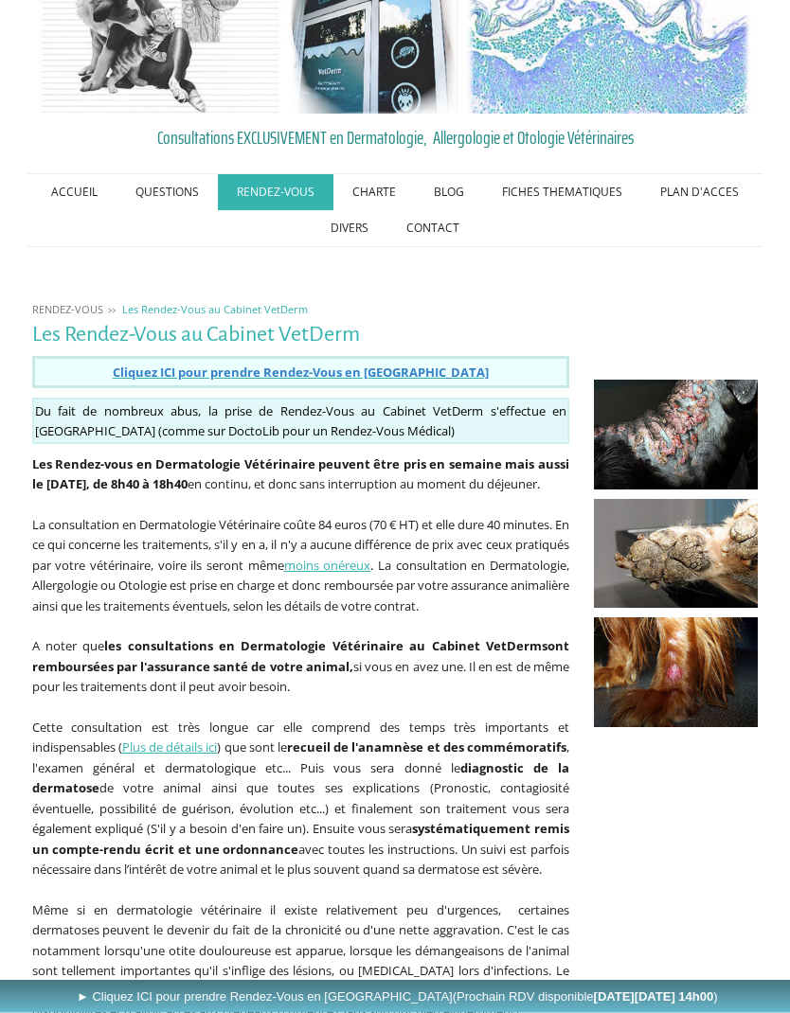
scroll to position [60, 0]
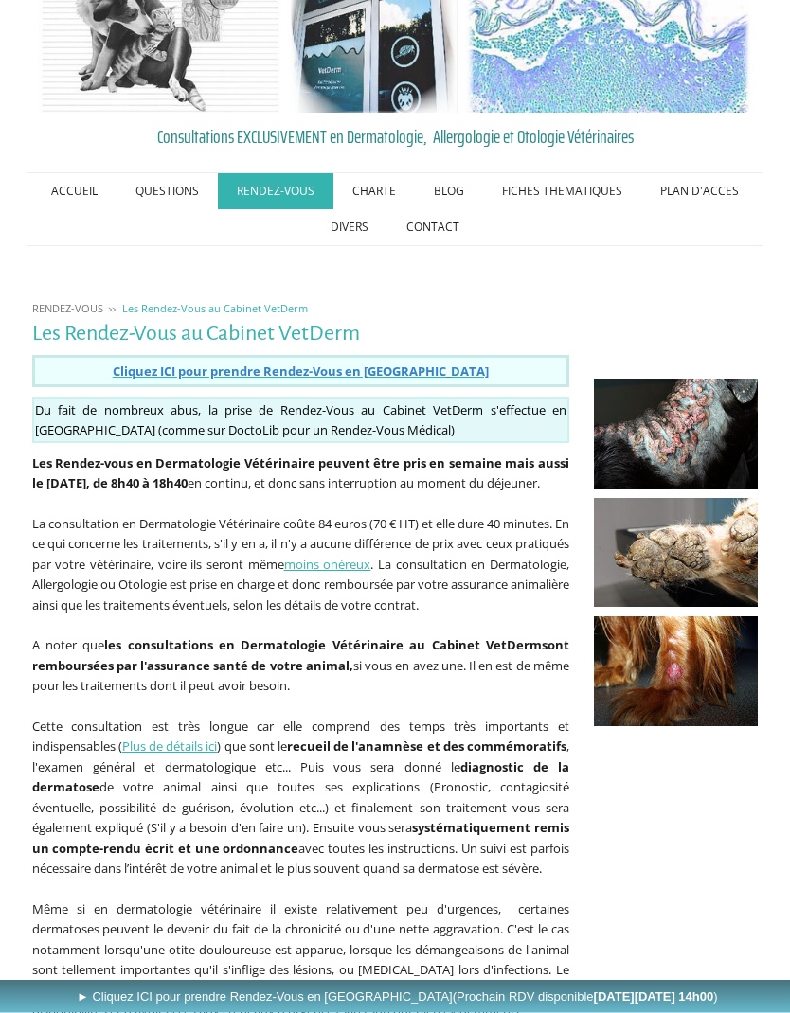
click at [218, 742] on link "Plus de détails ici" at bounding box center [170, 747] width 96 height 17
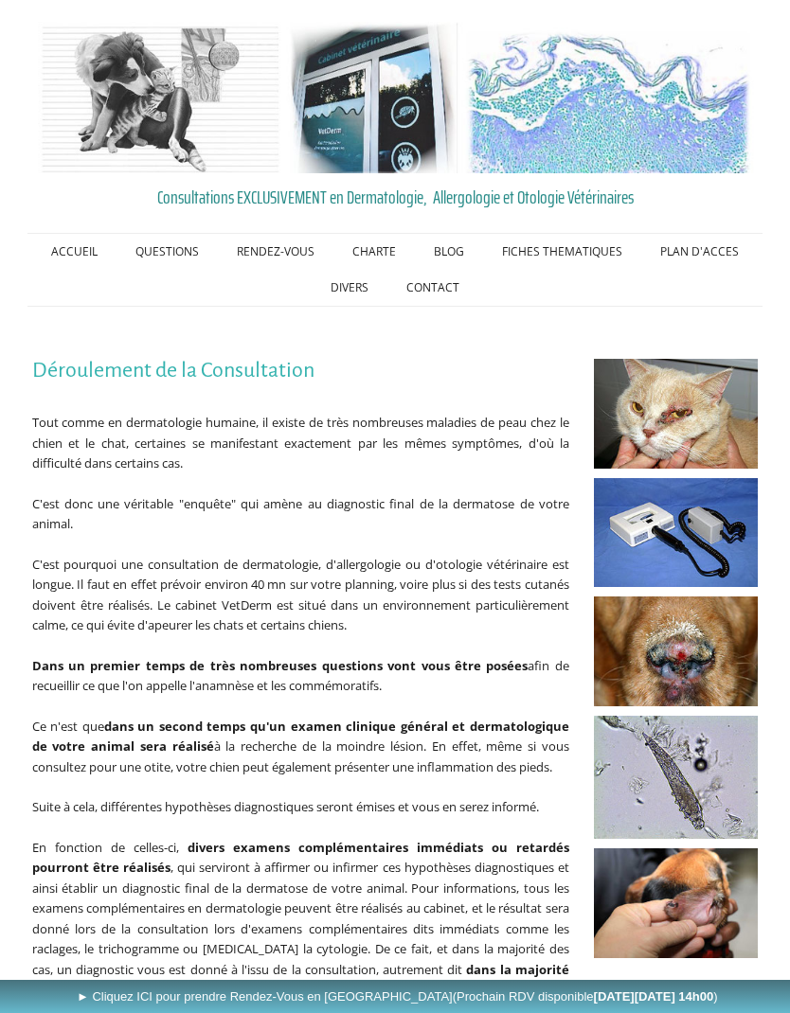
click at [395, 164] on img at bounding box center [395, 97] width 726 height 151
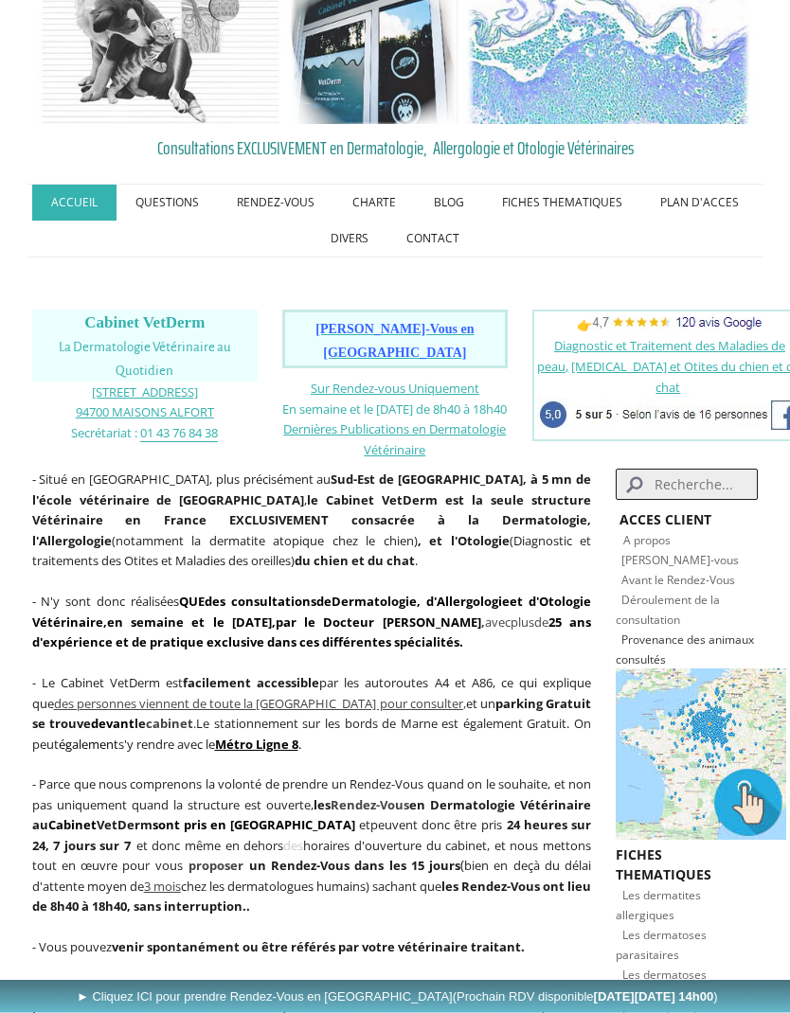
scroll to position [125, 0]
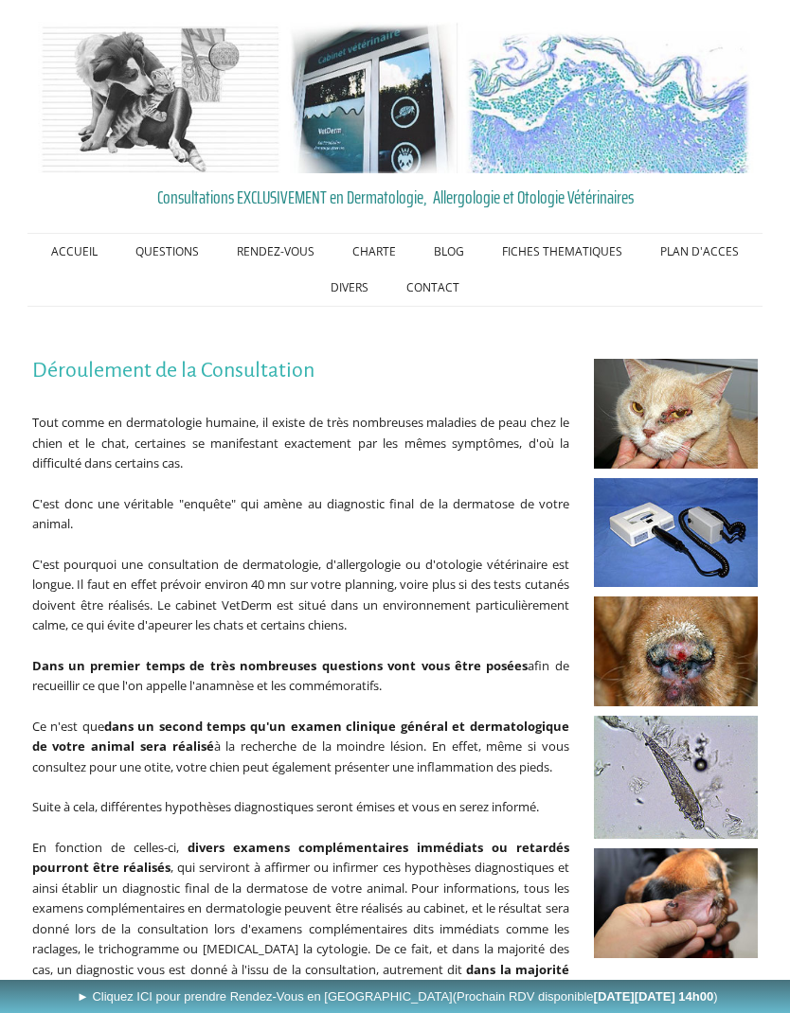
click at [90, 251] on link "ACCUEIL" at bounding box center [74, 252] width 84 height 36
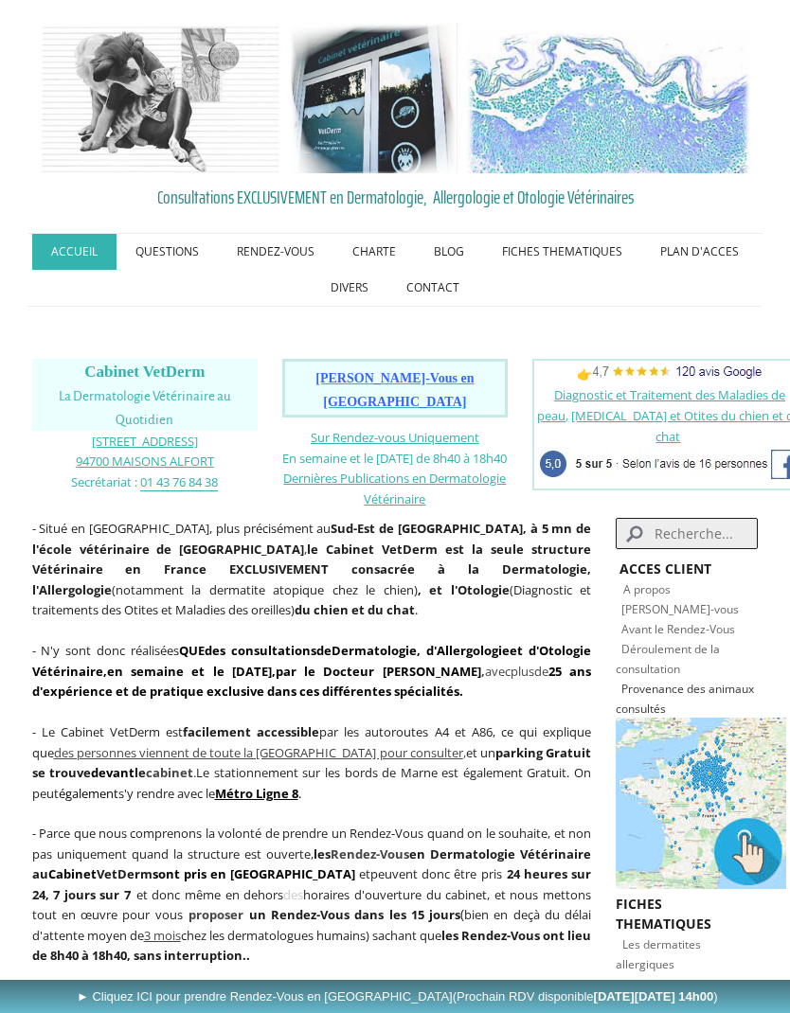
click at [714, 254] on link "PLAN D'ACCES" at bounding box center [699, 252] width 116 height 36
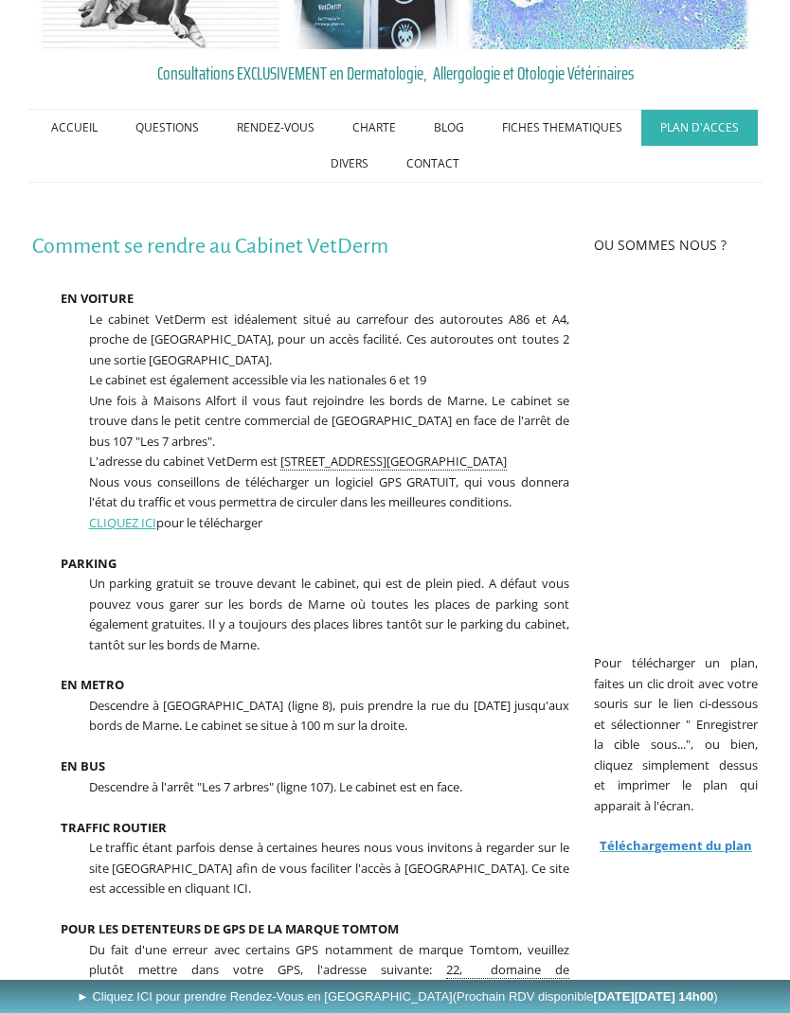
scroll to position [140, 0]
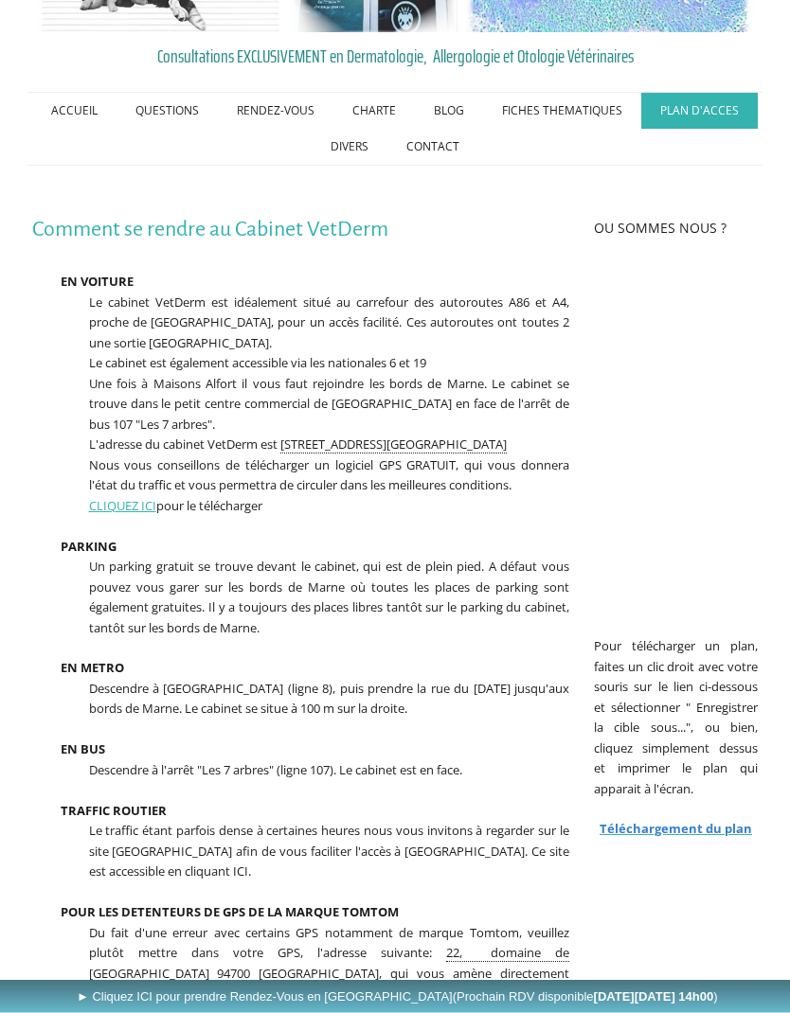
click at [744, 99] on link "PLAN D'ACCES" at bounding box center [699, 112] width 116 height 36
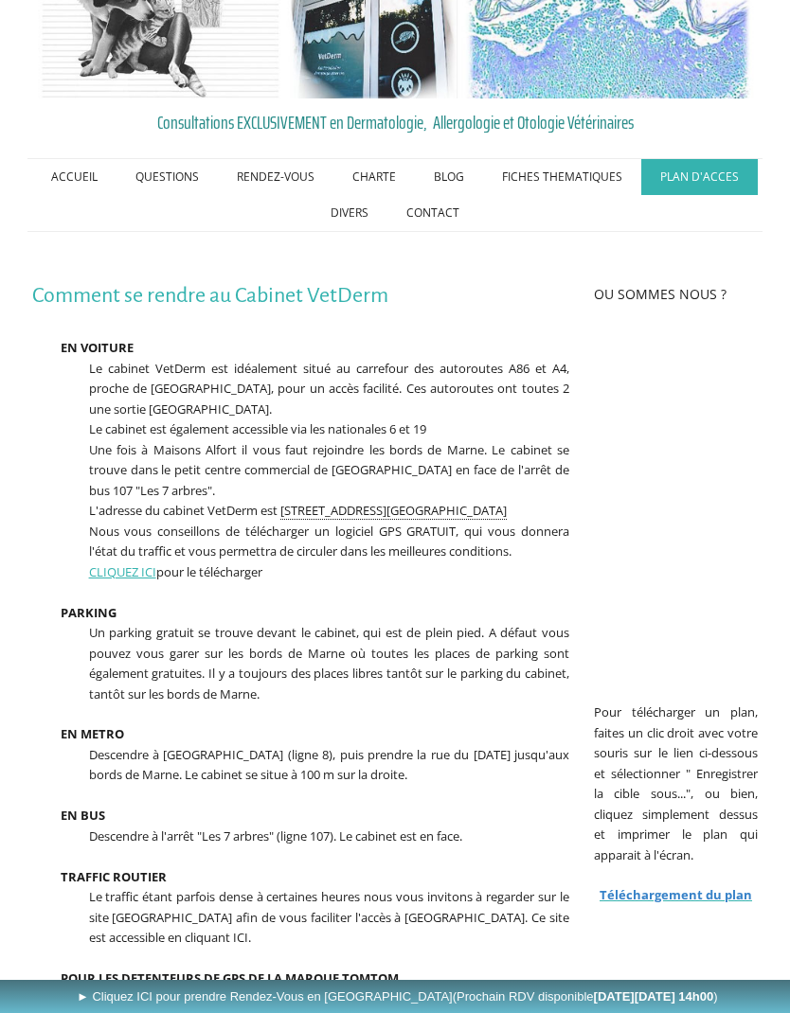
scroll to position [151, 0]
